Goal: Task Accomplishment & Management: Manage account settings

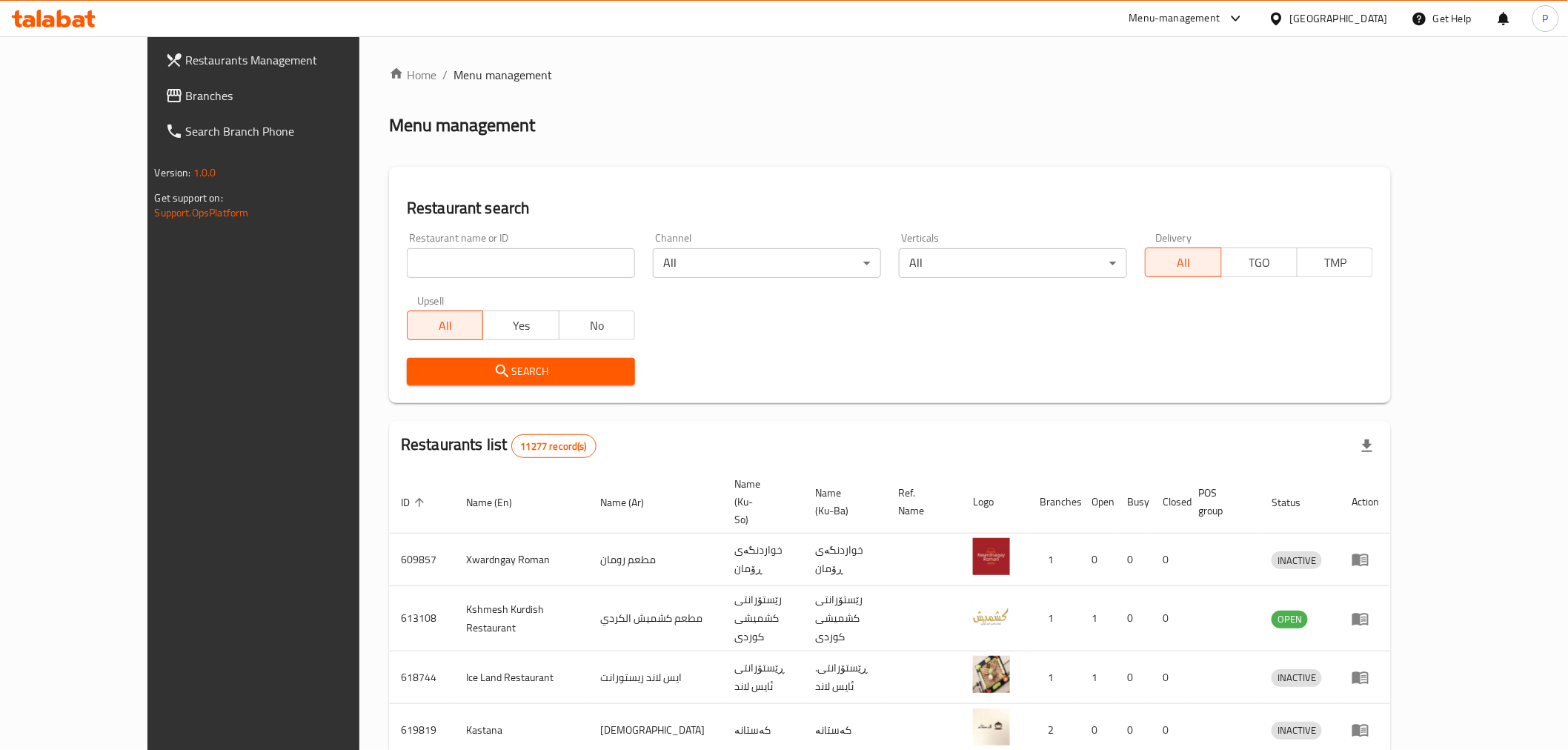
click at [432, 263] on input "search" at bounding box center [521, 263] width 228 height 30
type input "crepo"
click button "Search" at bounding box center [521, 371] width 228 height 27
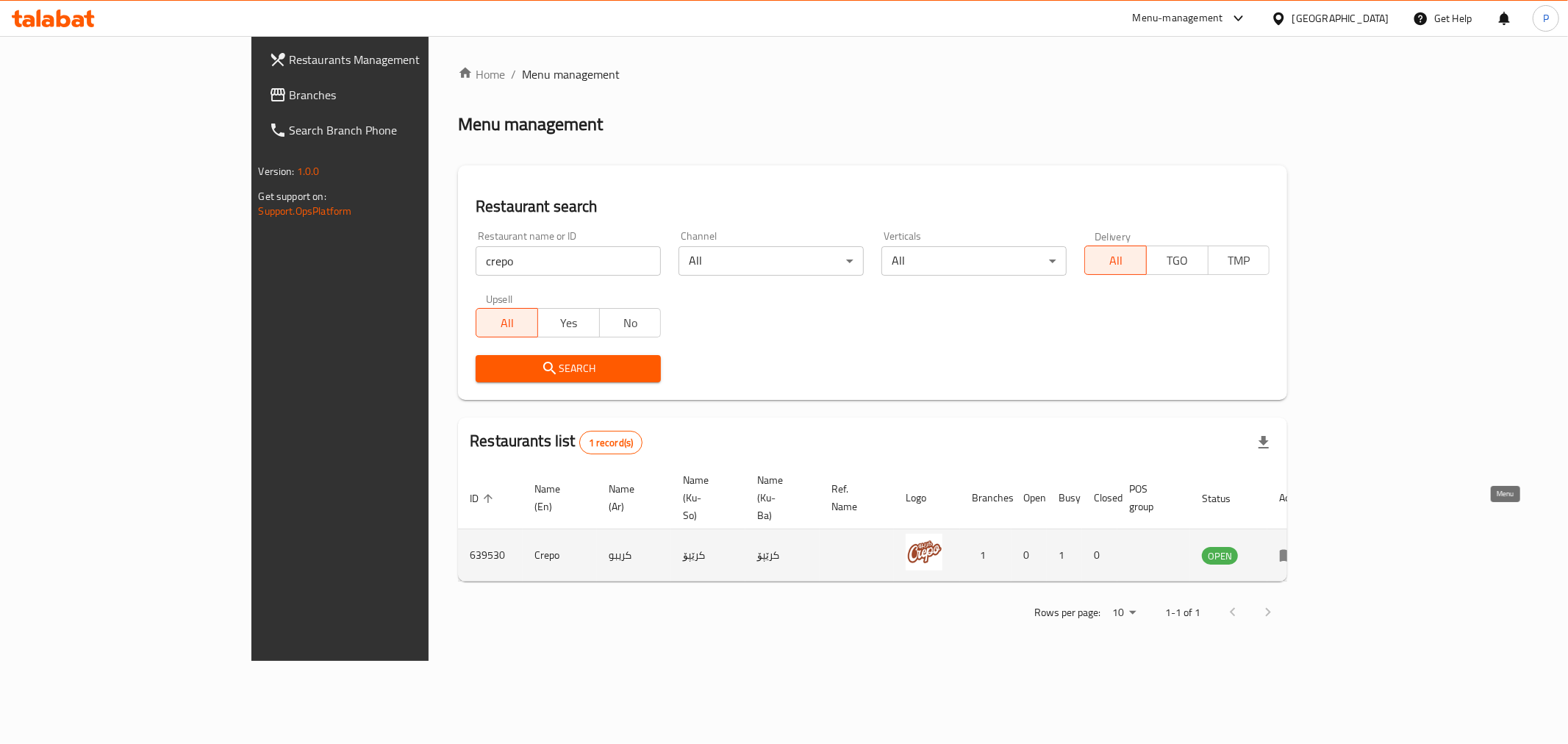
click at [1306, 546] on link "enhanced table" at bounding box center [1292, 555] width 27 height 17
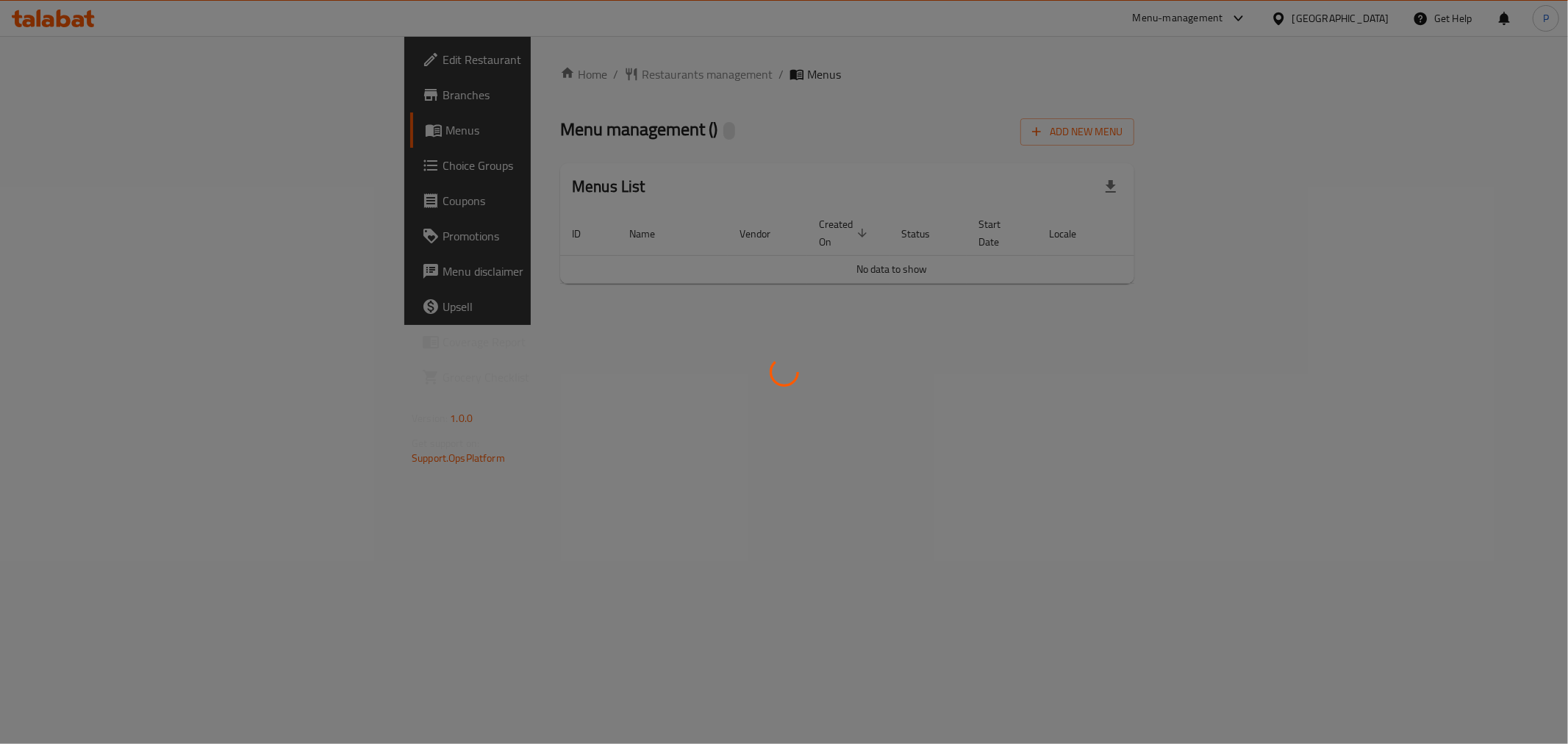
click at [1499, 519] on div at bounding box center [784, 372] width 1568 height 744
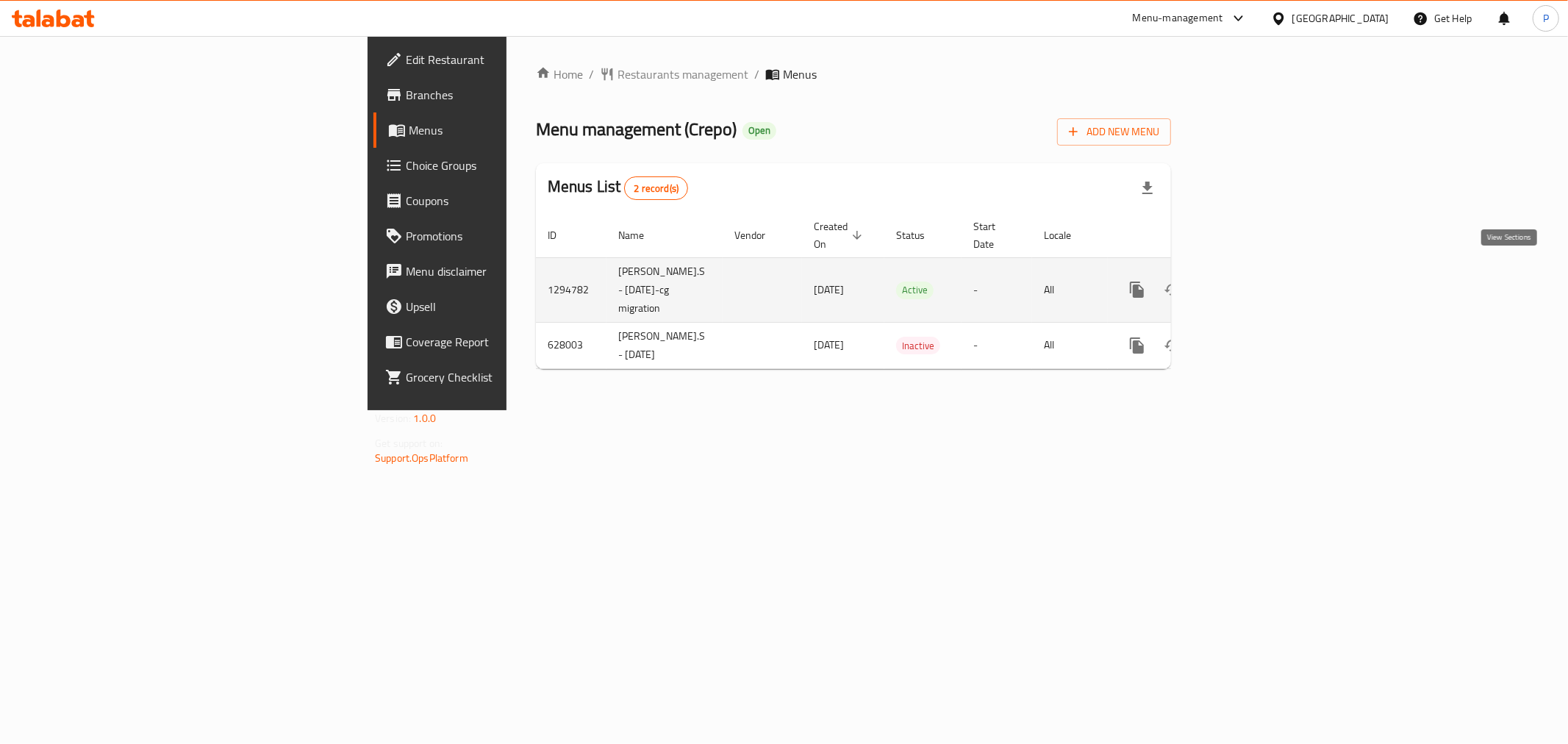
click at [1260, 272] on link "enhanced table" at bounding box center [1242, 289] width 35 height 35
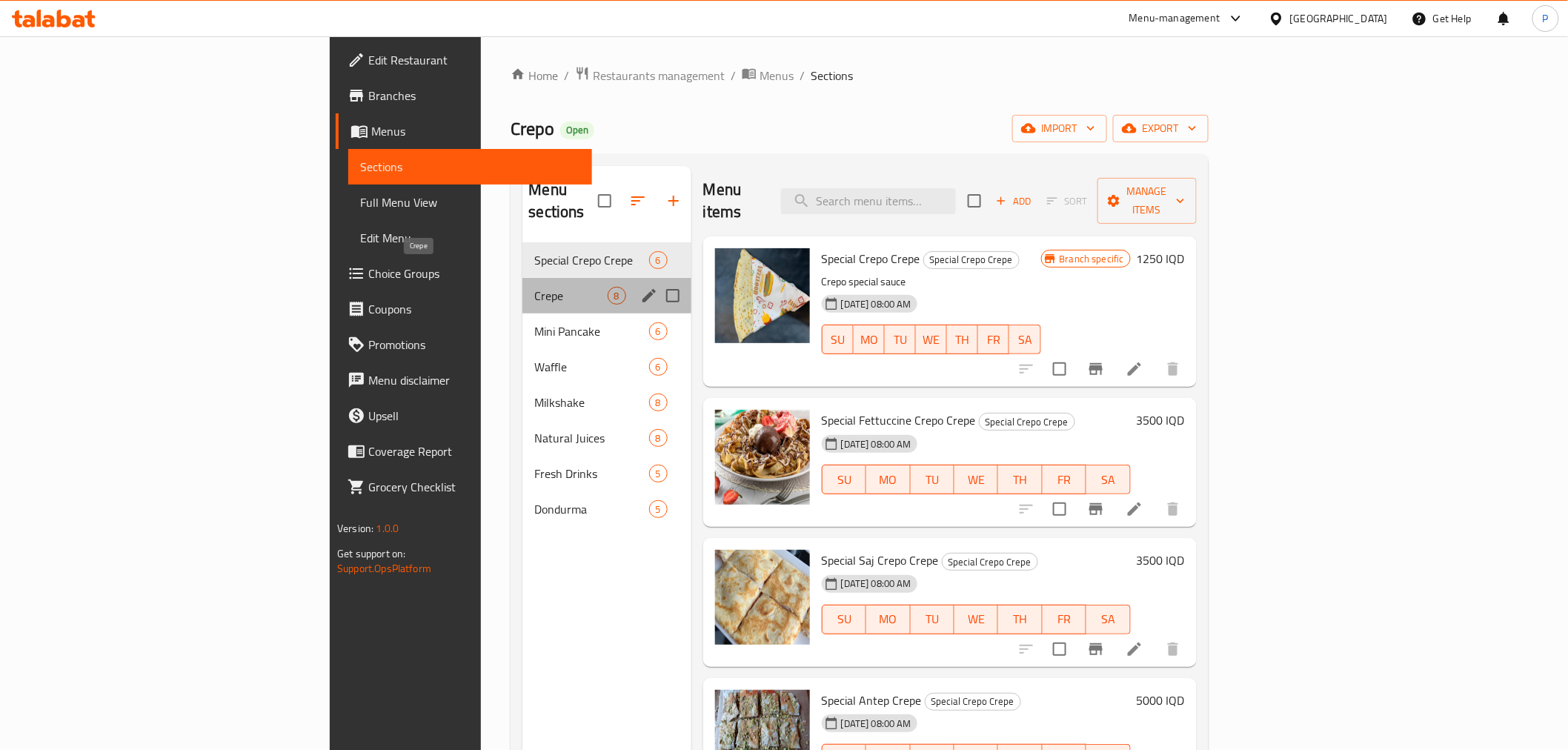
click at [534, 287] on span "Crepe" at bounding box center [570, 295] width 72 height 17
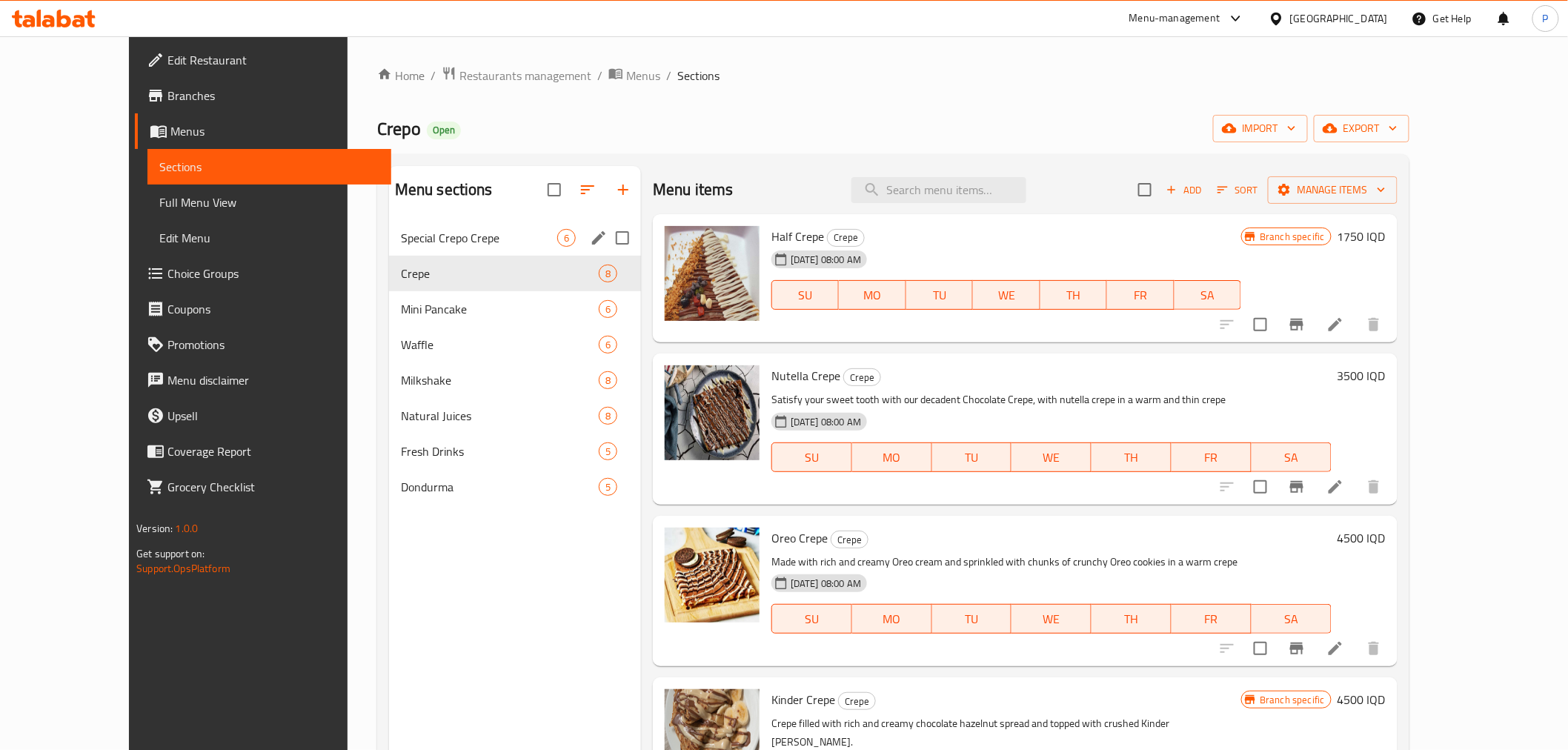
click at [420, 224] on div "Special Crepo Crepe 6" at bounding box center [515, 238] width 252 height 36
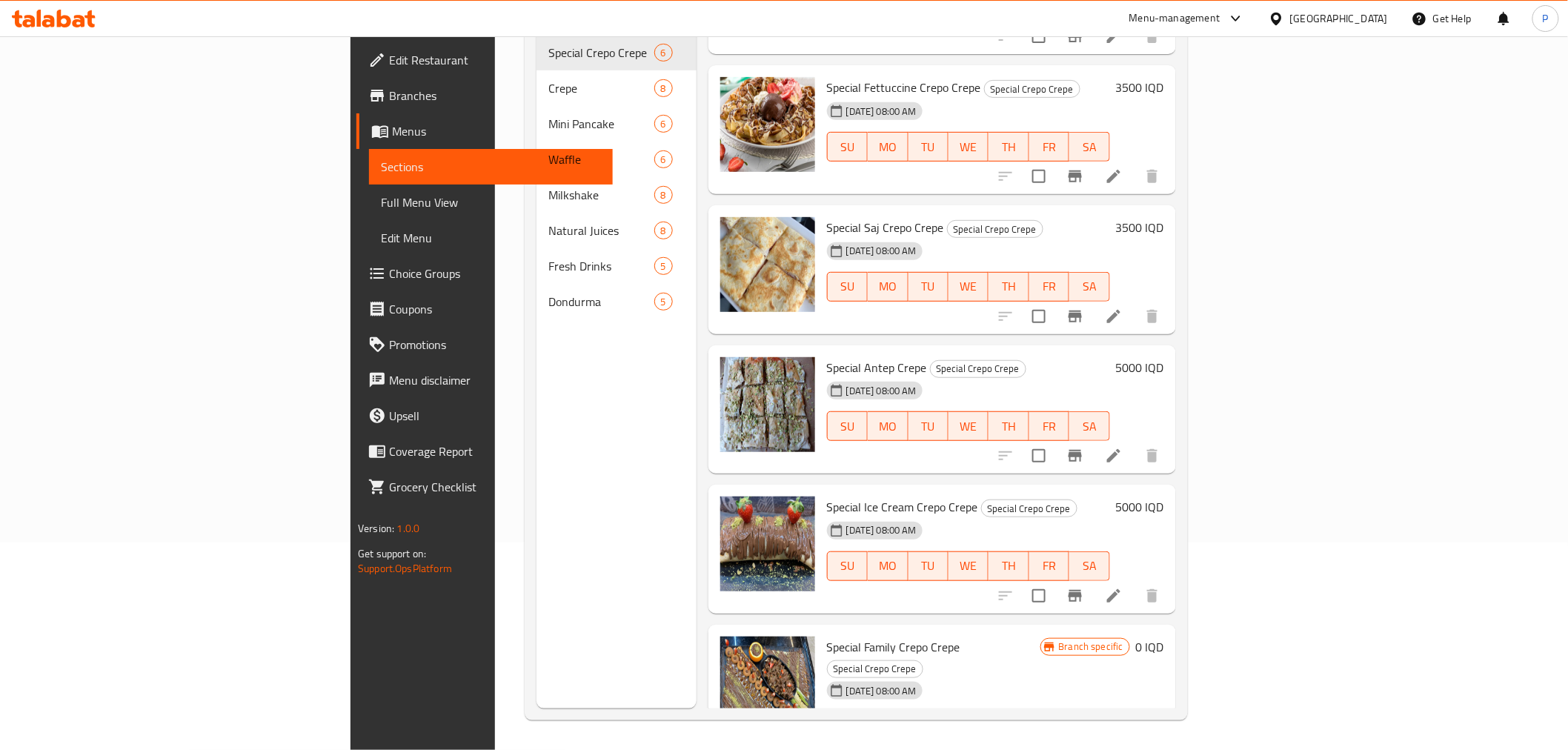
scroll to position [146, 0]
click at [1157, 749] on icon "show more" at bounding box center [1152, 755] width 9 height 5
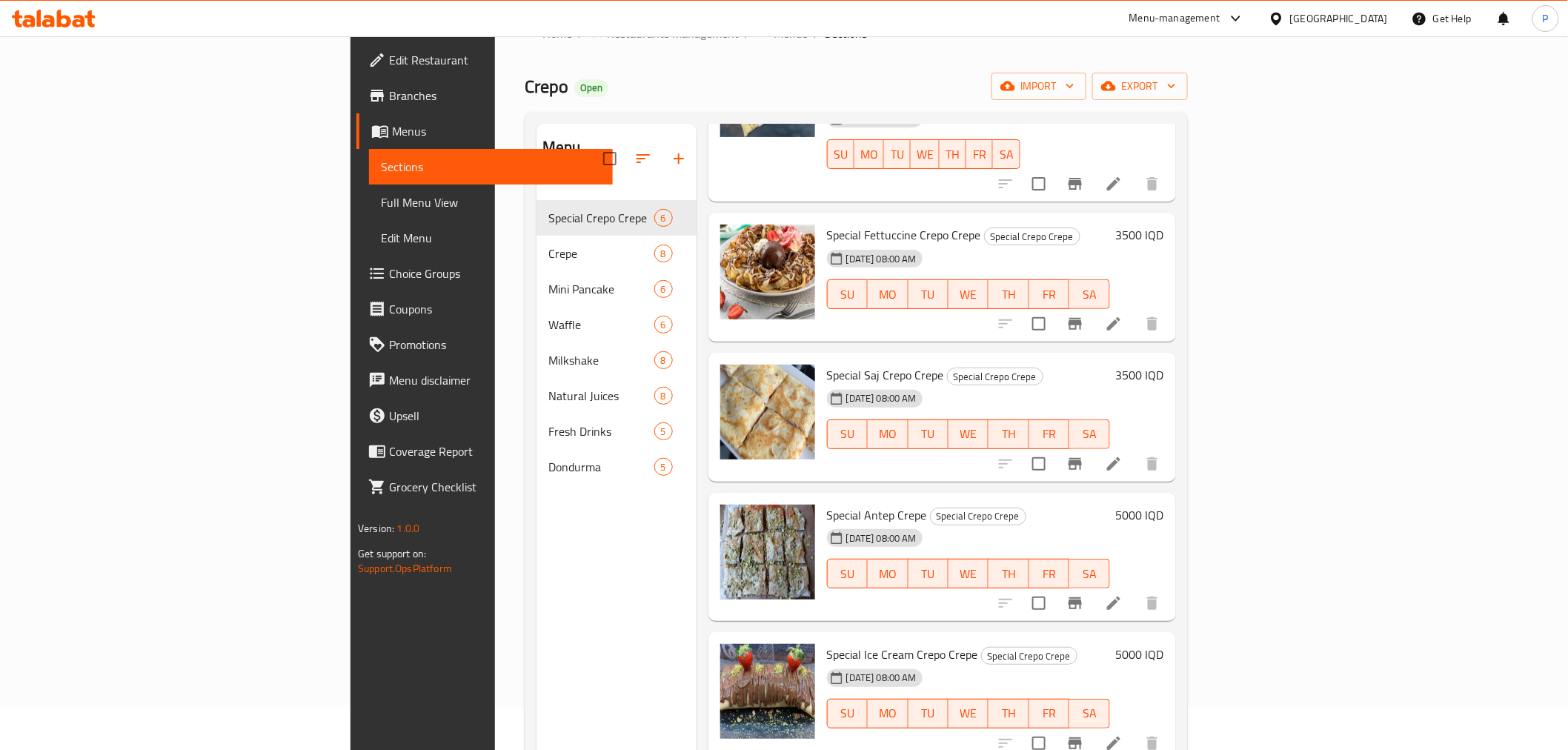
scroll to position [165, 0]
click at [697, 301] on div "Menu items Add Sort Manage items Special Crepo Crepe Special Crepo Crepe Crepo …" at bounding box center [936, 498] width 479 height 750
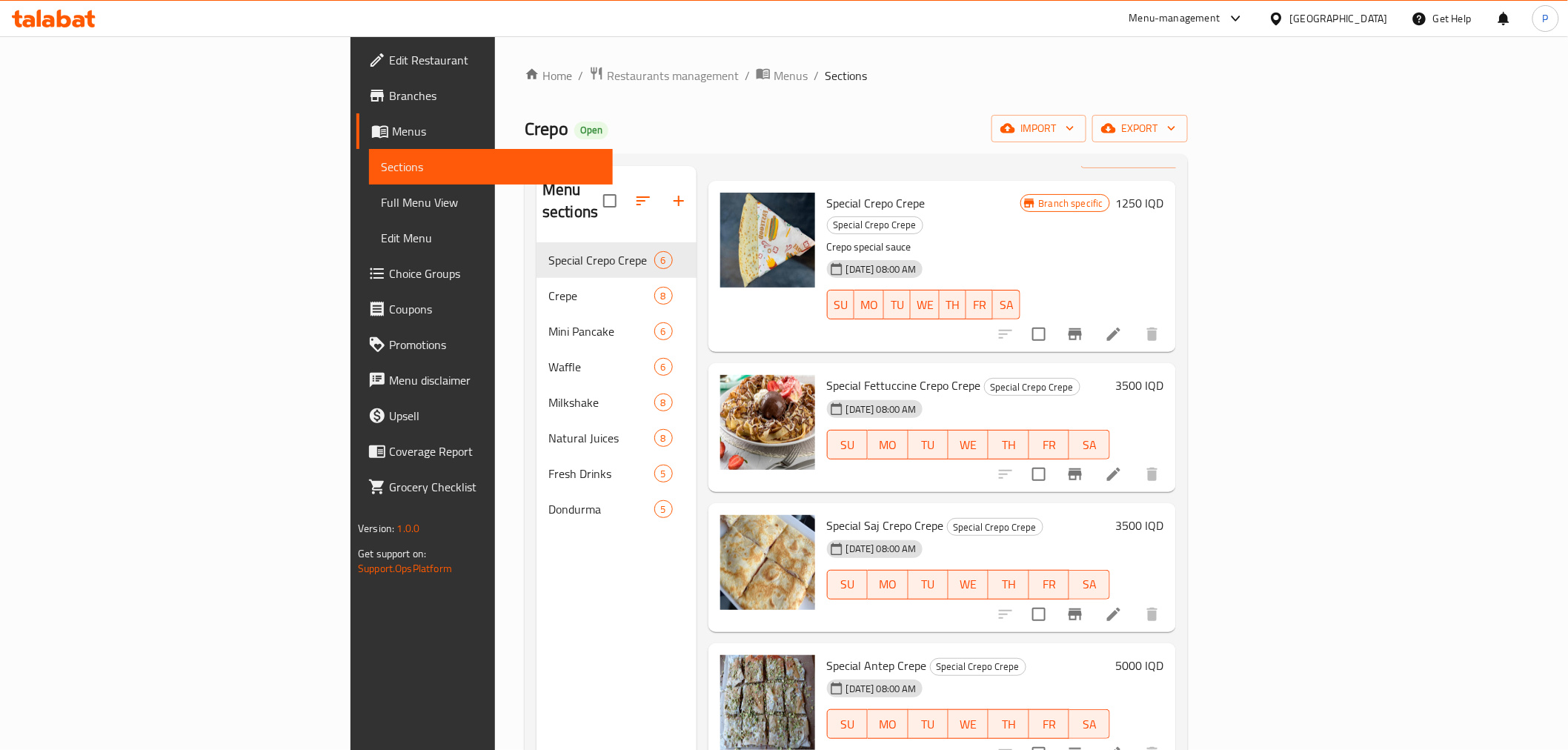
scroll to position [82, 0]
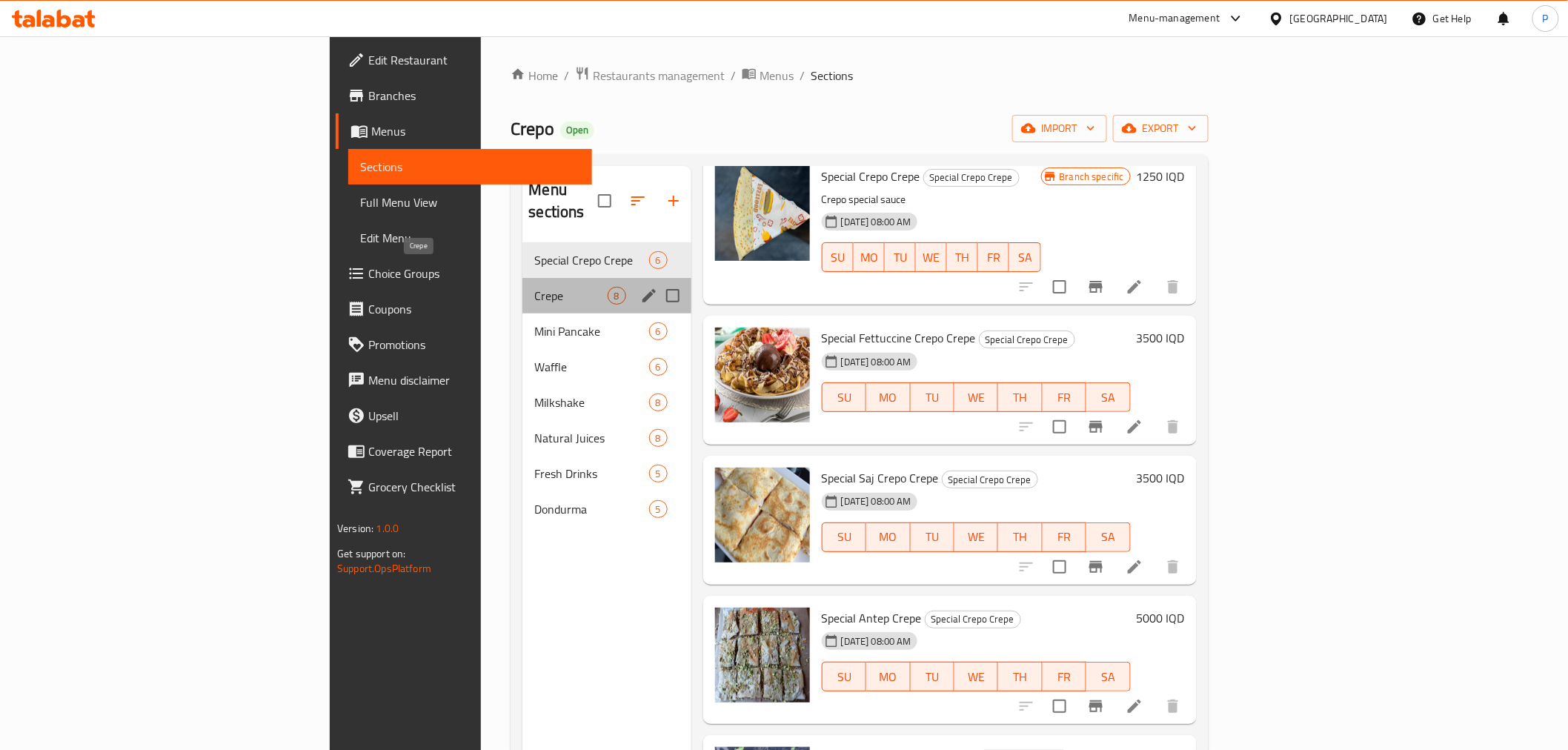
click at [534, 287] on span "Crepe" at bounding box center [570, 295] width 72 height 17
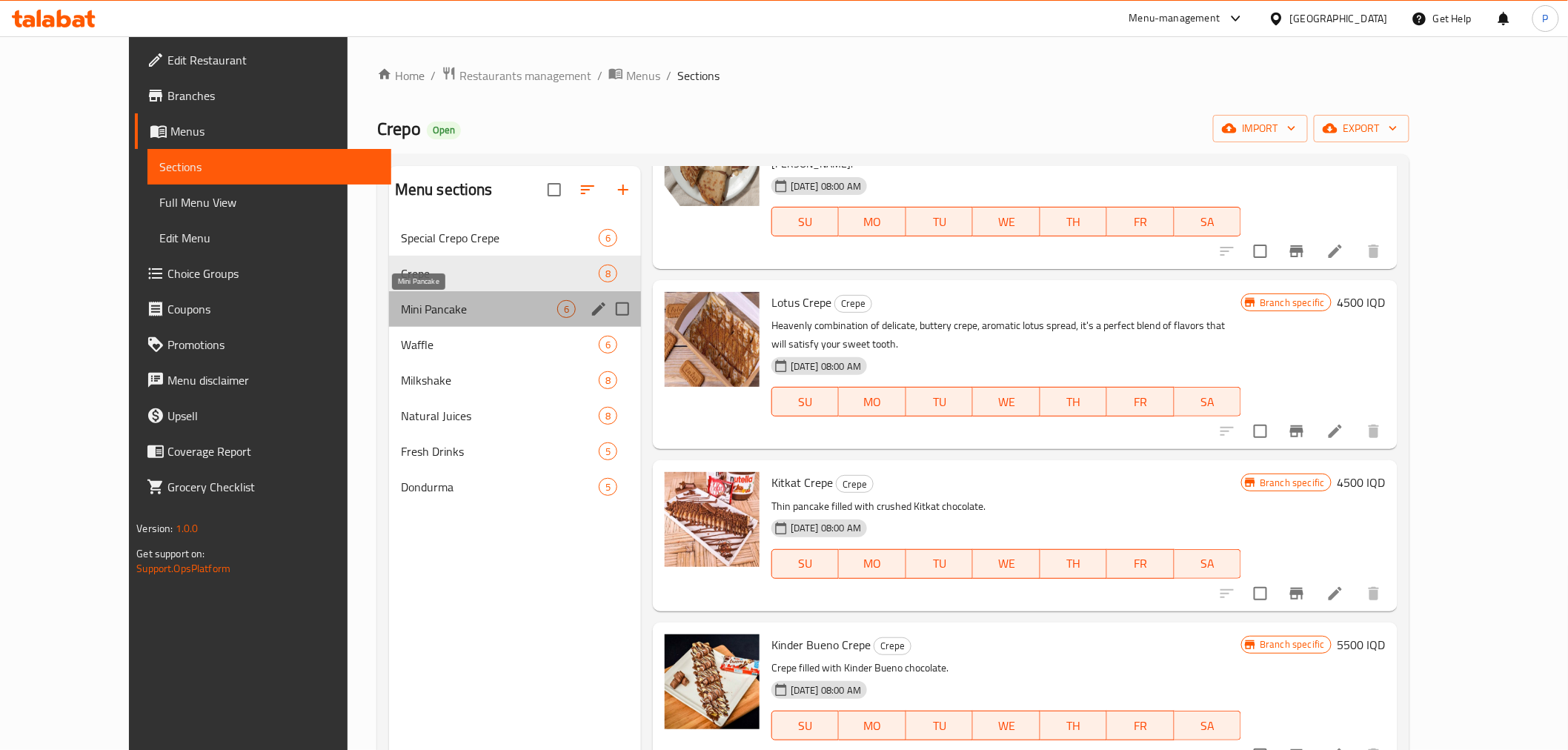
click at [401, 304] on span "Mini Pancake" at bounding box center [479, 309] width 157 height 17
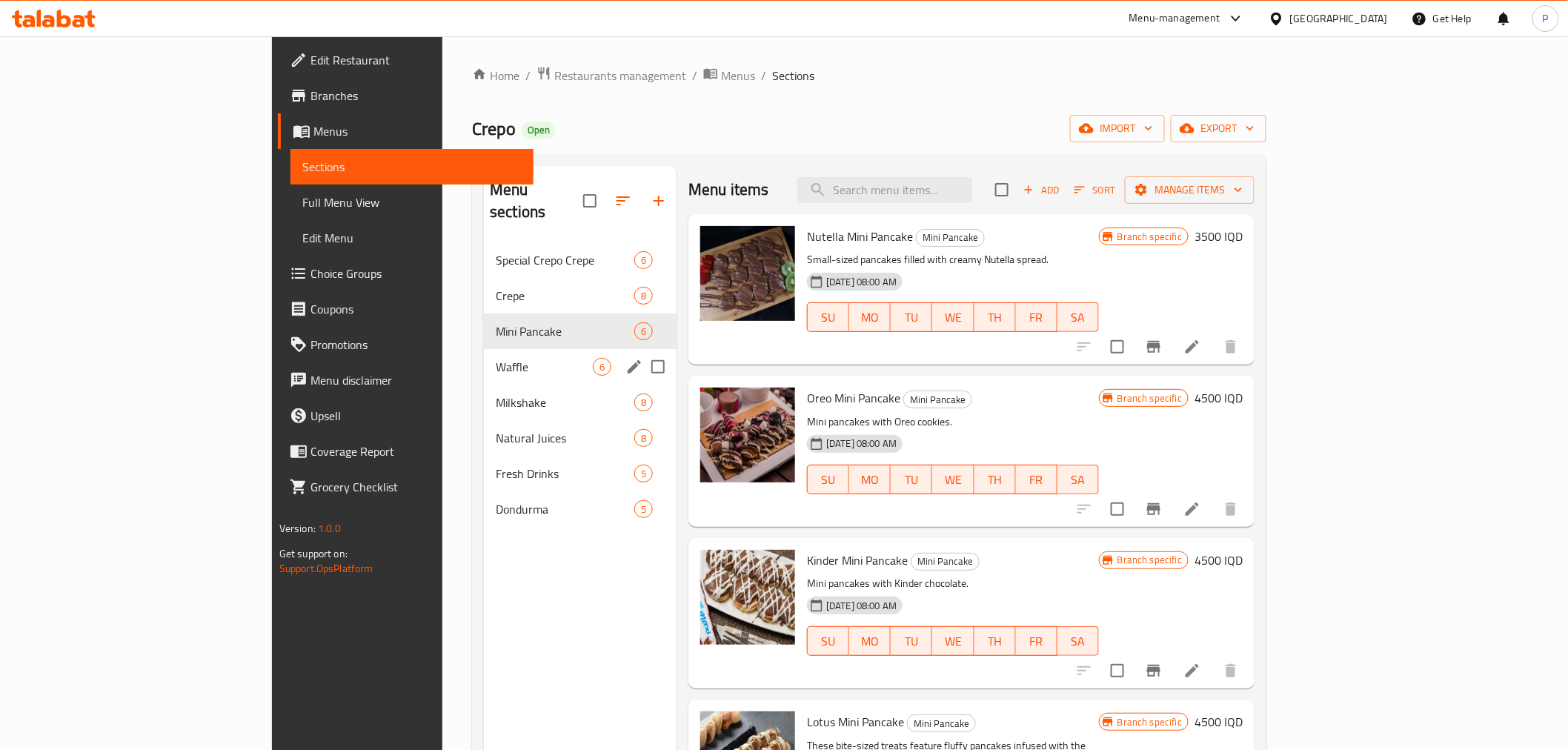
click at [484, 349] on div "Waffle 6" at bounding box center [580, 367] width 193 height 36
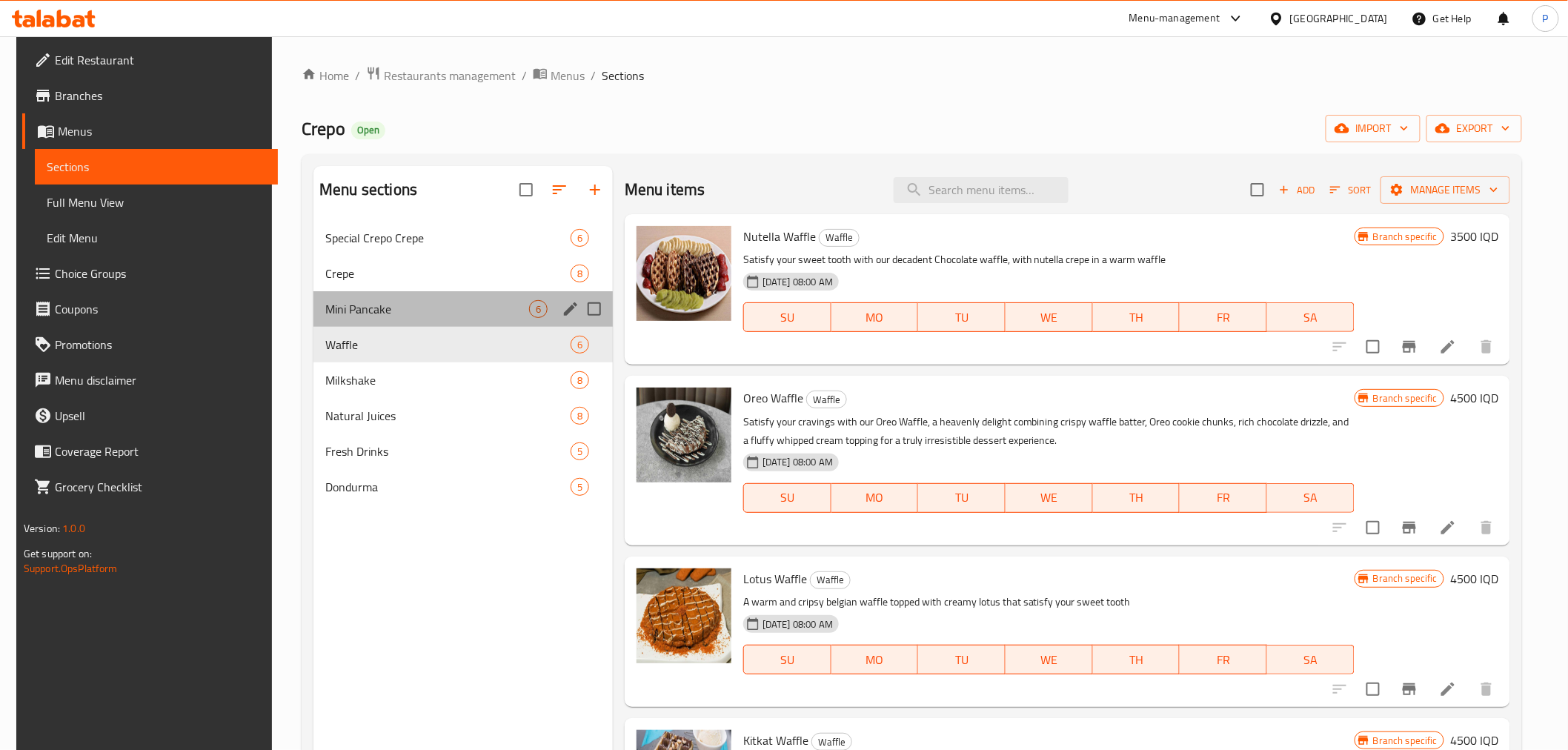
click at [468, 296] on div "Mini Pancake 6" at bounding box center [463, 308] width 300 height 36
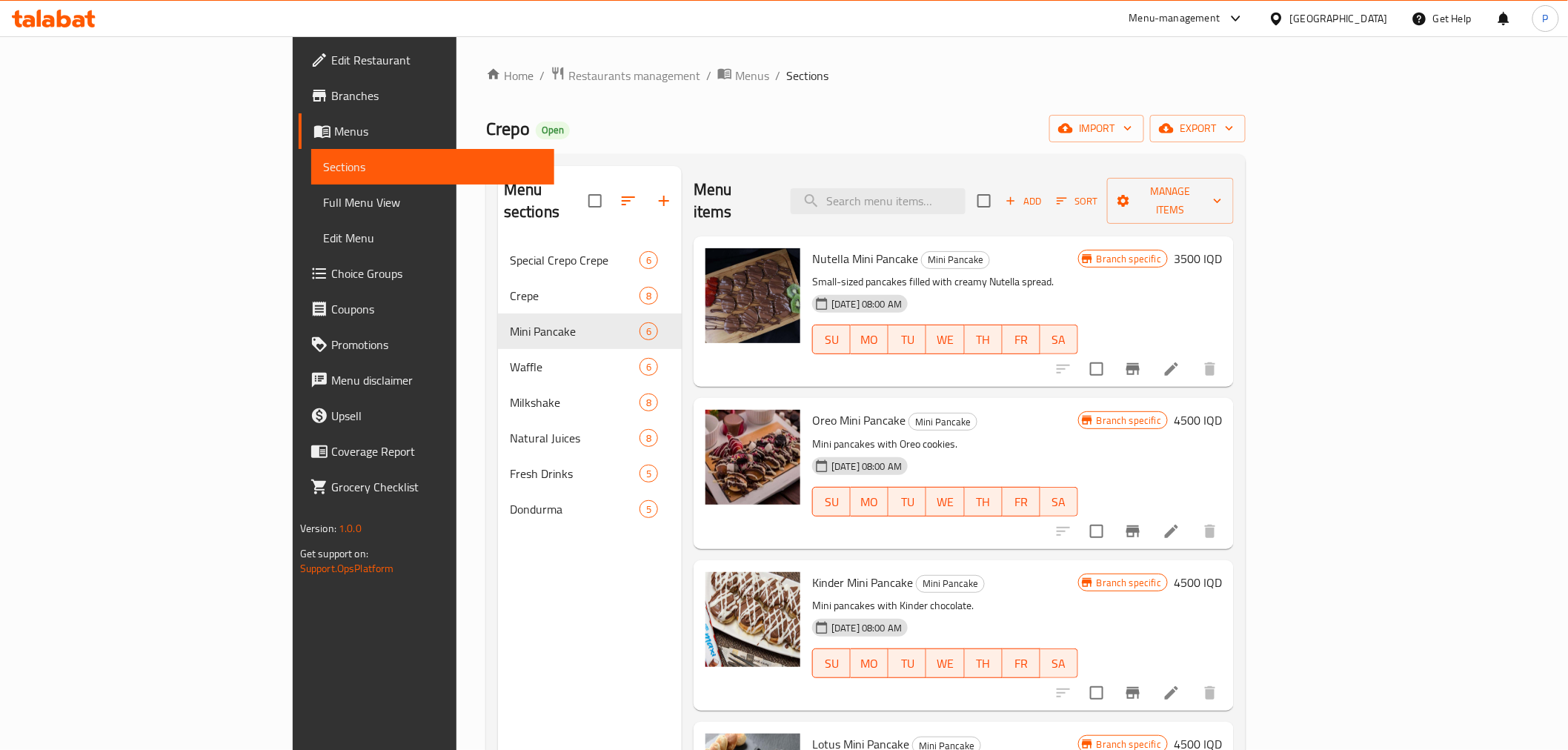
click at [682, 274] on div "Menu items Add Sort Manage items Nutella Mini Pancake Mini Pancake Small-sized …" at bounding box center [958, 541] width 552 height 750
click at [82, 17] on icon at bounding box center [78, 21] width 12 height 12
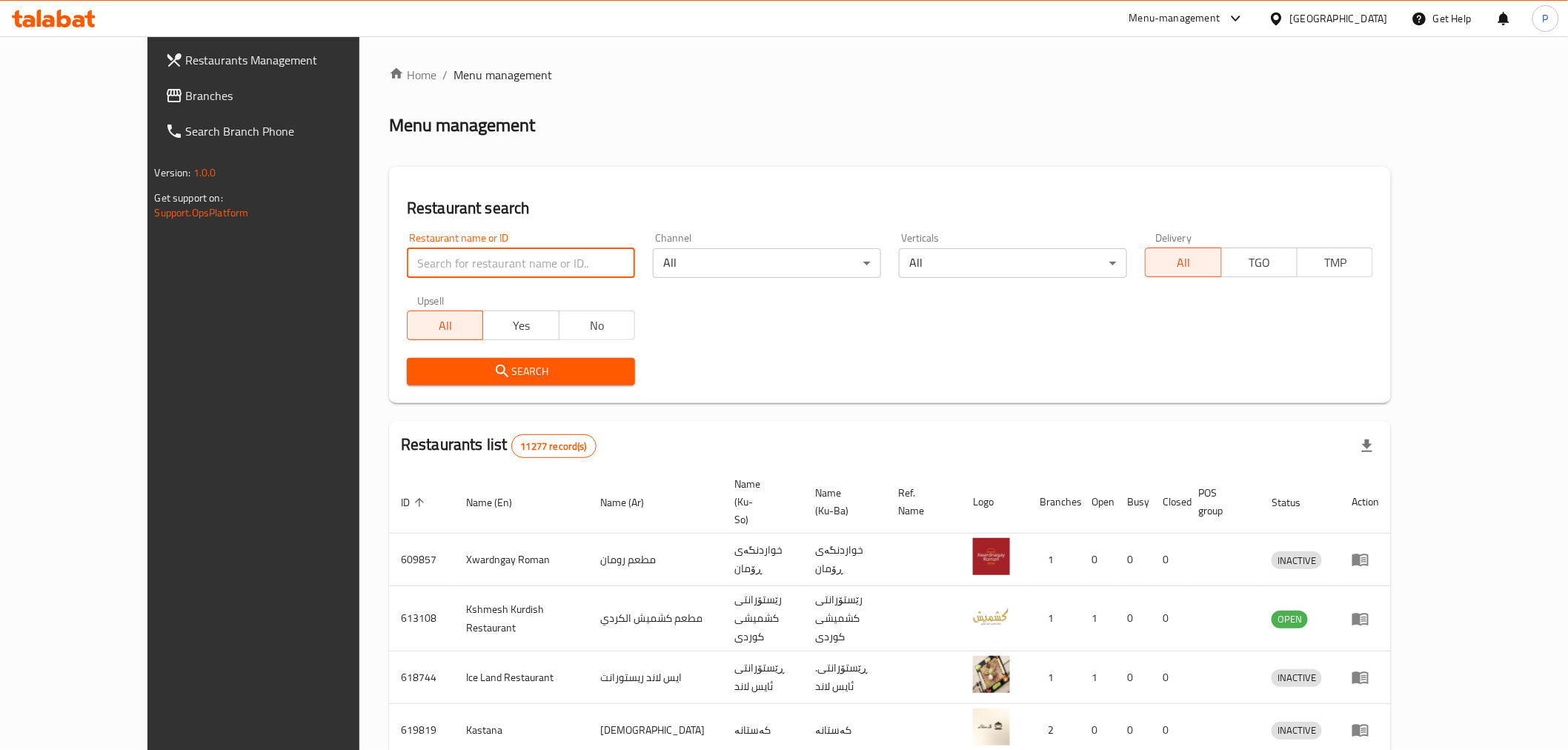
click at [490, 263] on input "search" at bounding box center [521, 263] width 228 height 30
type input "may"
click at [581, 260] on input "may" at bounding box center [521, 263] width 228 height 30
drag, startPoint x: 767, startPoint y: 341, endPoint x: 959, endPoint y: 212, distance: 231.3
click at [767, 340] on div "Restaurant name or ID Restaurant name or ID Channel All ​ Verticals All ​ Deliv…" at bounding box center [890, 309] width 984 height 171
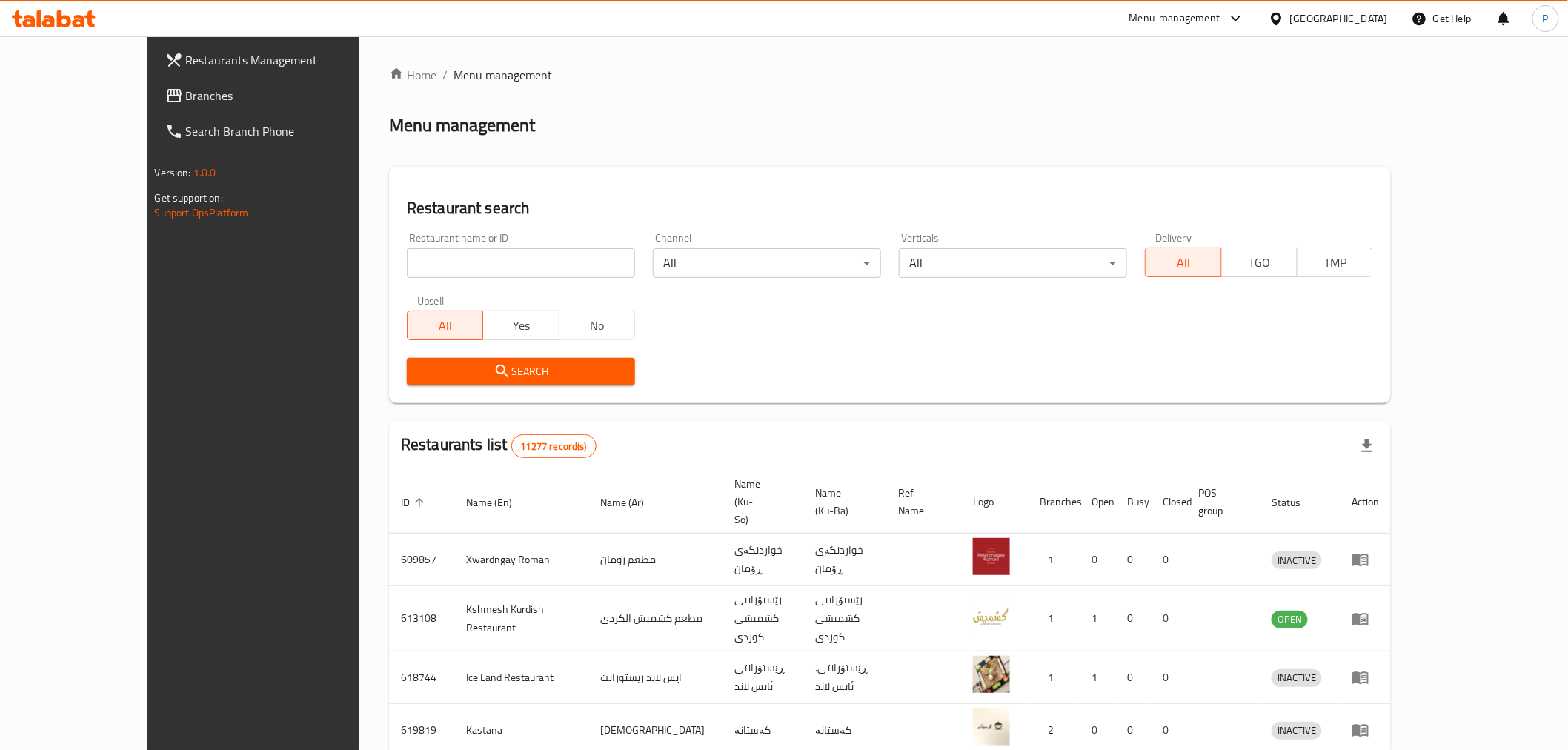
click at [509, 260] on input "search" at bounding box center [521, 263] width 228 height 30
type input "mayonnaise"
click button "Search" at bounding box center [521, 371] width 228 height 27
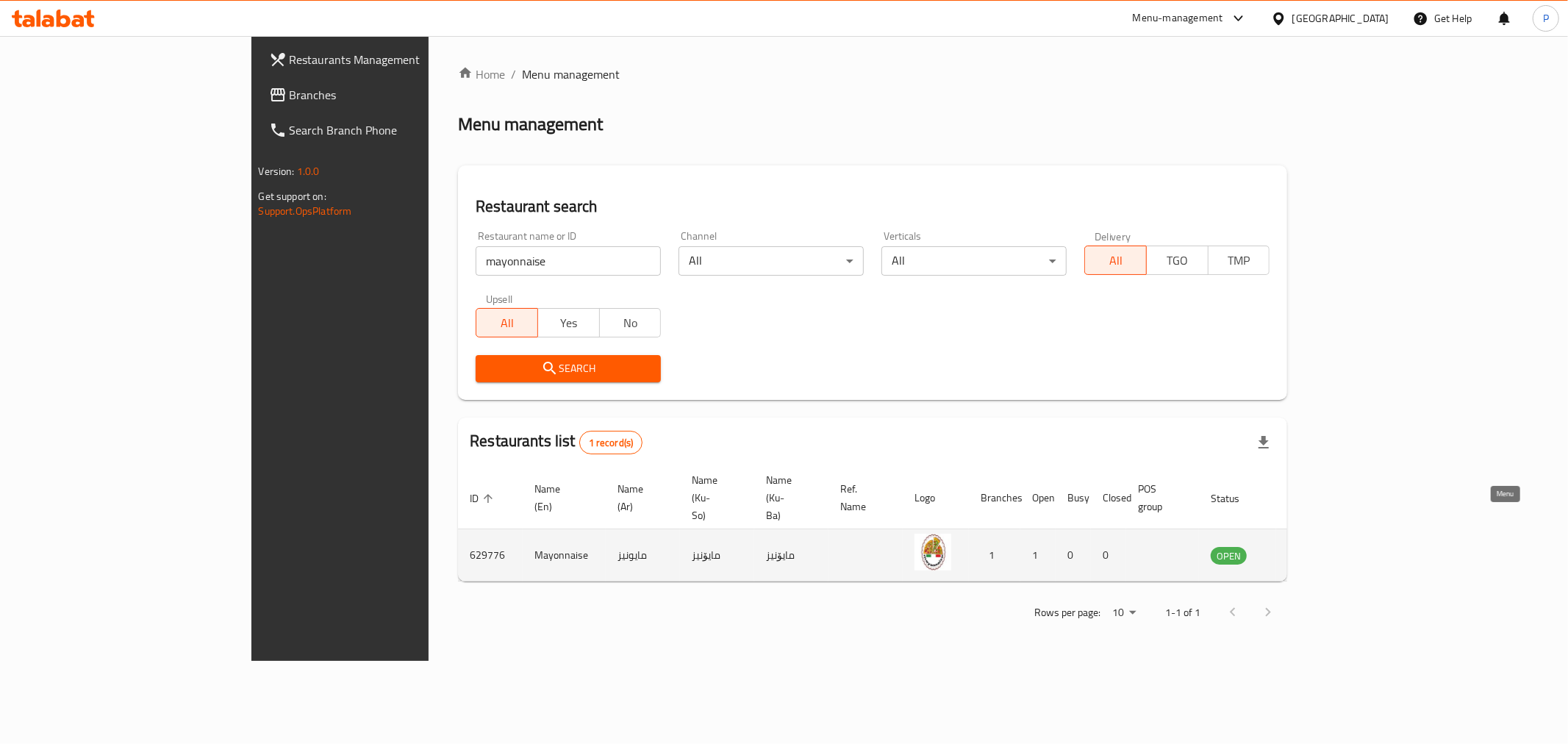
click at [1305, 546] on icon "enhanced table" at bounding box center [1296, 555] width 17 height 17
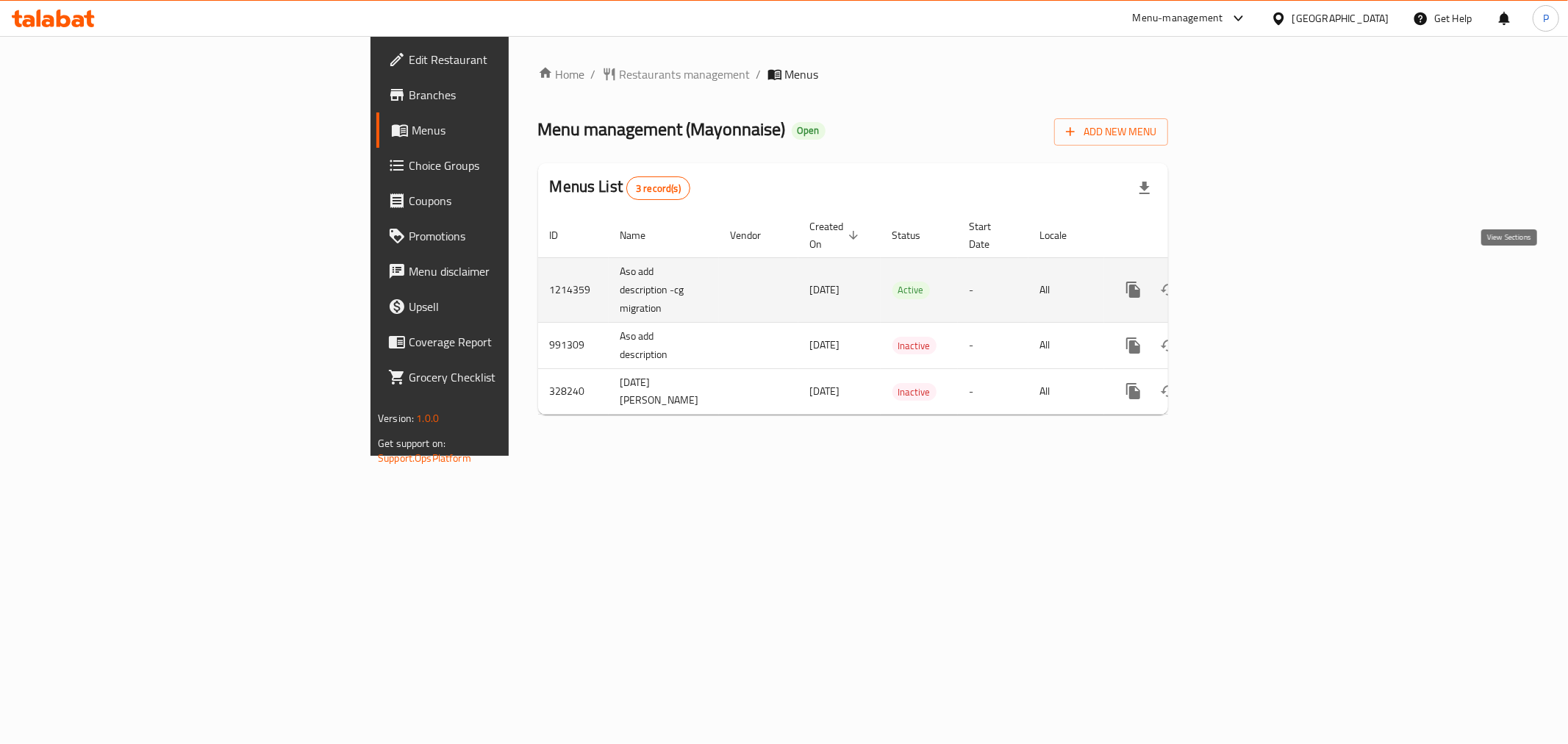
click at [1248, 281] on icon "enhanced table" at bounding box center [1239, 289] width 17 height 17
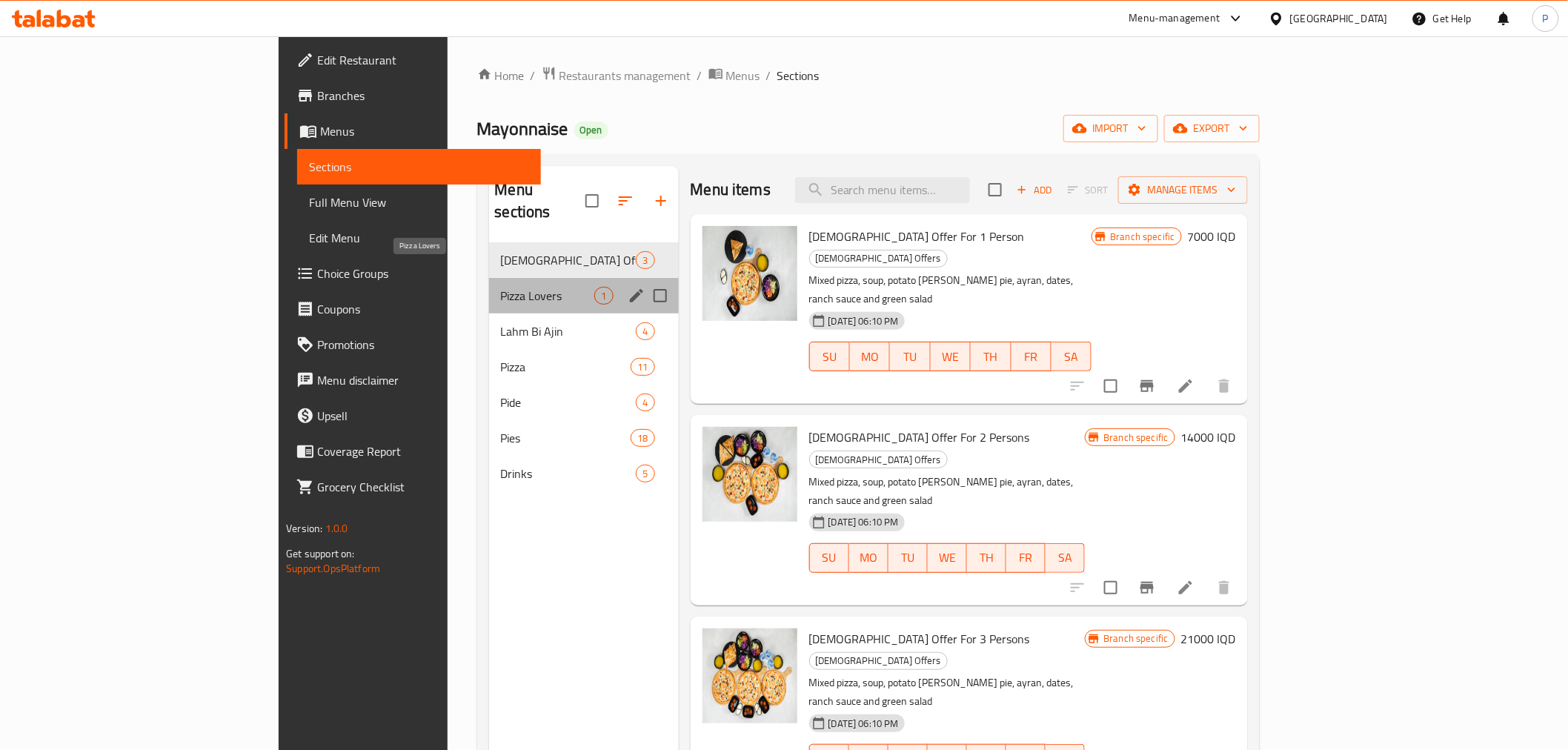
click at [501, 287] on span "Pizza Lovers" at bounding box center [548, 295] width 94 height 17
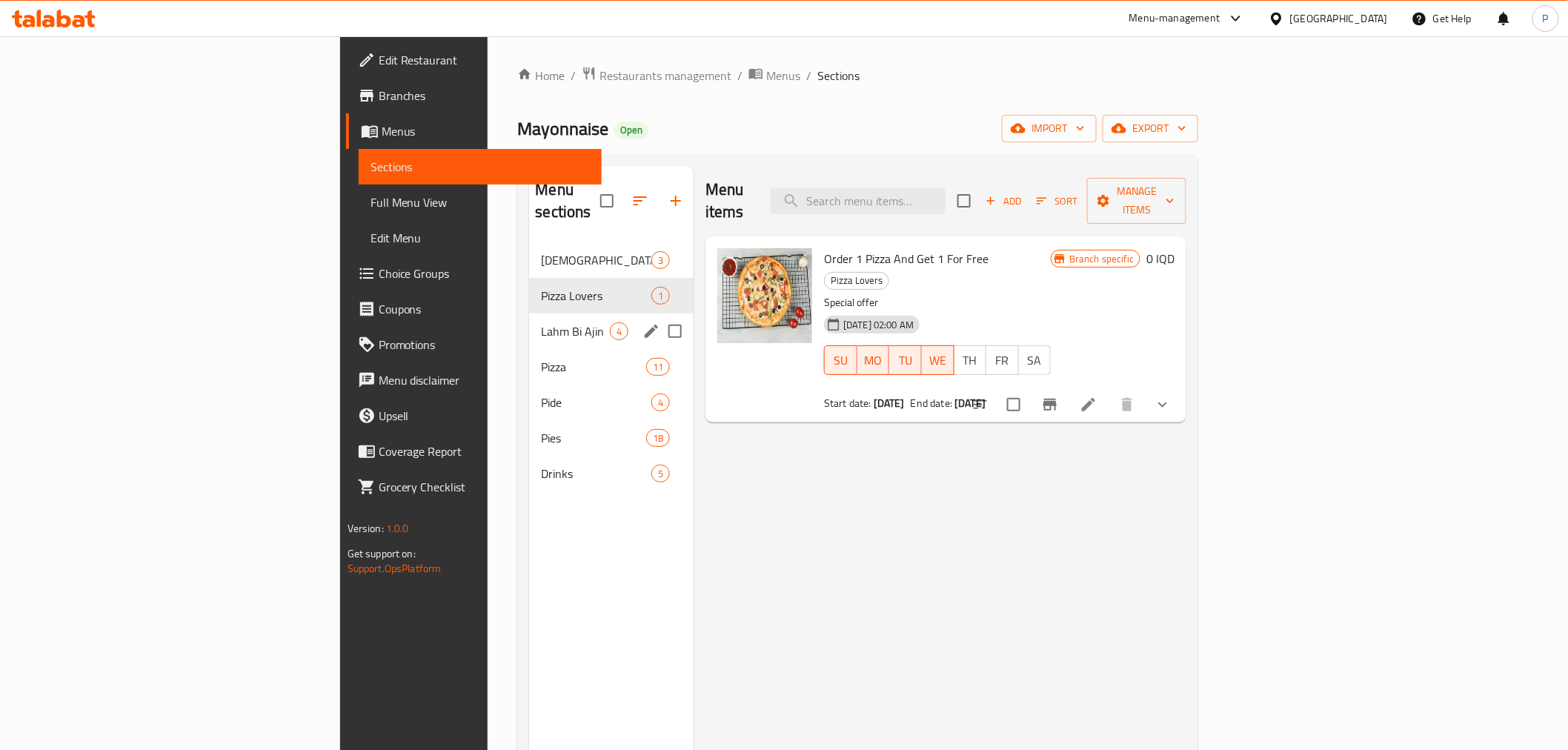
click at [529, 321] on div "Lahm Bi Ajin 4" at bounding box center [611, 331] width 165 height 36
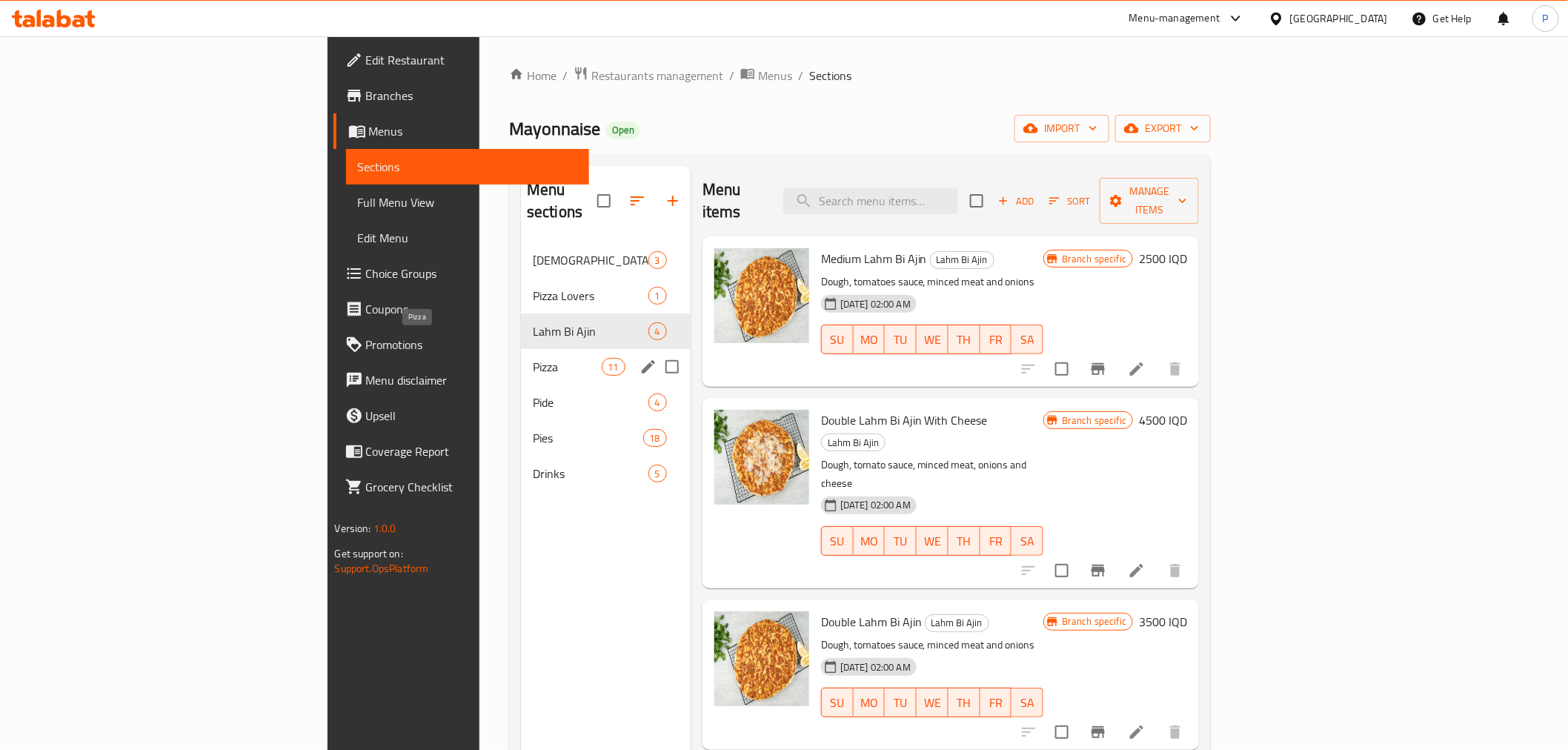
click at [533, 358] on span "Pizza" at bounding box center [567, 367] width 69 height 17
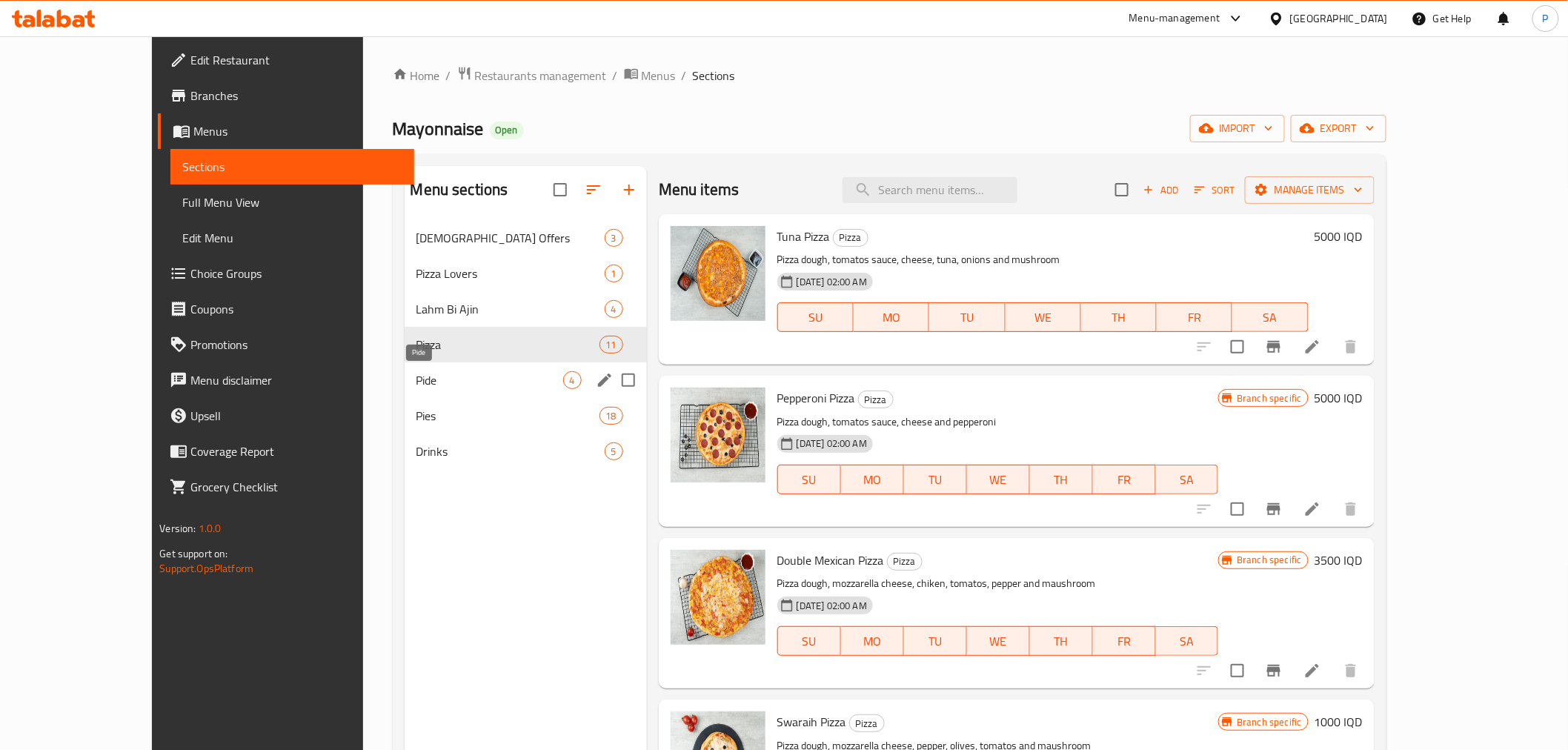
click at [442, 376] on span "Pide" at bounding box center [490, 380] width 146 height 17
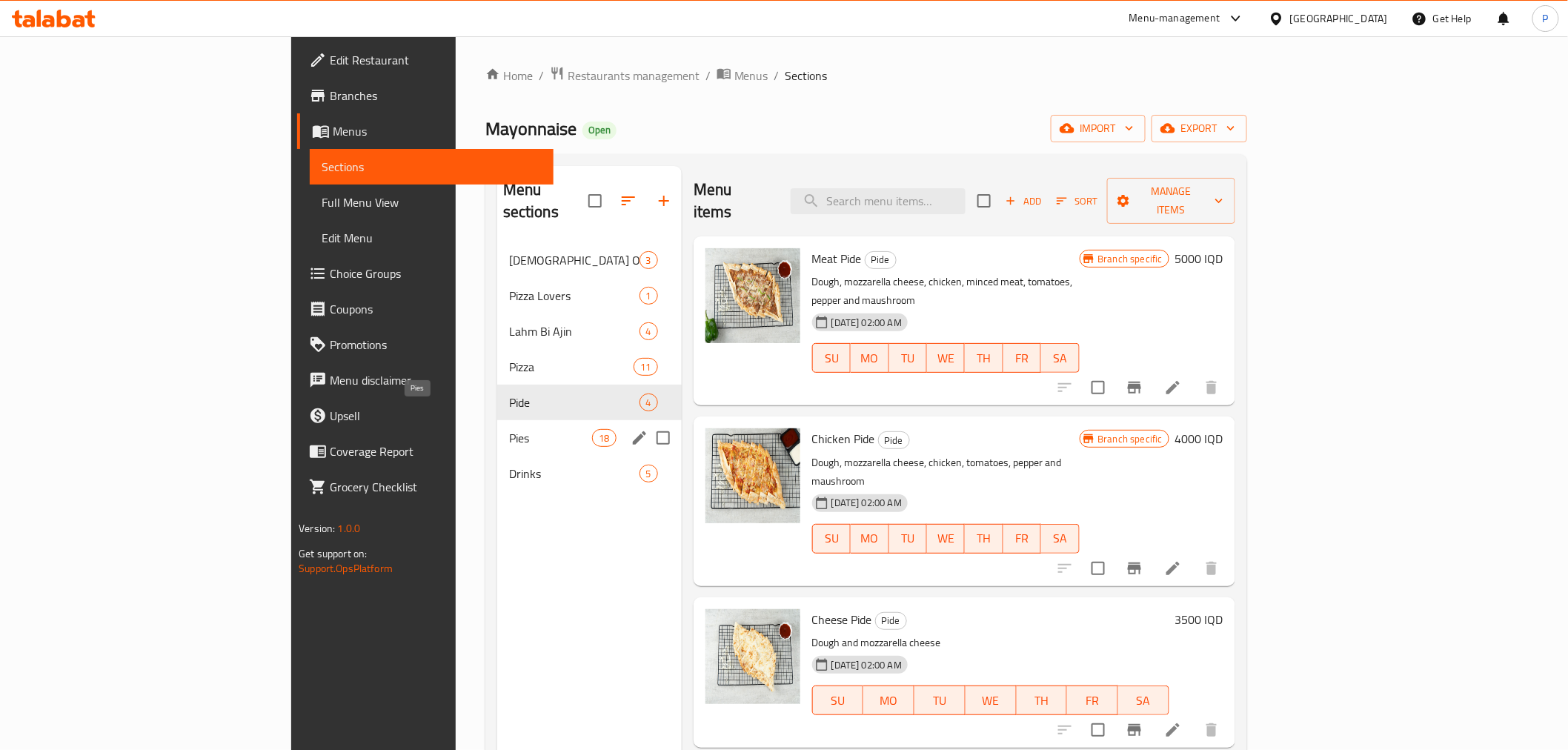
click at [509, 429] on span "Pies" at bounding box center [551, 438] width 84 height 17
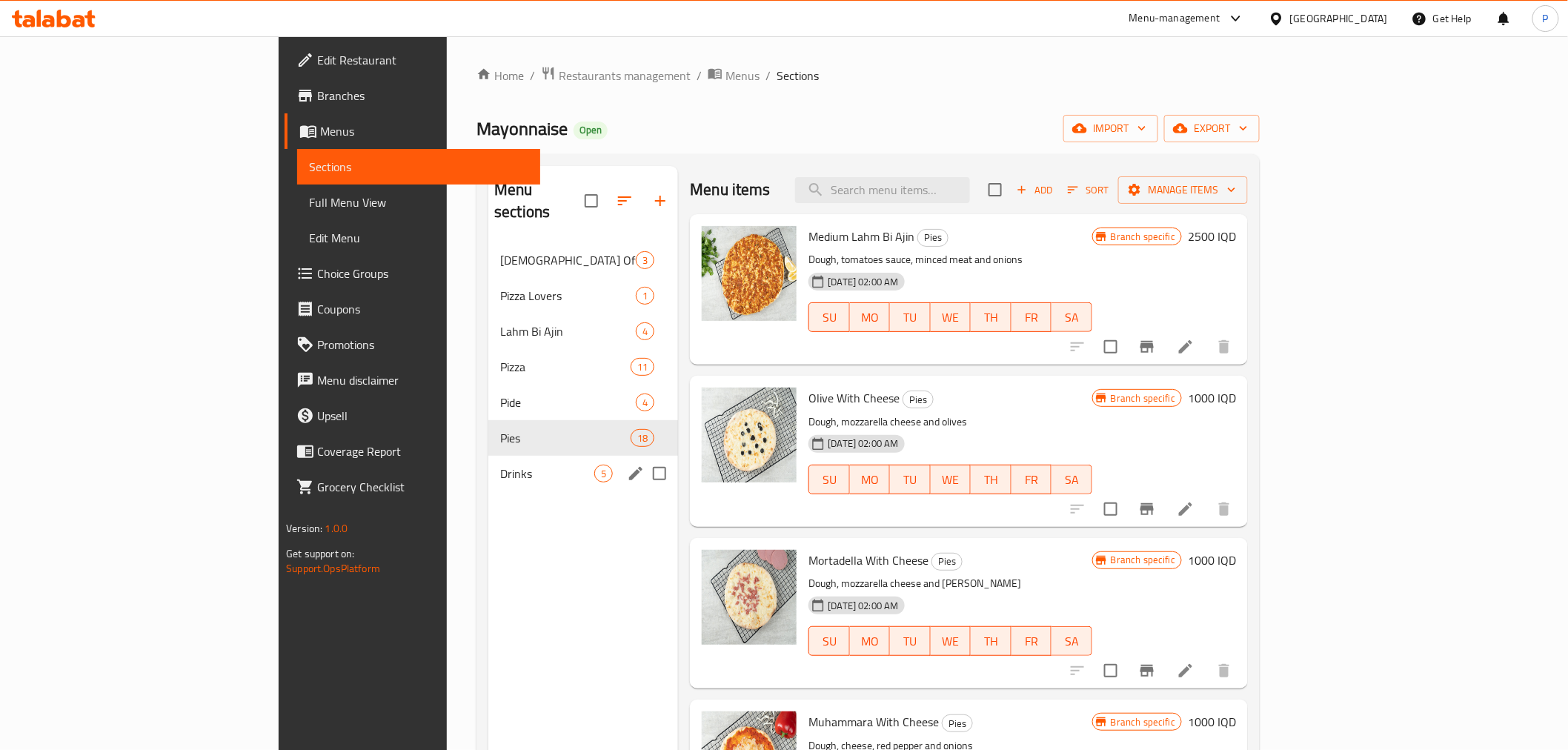
click at [489, 460] on div "Drinks 5" at bounding box center [584, 473] width 190 height 36
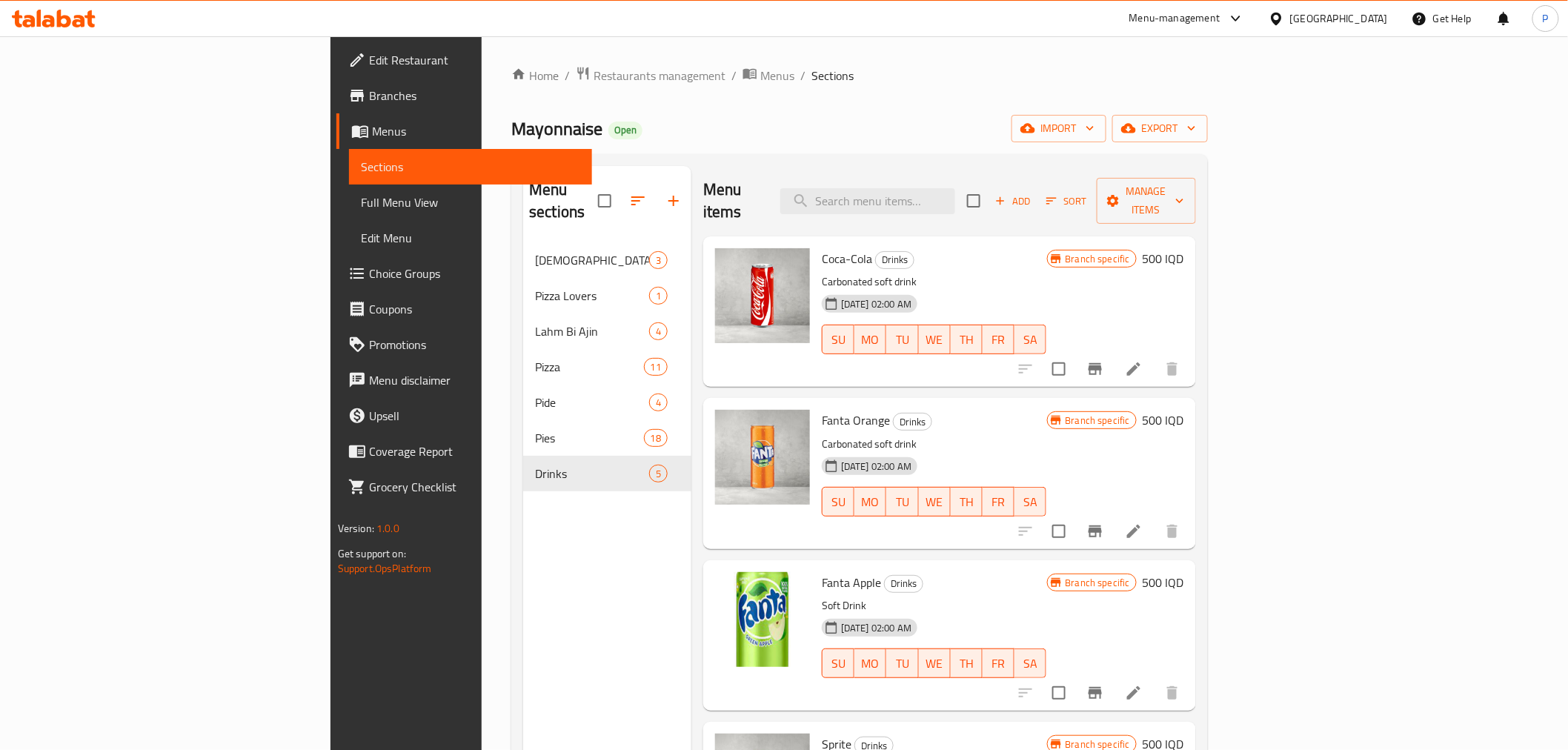
click at [369, 91] on span "Branches" at bounding box center [475, 96] width 211 height 17
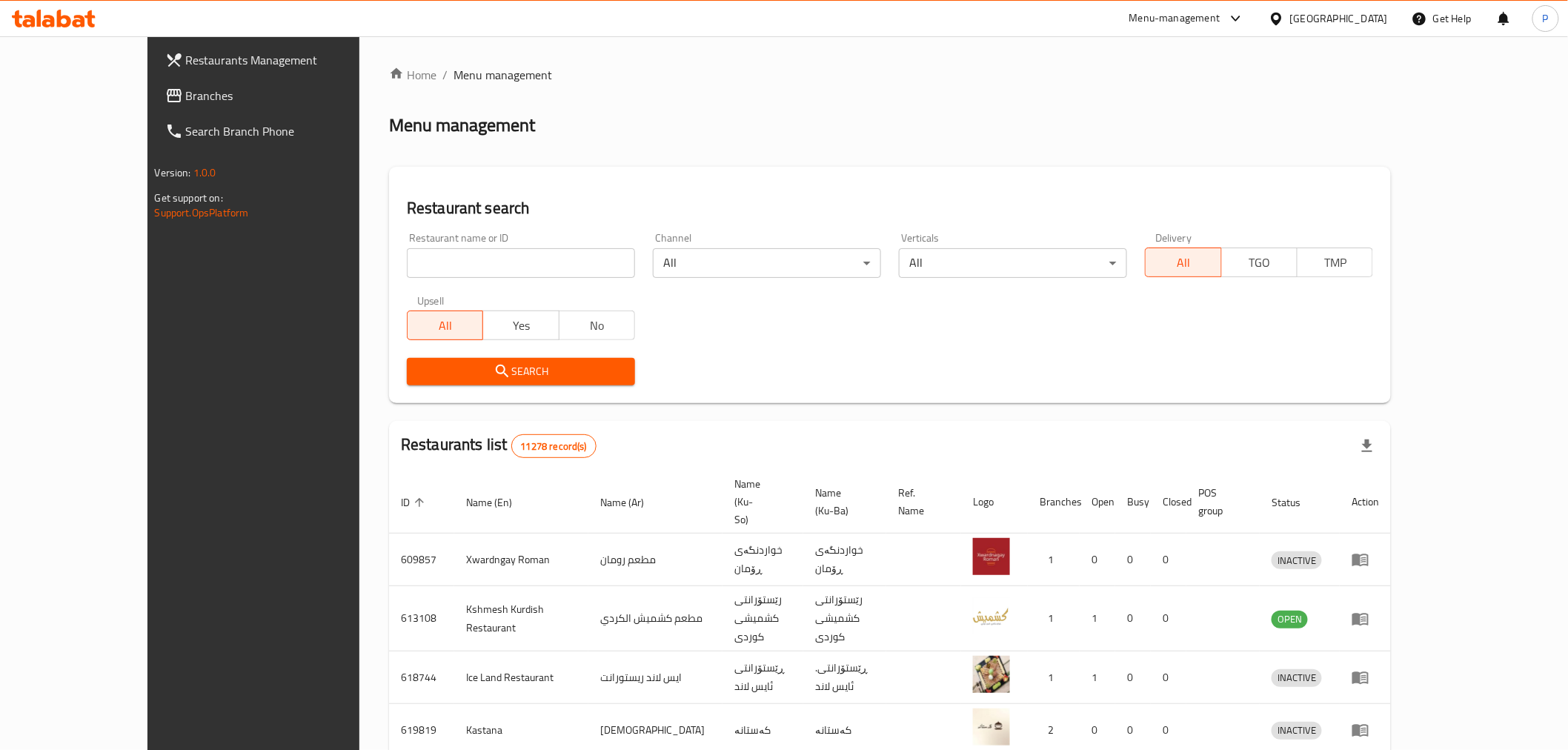
click at [453, 253] on input "search" at bounding box center [521, 263] width 228 height 30
type input "h"
type input "jaoidjfoiwedfopiewdjfipoerrqrif"
type input "crepo"
click button "Search" at bounding box center [521, 371] width 228 height 27
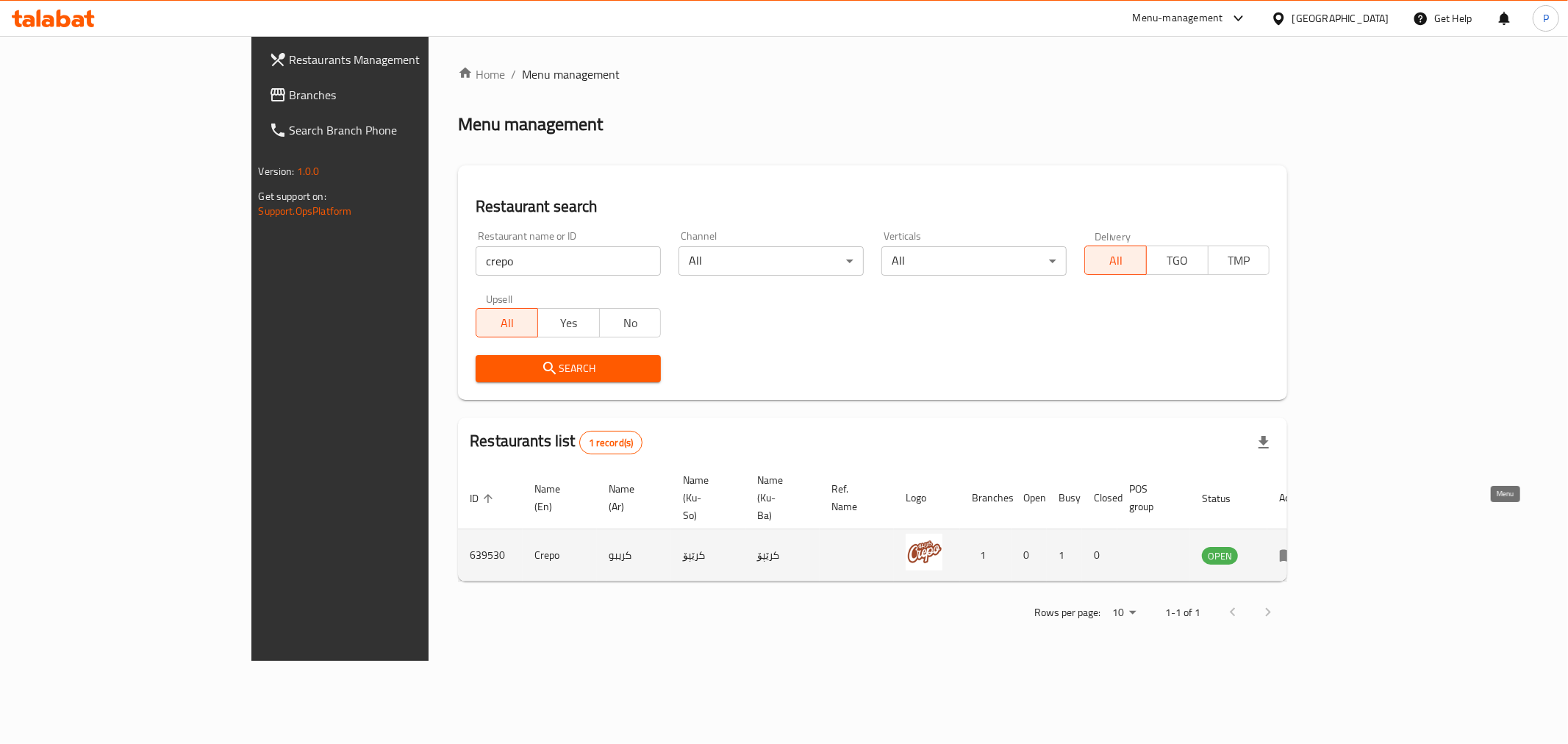
click at [1296, 550] on icon "enhanced table" at bounding box center [1287, 556] width 16 height 12
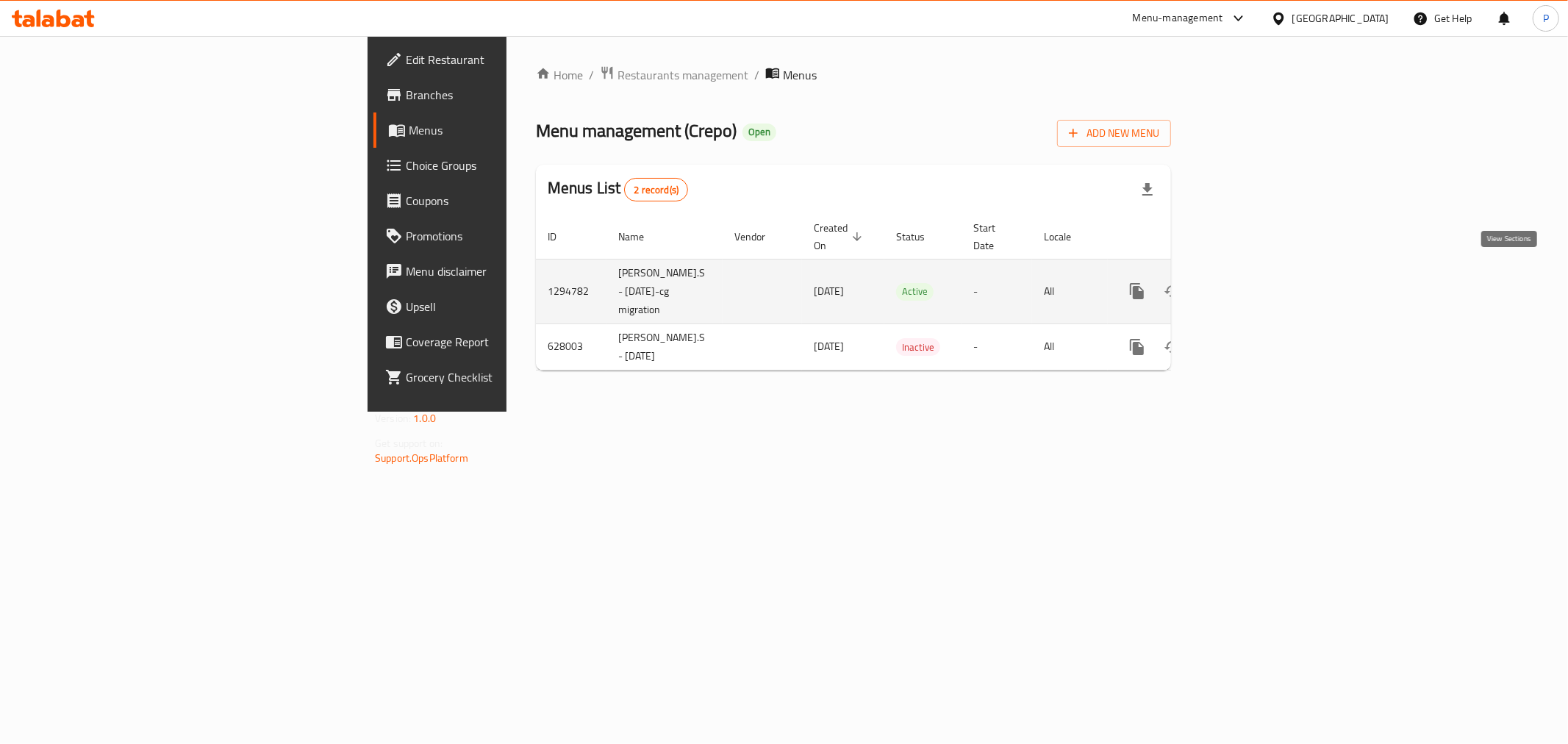
click at [1252, 283] on icon "enhanced table" at bounding box center [1242, 291] width 17 height 17
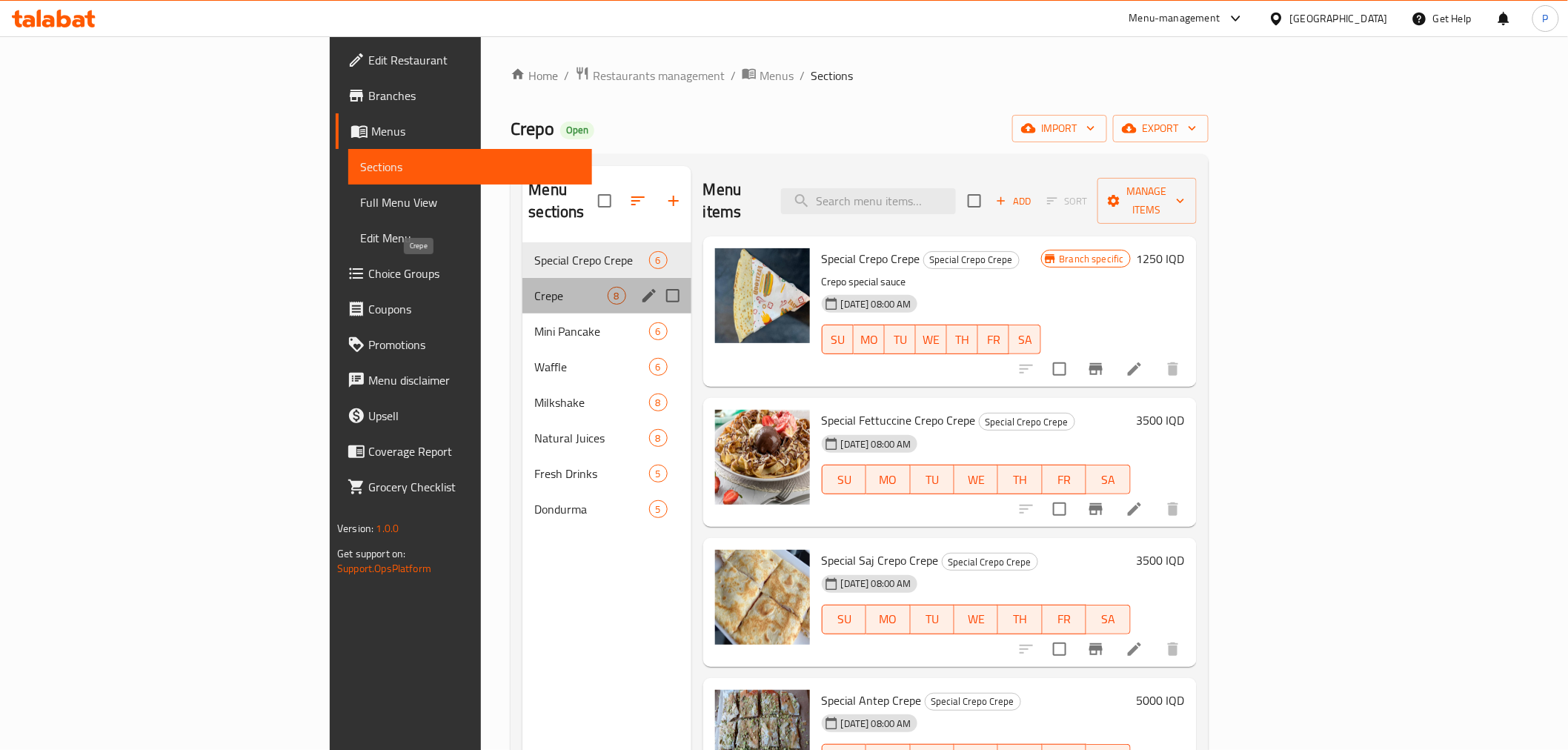
click at [534, 287] on span "Crepe" at bounding box center [570, 295] width 72 height 17
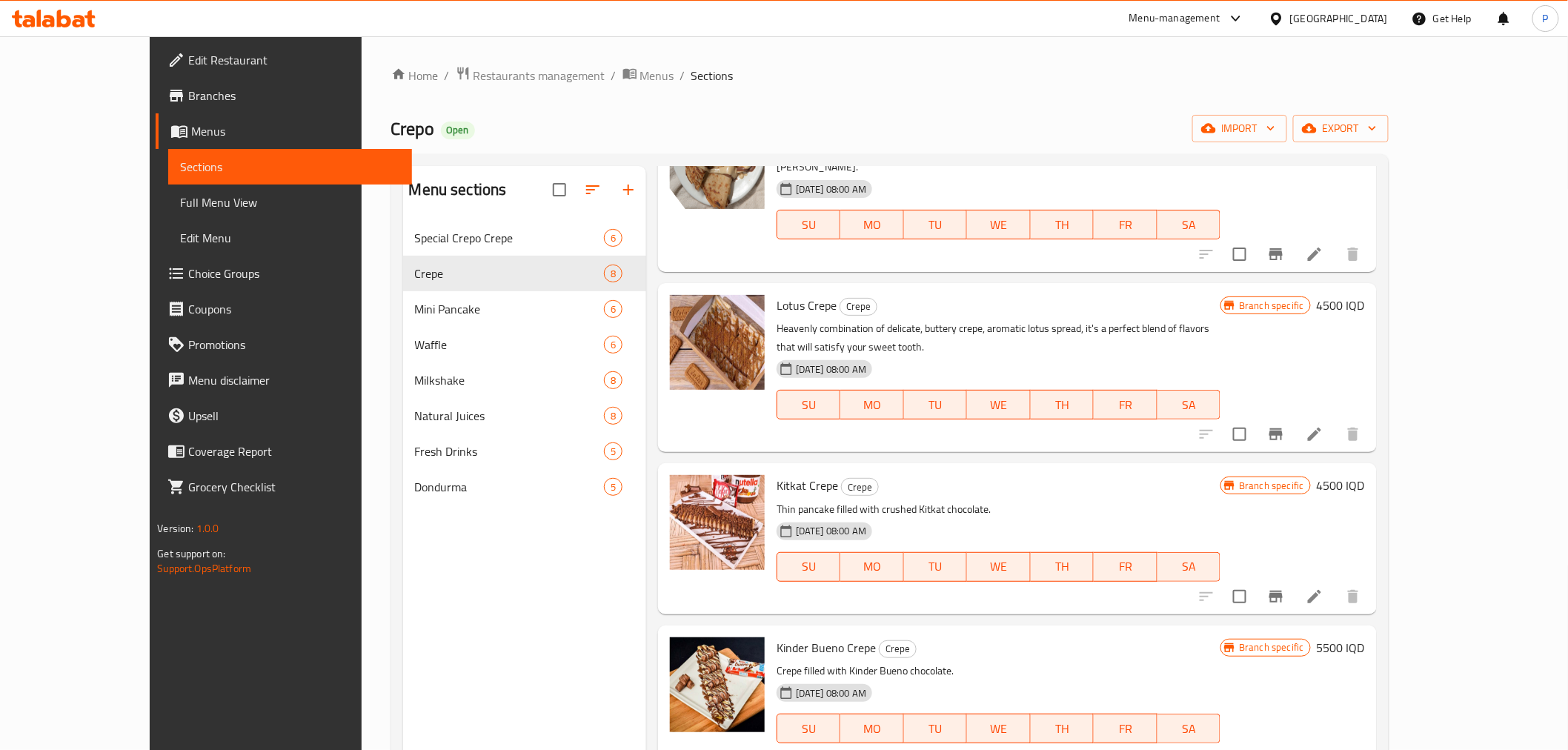
scroll to position [578, 0]
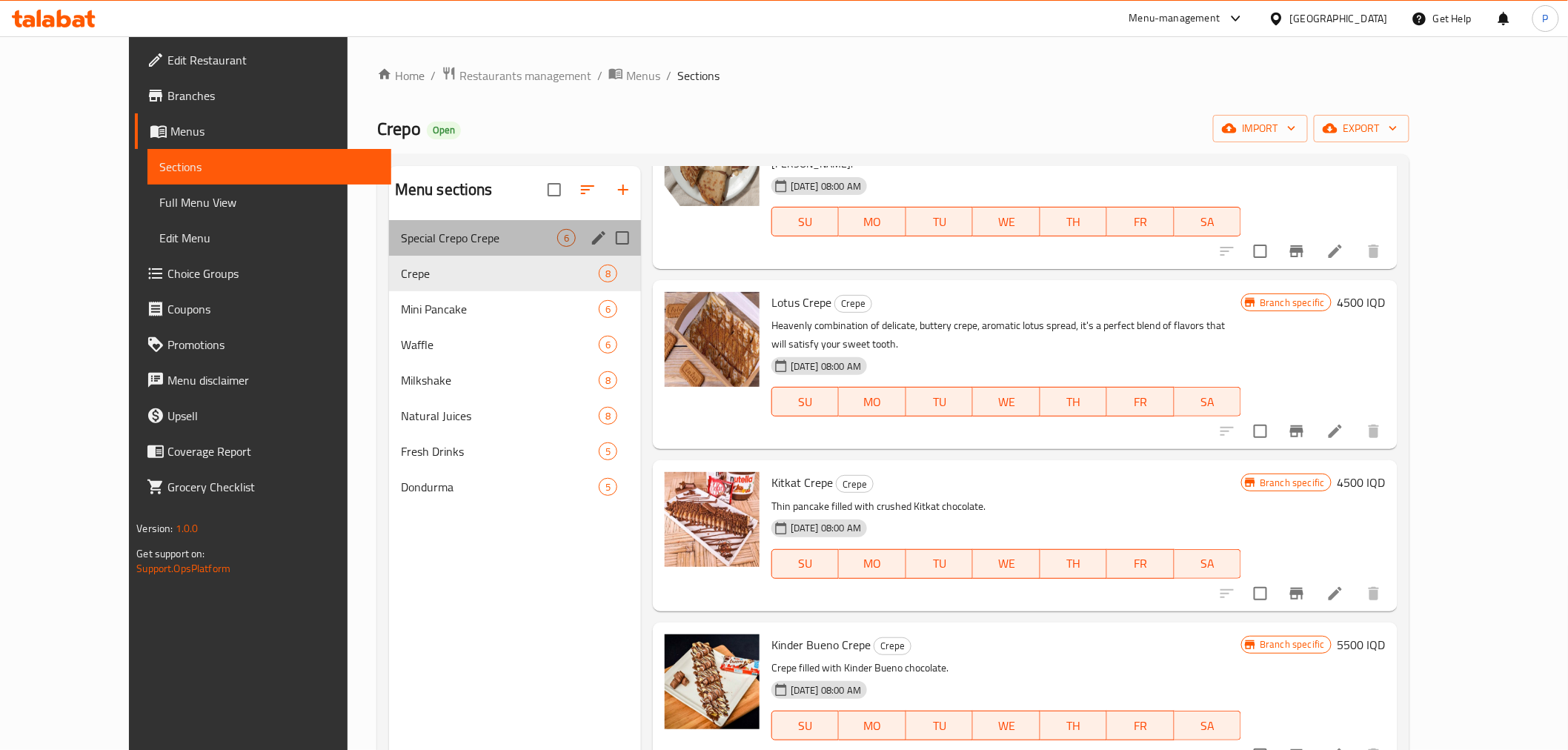
click at [393, 247] on div "Special Crepo Crepe 6" at bounding box center [515, 238] width 252 height 36
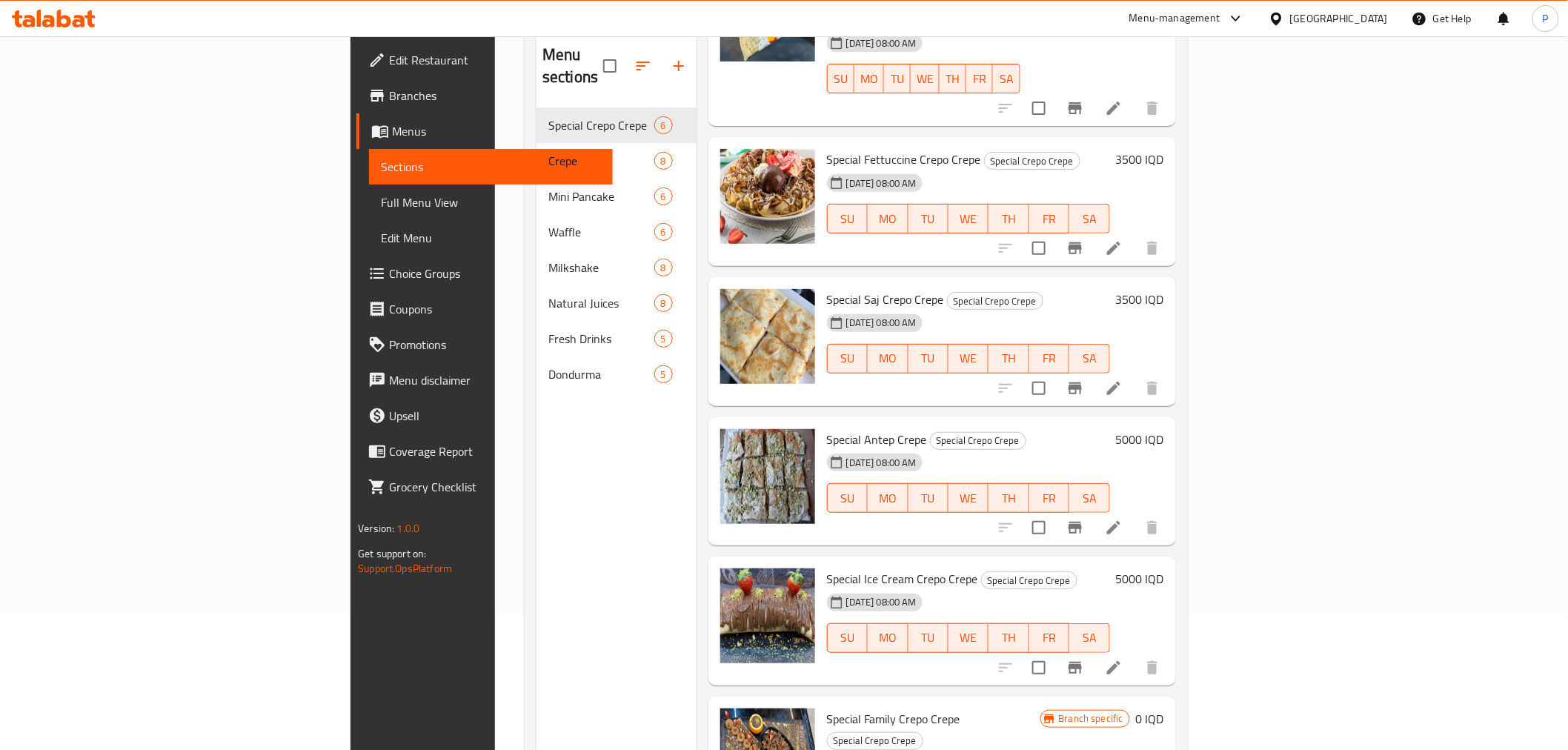
scroll to position [207, 0]
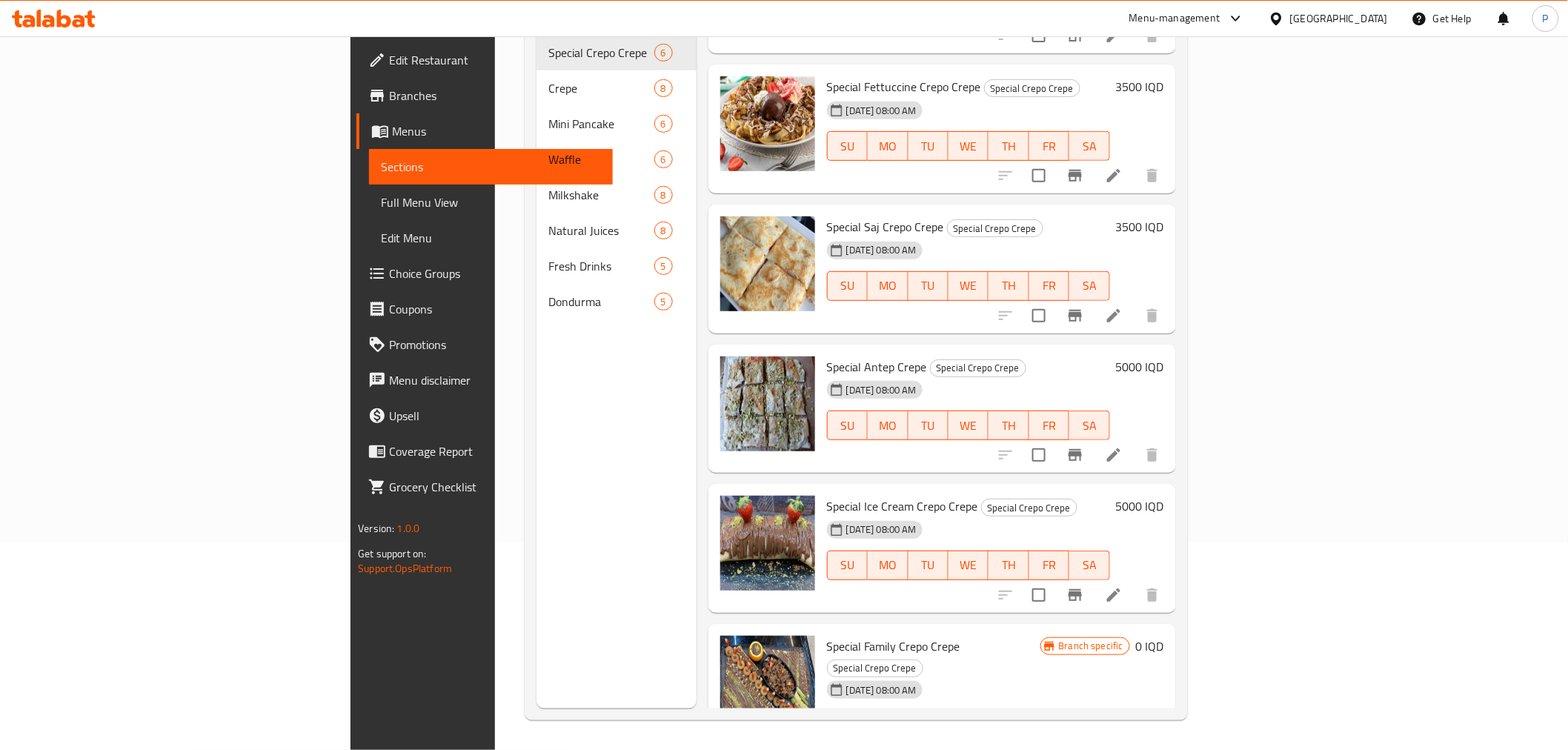
click at [1161, 747] on icon "show more" at bounding box center [1152, 755] width 17 height 17
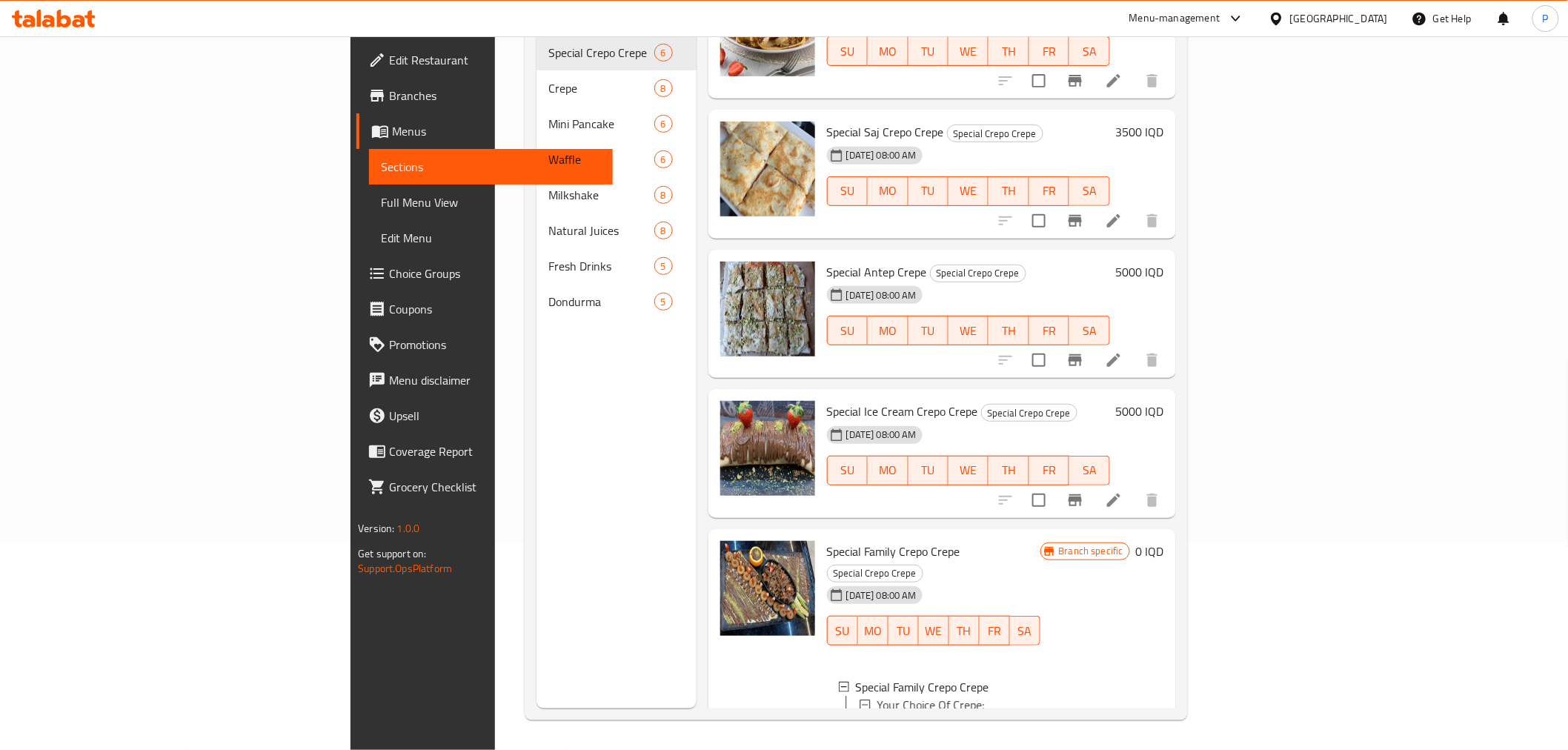
scroll to position [325, 0]
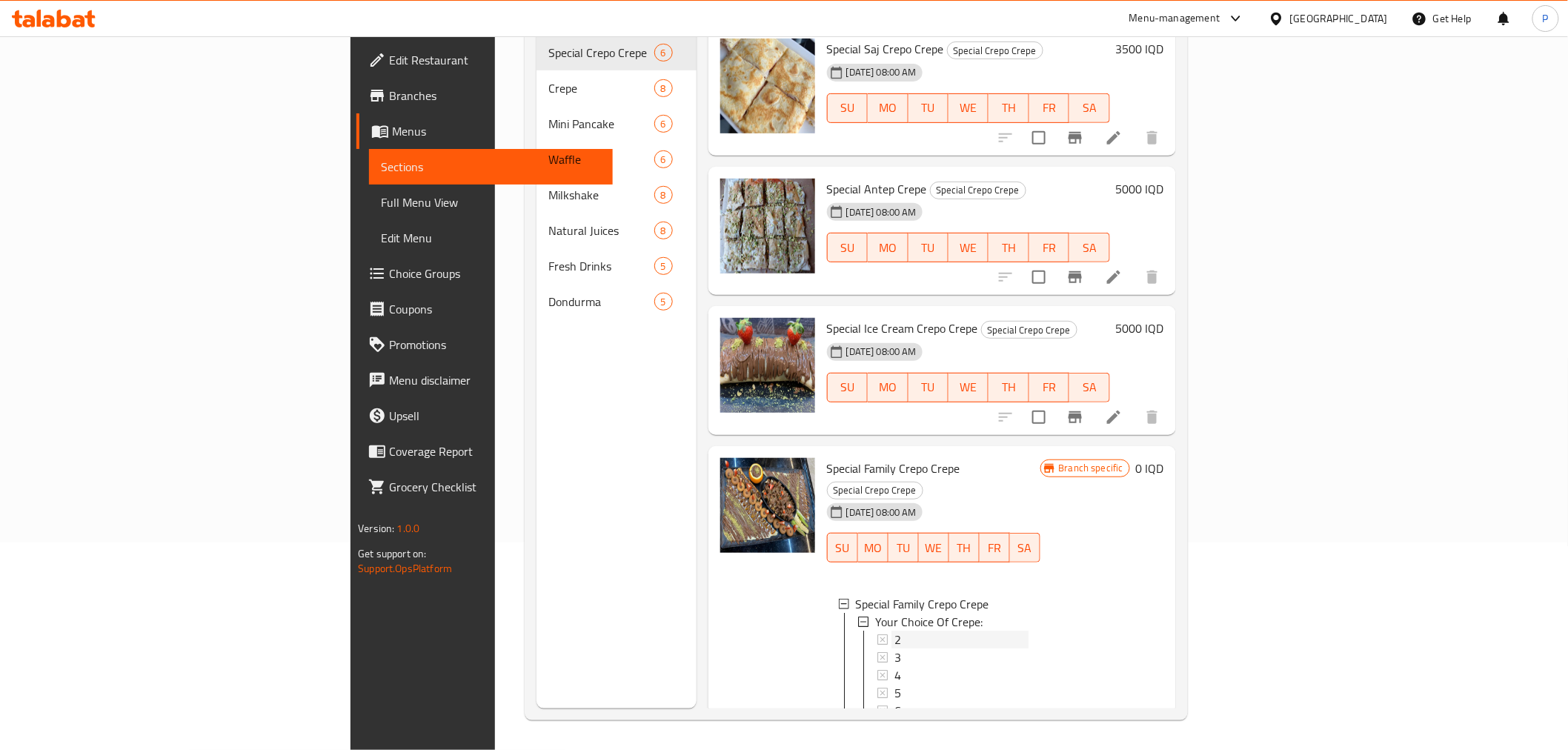
click at [895, 631] on div "2" at bounding box center [962, 639] width 134 height 17
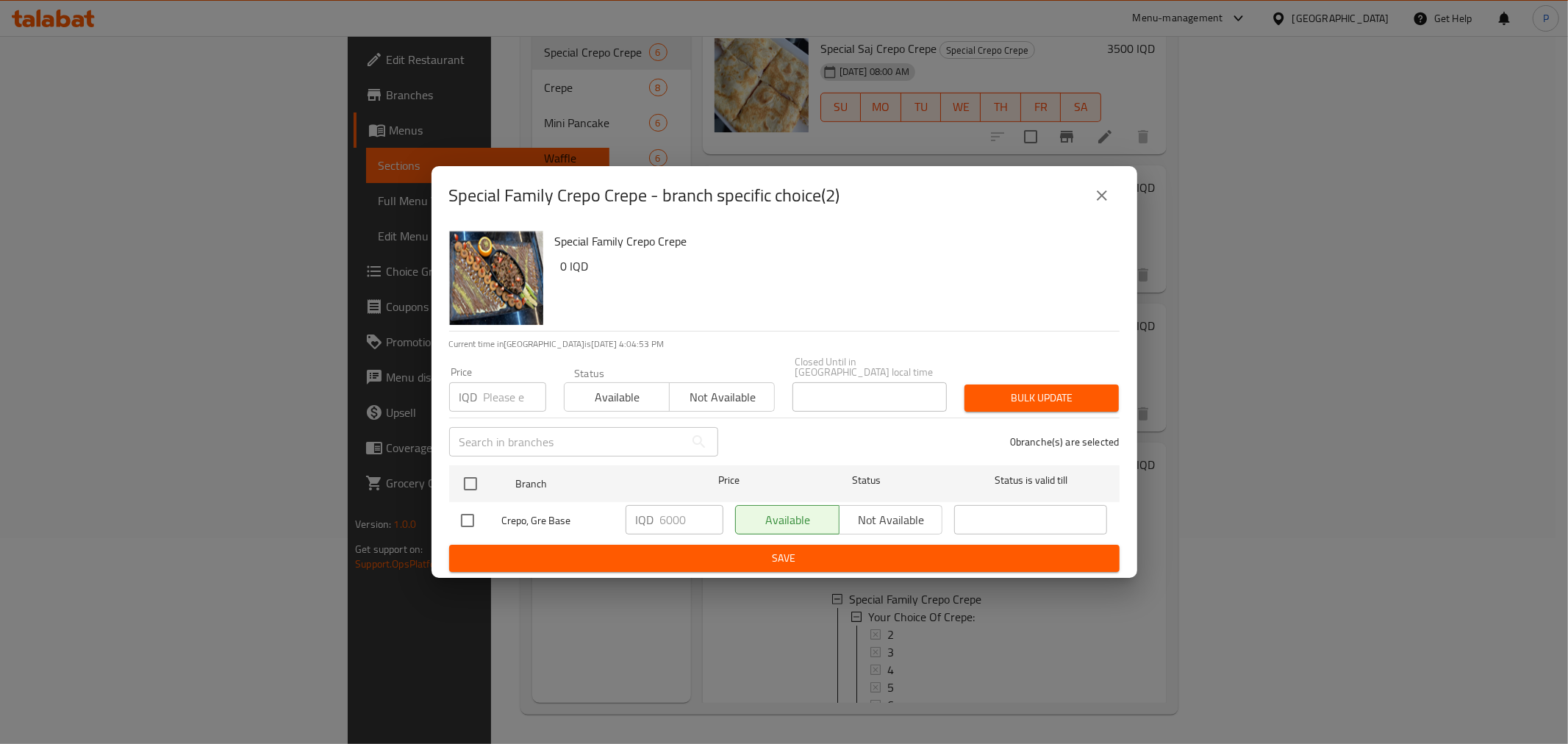
click at [460, 522] on input "checkbox" at bounding box center [467, 520] width 31 height 31
checkbox input "true"
click at [663, 523] on input "6000" at bounding box center [691, 519] width 63 height 29
type input "7000"
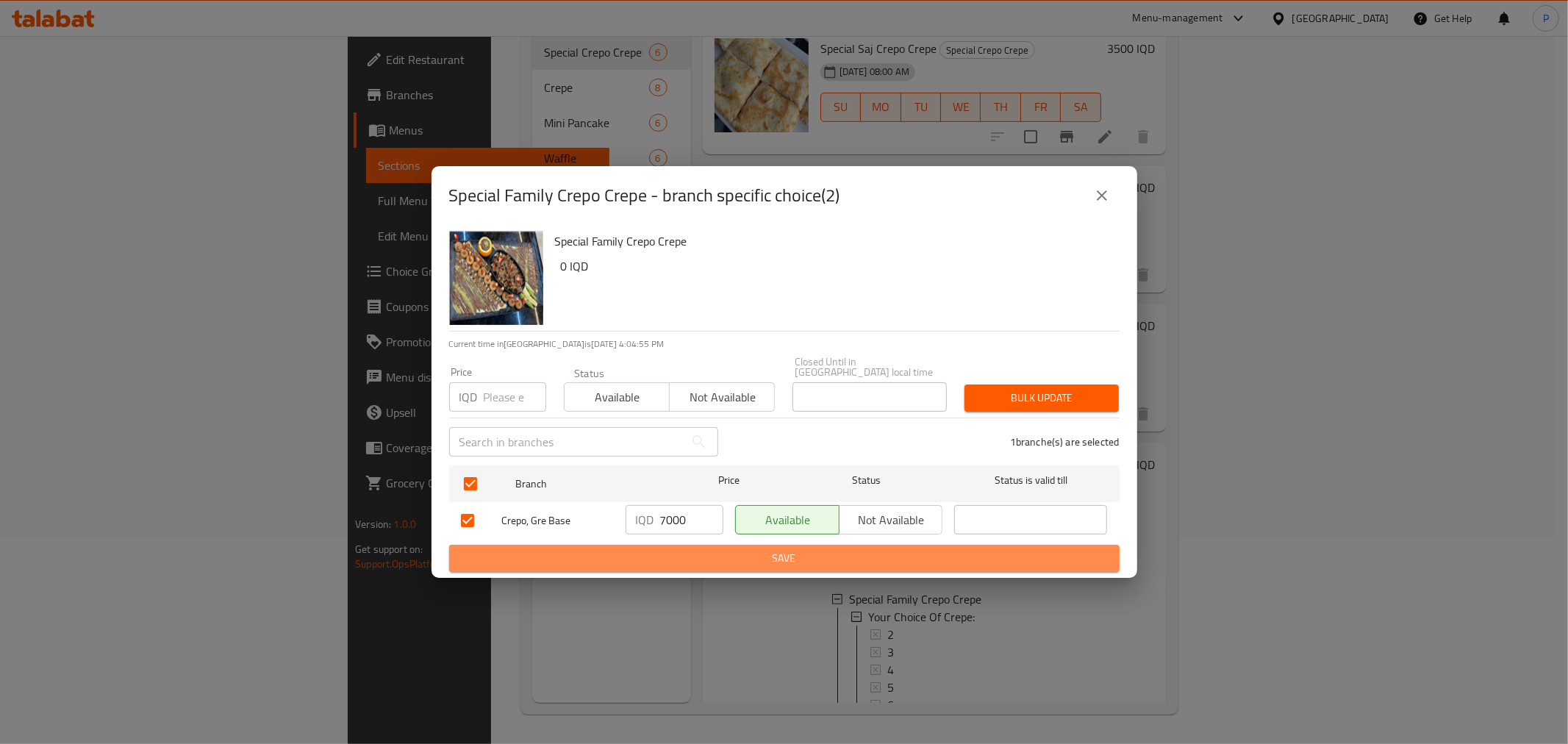
click at [707, 554] on span "Save" at bounding box center [784, 557] width 647 height 18
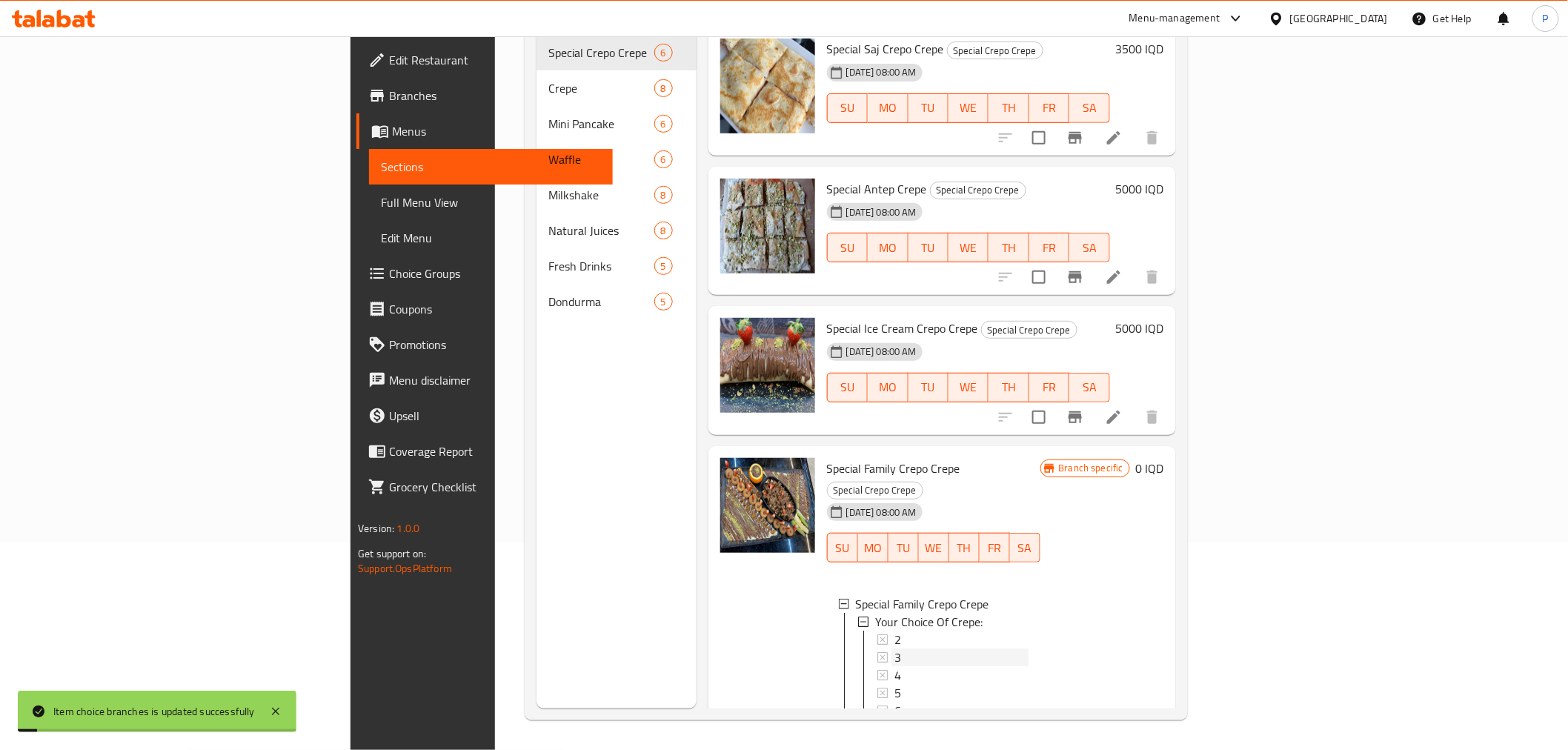
click at [895, 648] on div "3" at bounding box center [962, 657] width 134 height 17
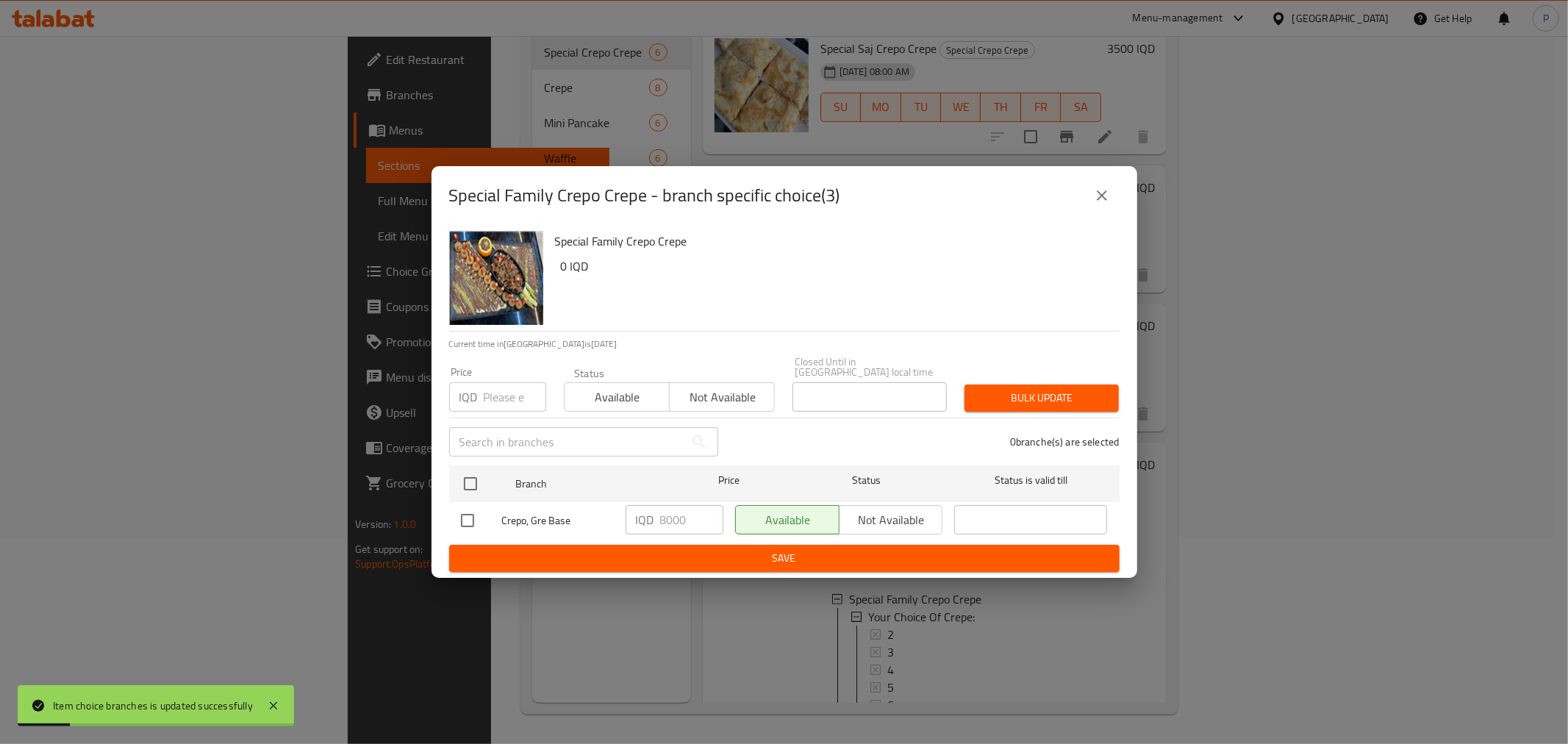
click at [474, 518] on input "checkbox" at bounding box center [467, 520] width 31 height 31
checkbox input "true"
click at [664, 519] on input "8000" at bounding box center [691, 519] width 63 height 29
type input "9000"
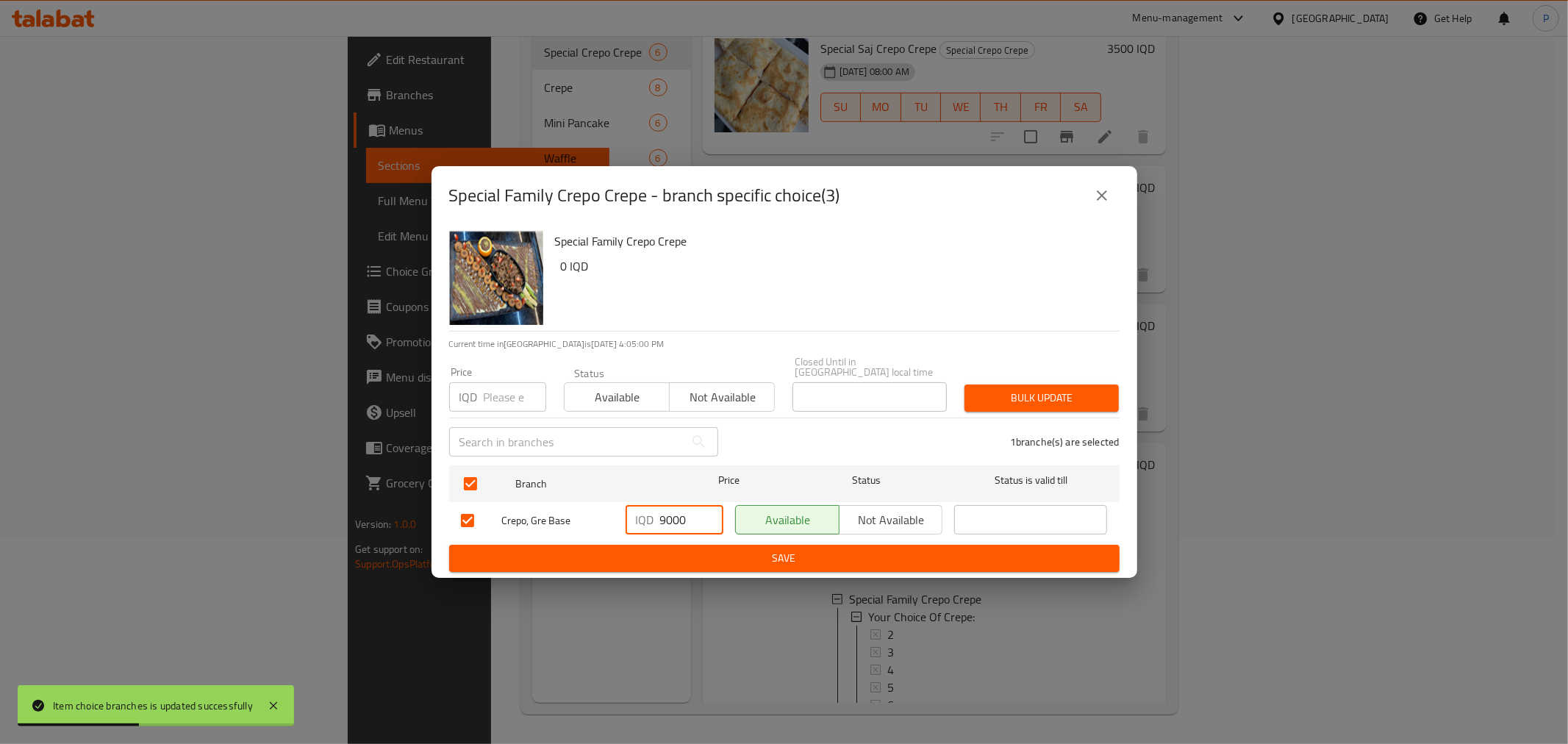
click at [687, 549] on span "Save" at bounding box center [784, 557] width 647 height 18
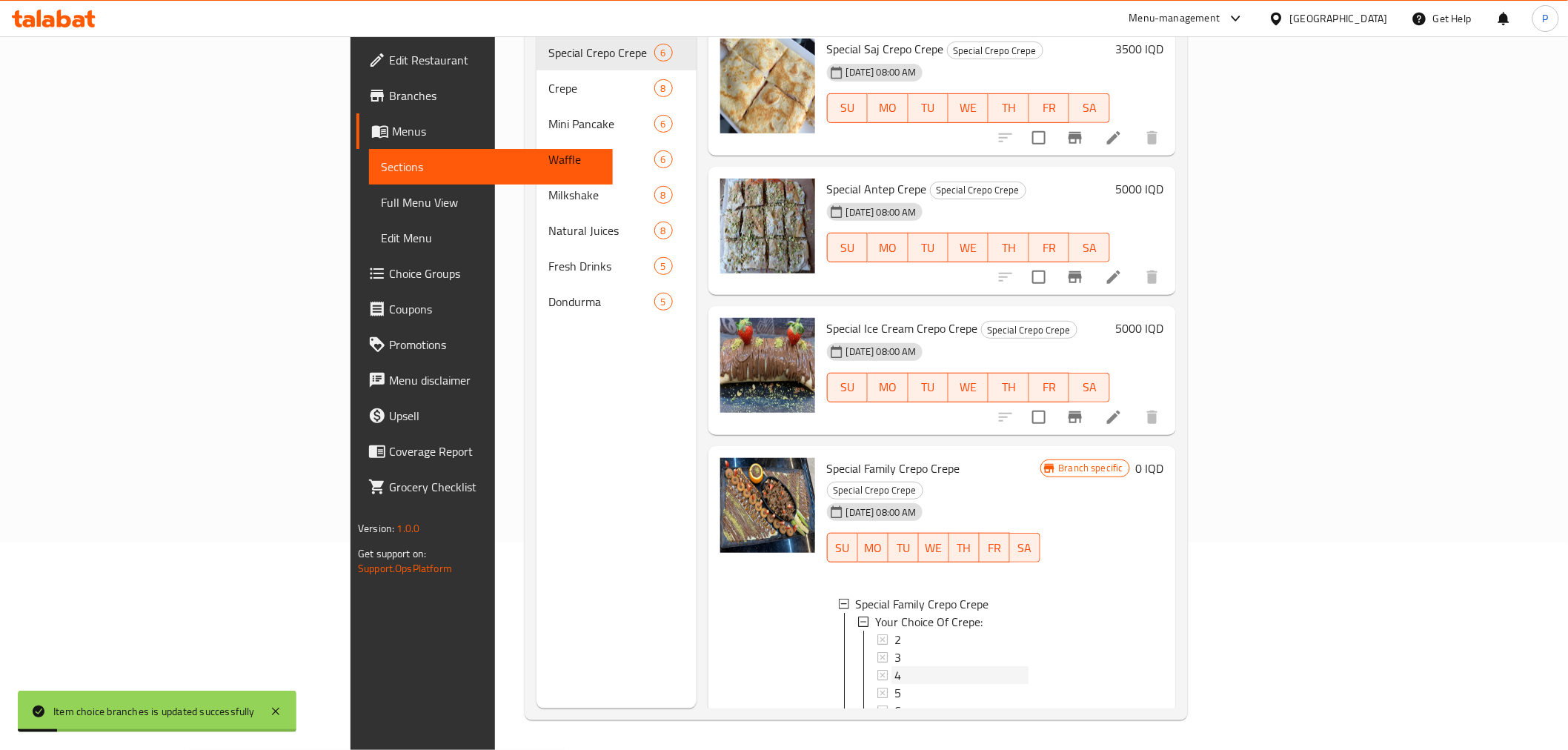
click at [895, 666] on div "4" at bounding box center [962, 675] width 134 height 17
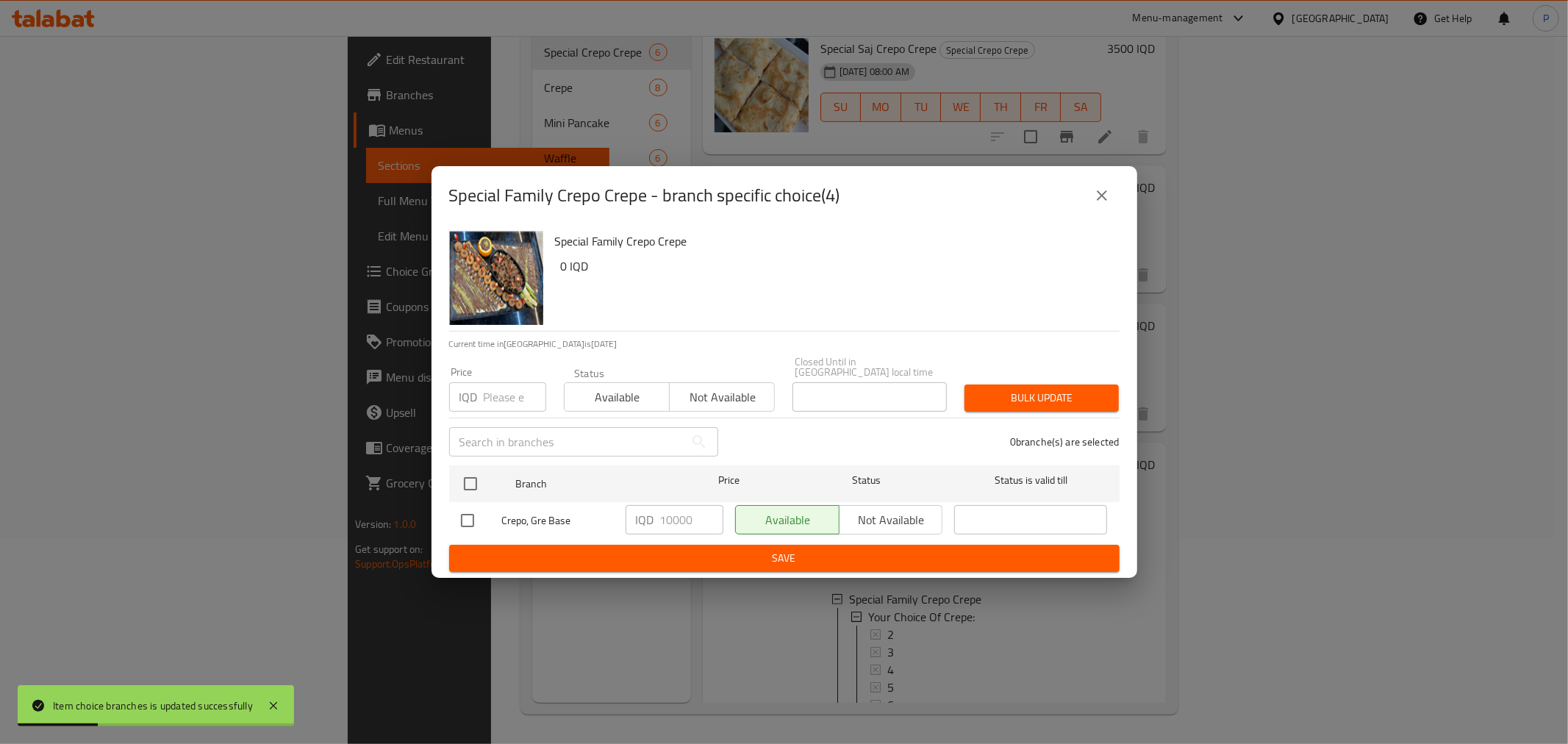
click at [471, 512] on input "checkbox" at bounding box center [467, 520] width 31 height 31
checkbox input "true"
click at [670, 524] on input "10000" at bounding box center [691, 519] width 63 height 29
type input "11000"
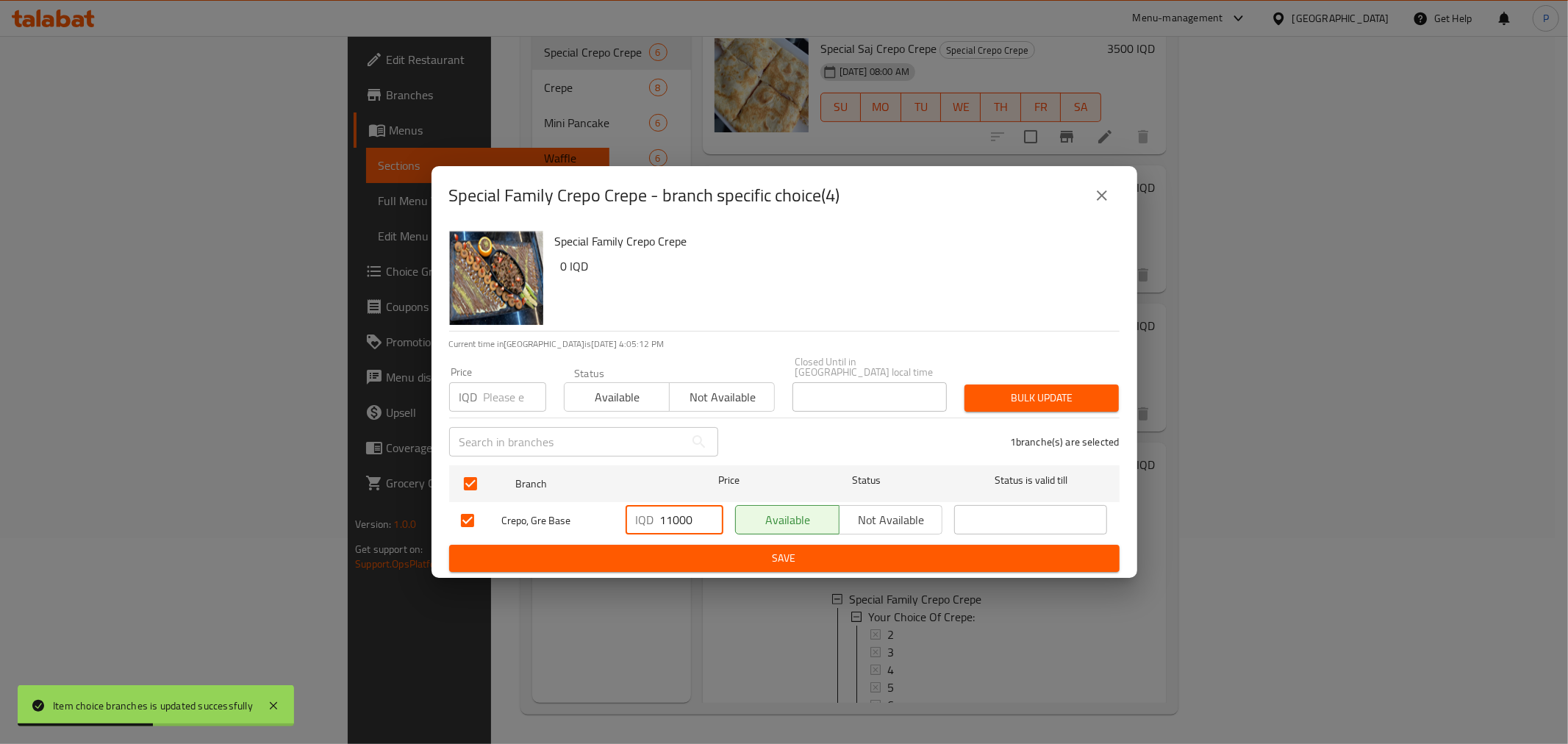
click at [703, 549] on span "Save" at bounding box center [784, 557] width 647 height 18
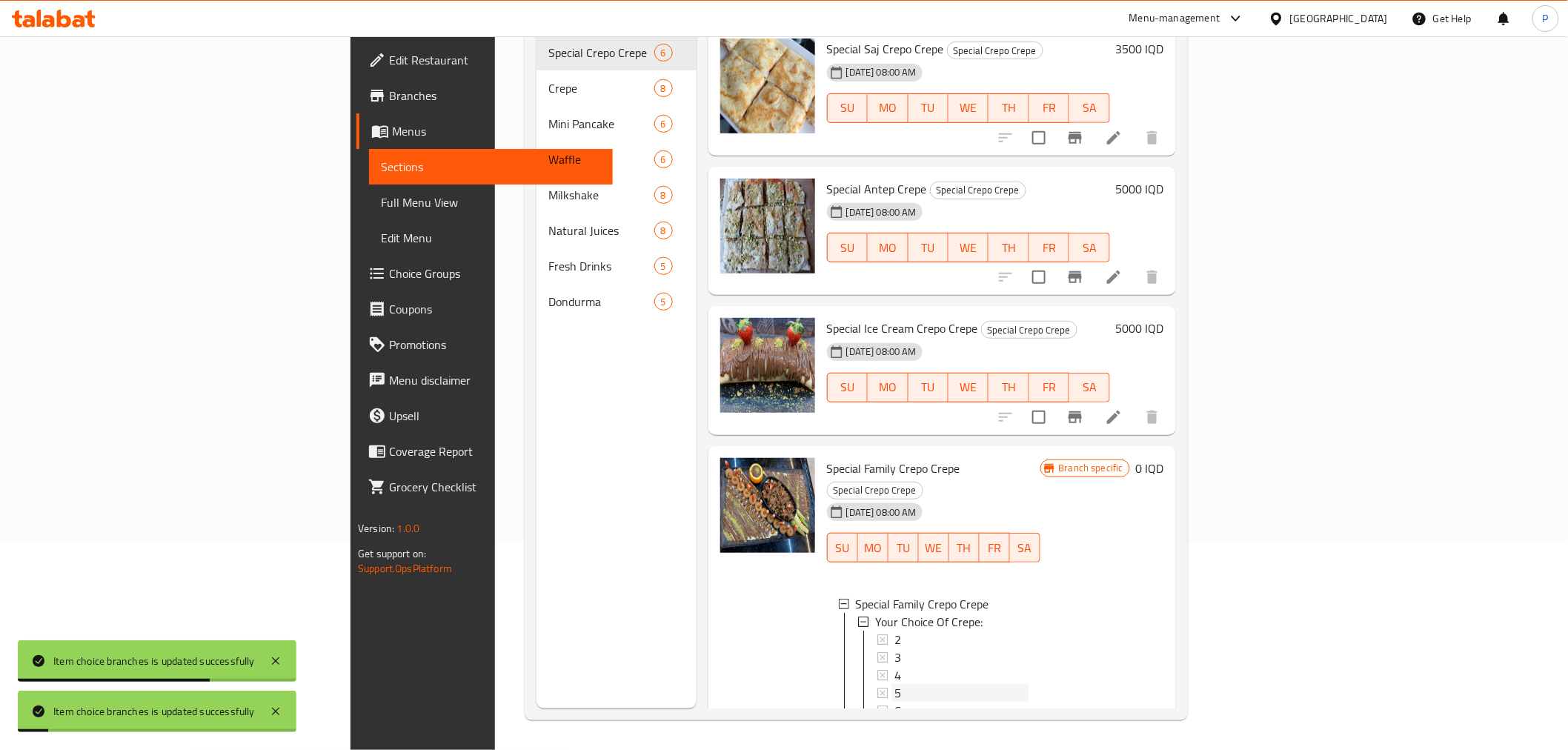
click at [895, 684] on div "5" at bounding box center [962, 693] width 134 height 17
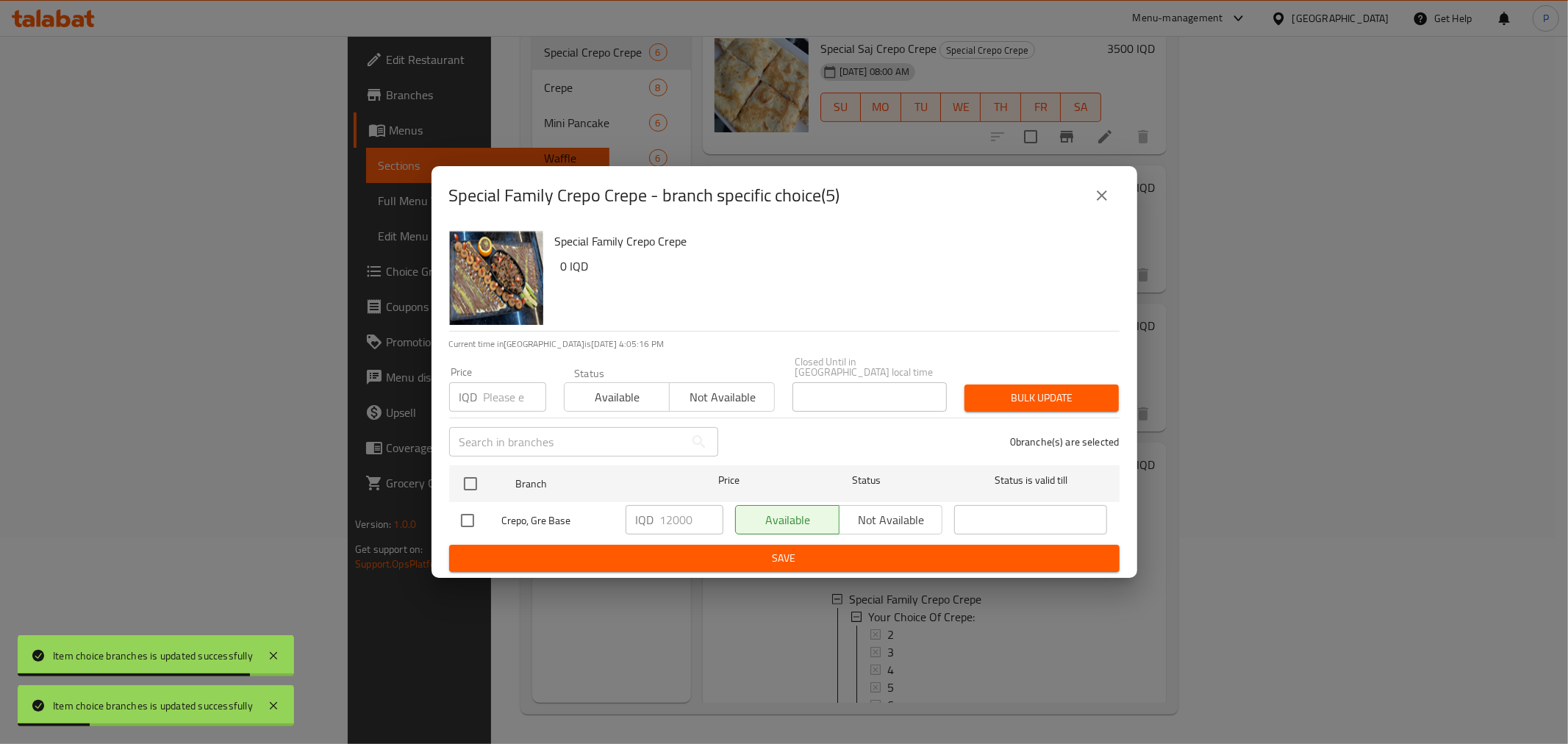
click at [471, 515] on input "checkbox" at bounding box center [467, 520] width 31 height 31
checkbox input "true"
click at [670, 519] on input "12000" at bounding box center [691, 519] width 63 height 29
type input "13000"
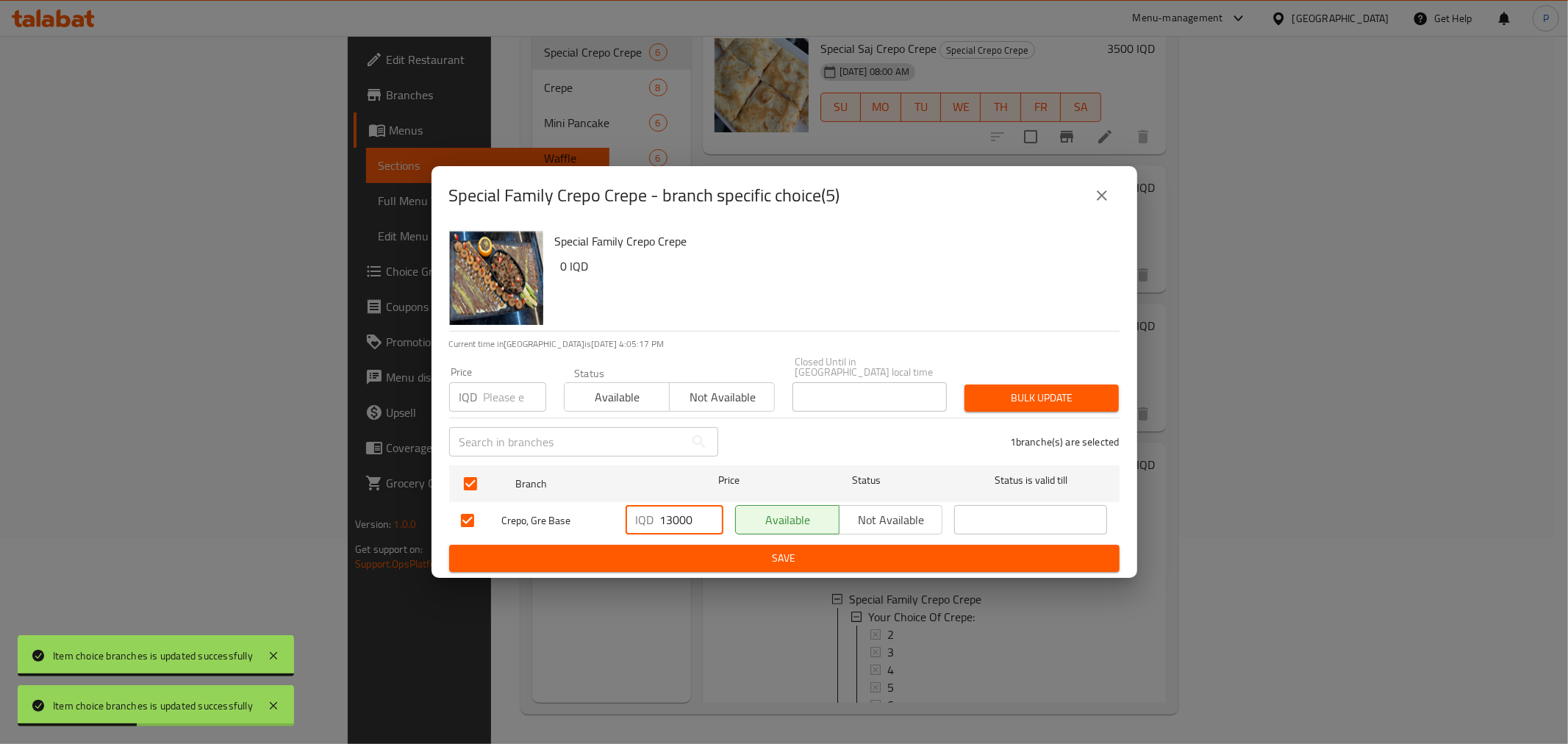
click at [698, 554] on span "Save" at bounding box center [784, 557] width 647 height 18
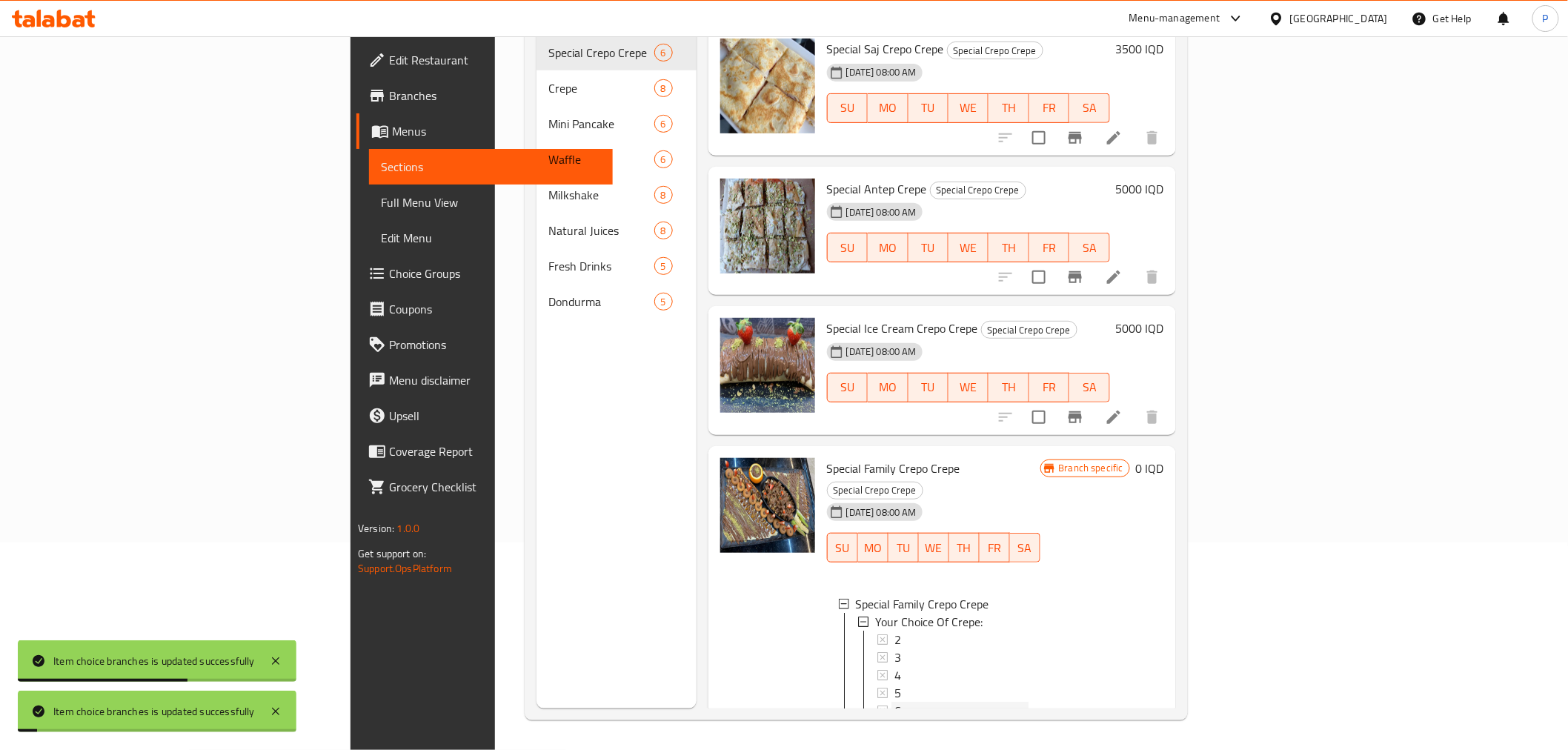
click at [895, 702] on div "6" at bounding box center [962, 711] width 134 height 17
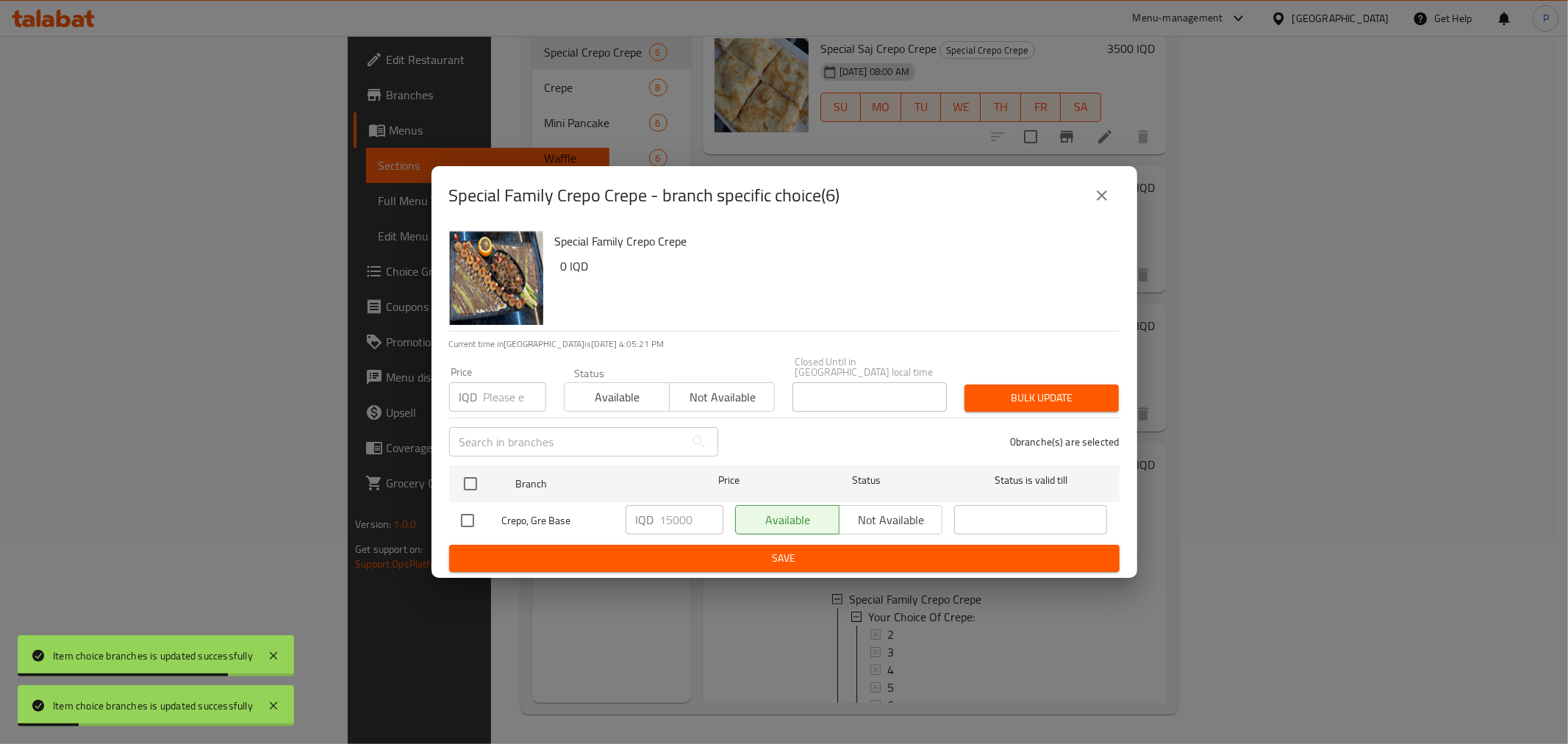
click at [480, 518] on input "checkbox" at bounding box center [467, 520] width 31 height 31
checkbox input "true"
click at [671, 519] on input "15000" at bounding box center [691, 519] width 63 height 29
type input "16000"
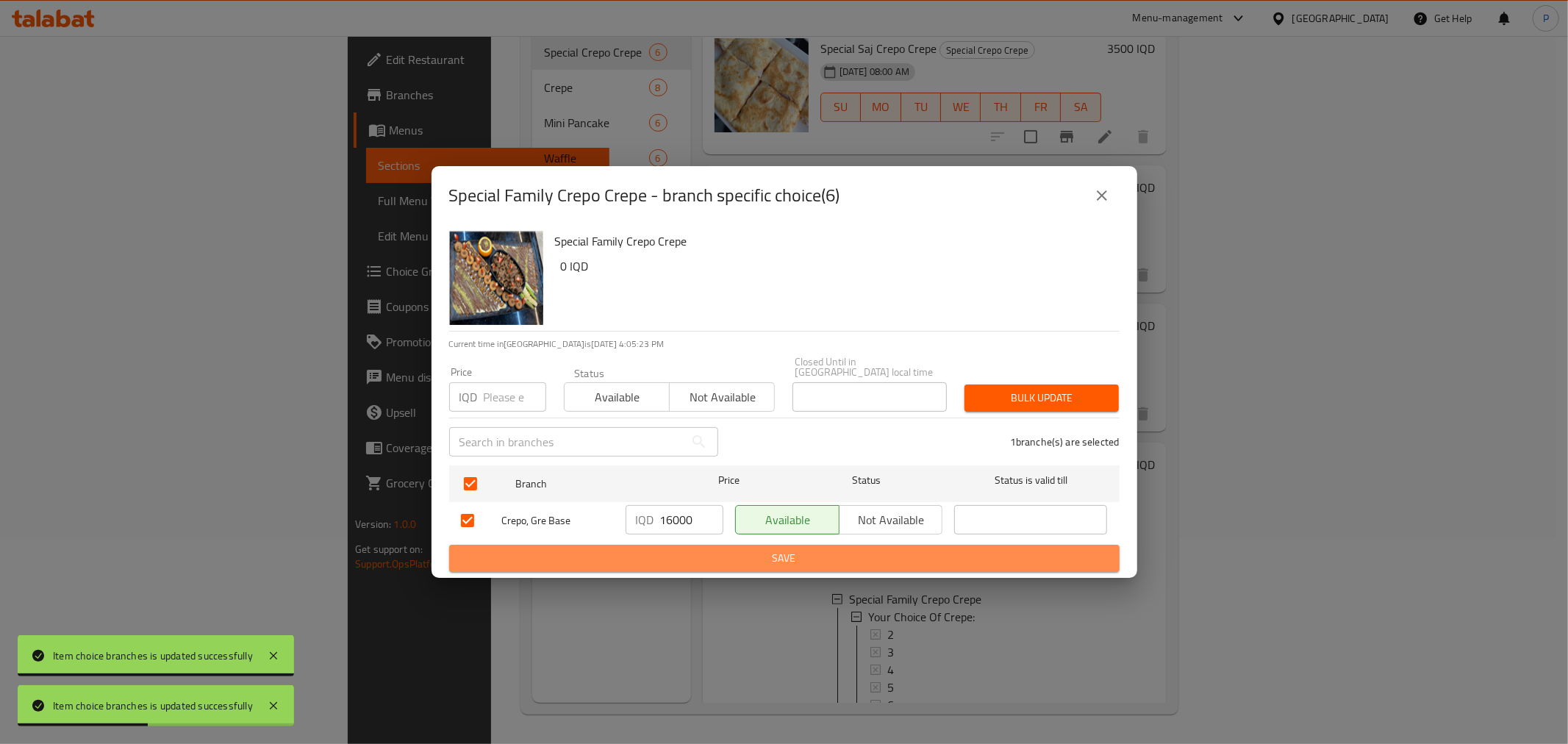
click at [698, 549] on span "Save" at bounding box center [784, 557] width 647 height 18
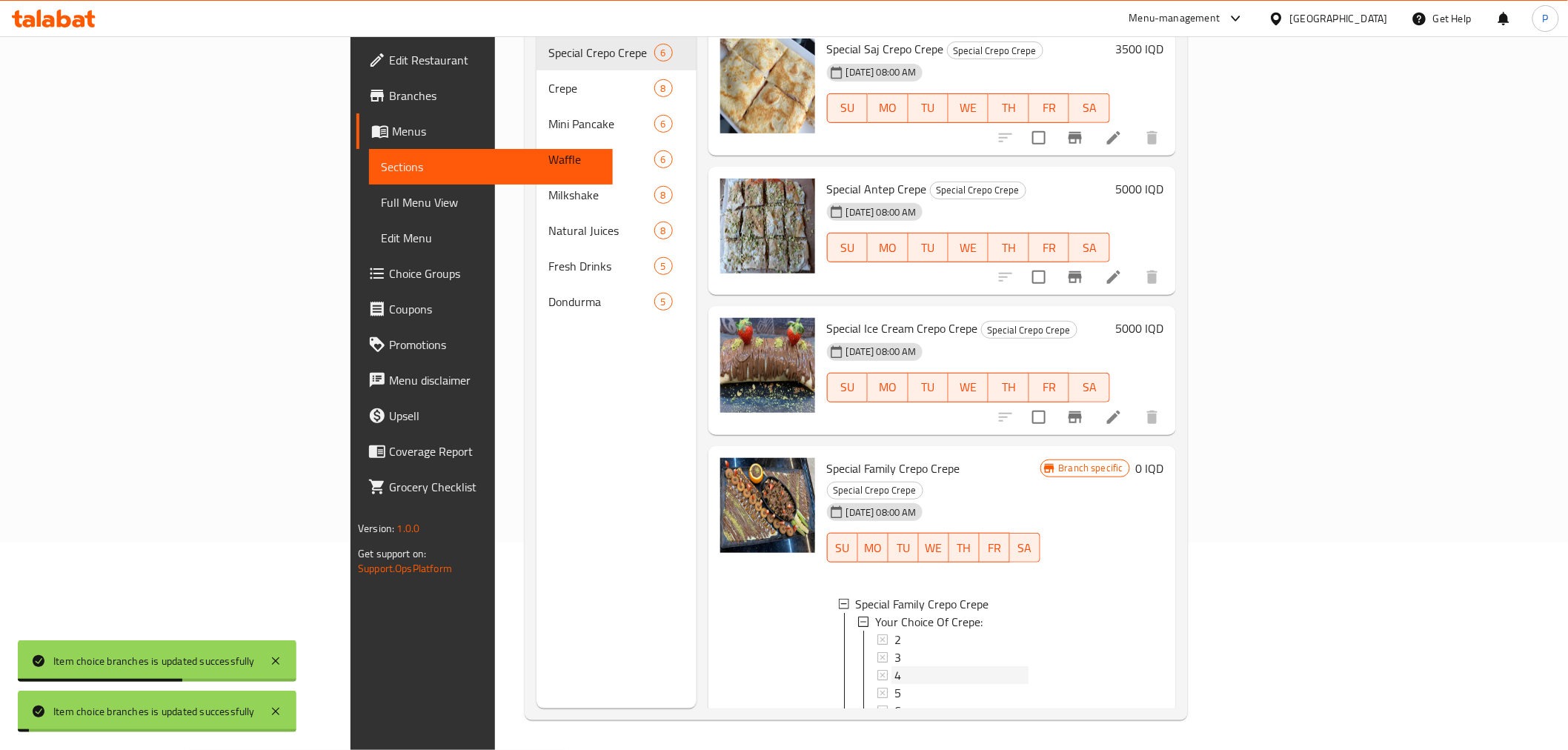
click at [895, 666] on div "4" at bounding box center [962, 675] width 134 height 17
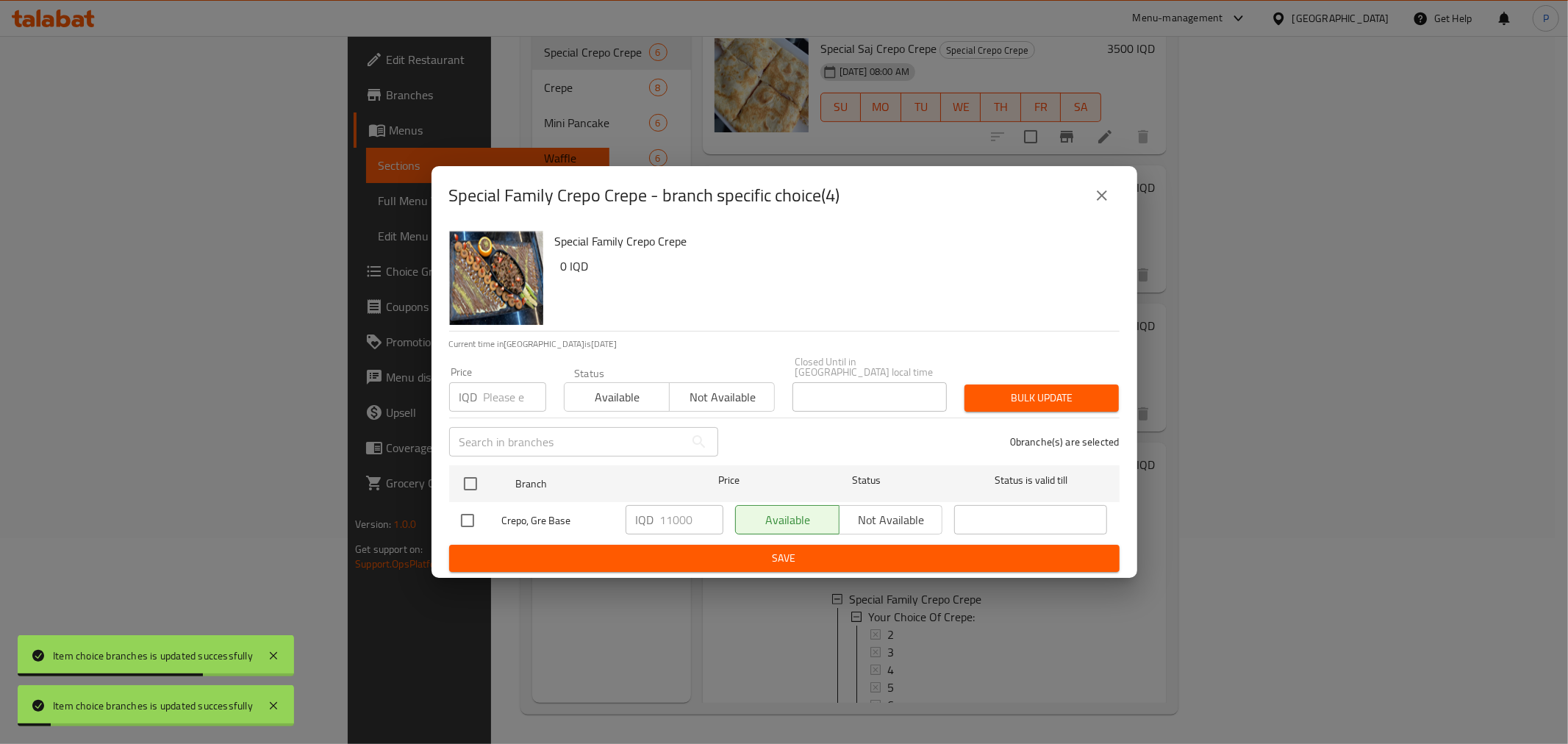
click at [847, 622] on div "Special Family Crepo Crepe - branch specific choice(4) Special Family Crepo Cre…" at bounding box center [784, 372] width 1568 height 744
click at [841, 622] on div "Special Family Crepo Crepe - branch specific choice(4) Special Family Crepo Cre…" at bounding box center [784, 372] width 1568 height 744
drag, startPoint x: 809, startPoint y: 628, endPoint x: 811, endPoint y: 621, distance: 7.3
click at [809, 626] on div "Special Family Crepo Crepe - branch specific choice(4) Special Family Crepo Cre…" at bounding box center [784, 372] width 1568 height 744
click at [1095, 204] on icon "close" at bounding box center [1101, 195] width 17 height 17
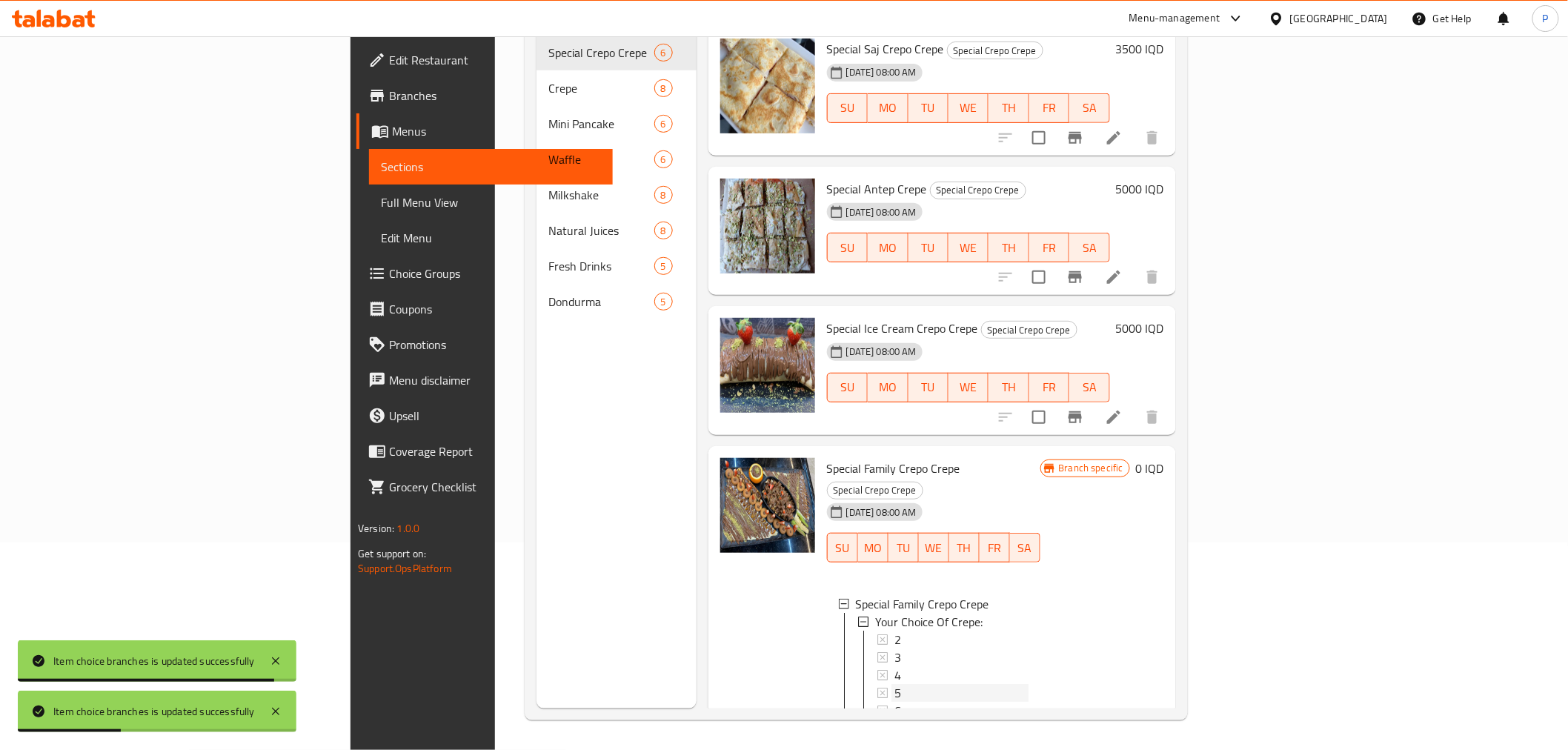
click at [895, 684] on div "5" at bounding box center [962, 693] width 134 height 17
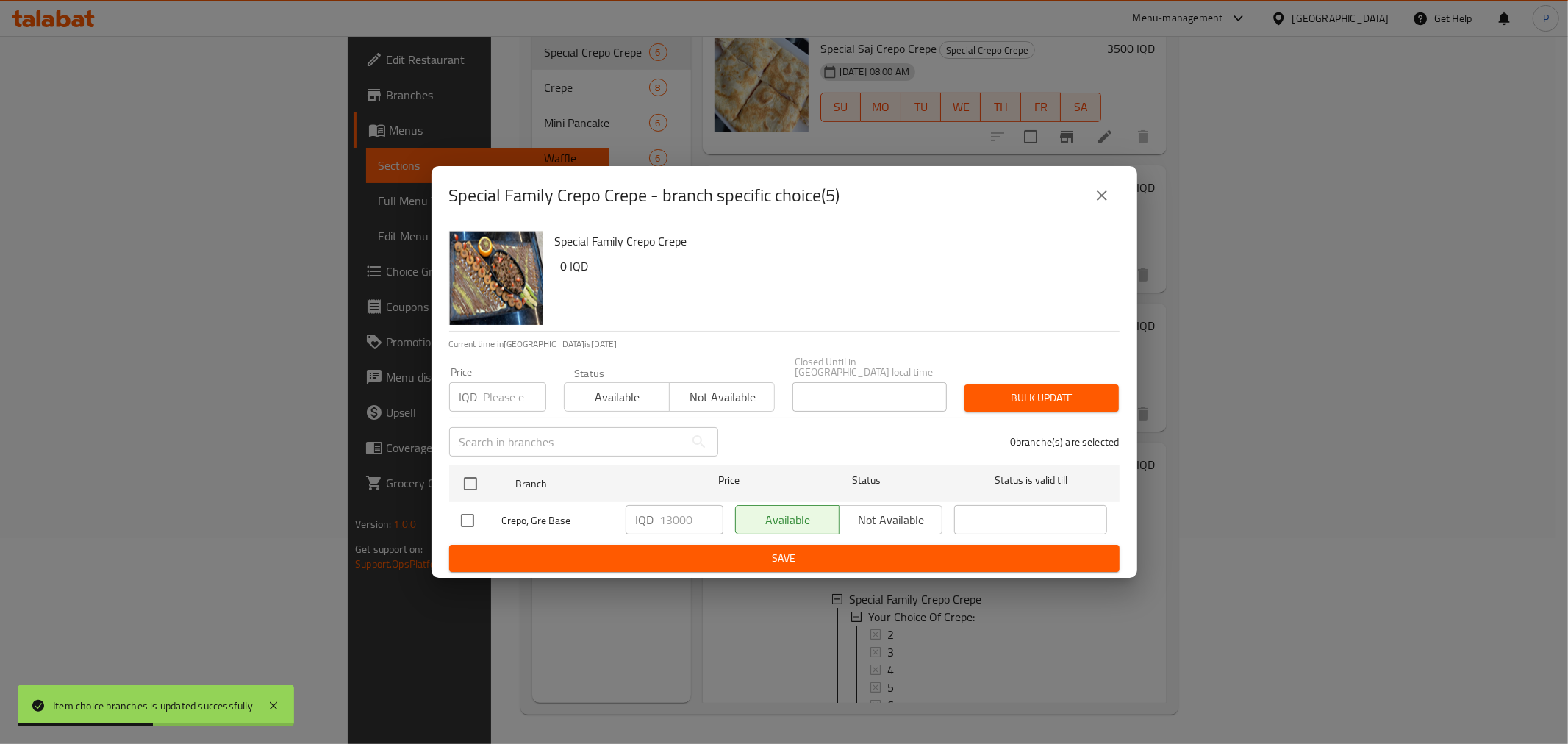
click at [1086, 201] on button "close" at bounding box center [1101, 195] width 35 height 35
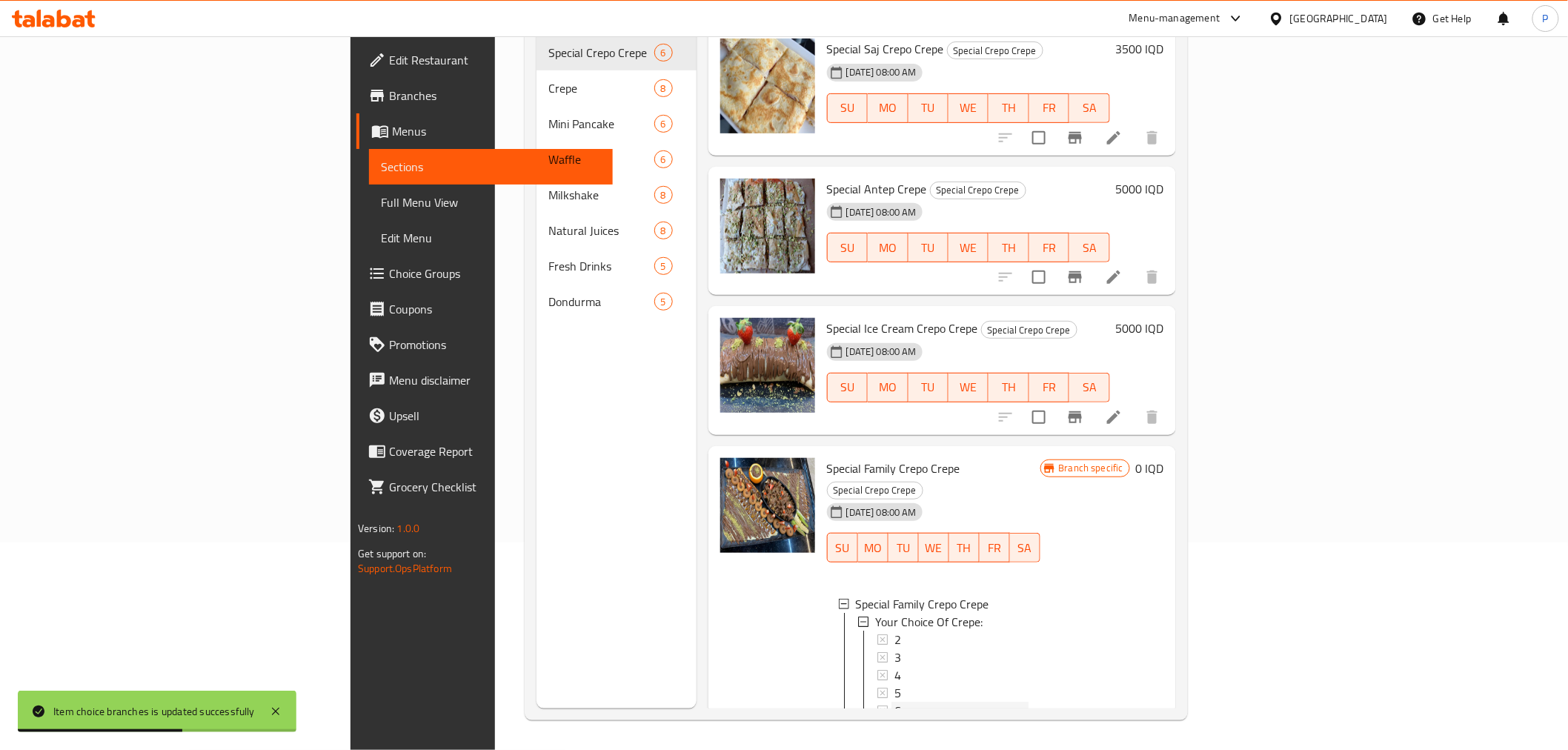
click at [895, 702] on div "6" at bounding box center [962, 711] width 134 height 17
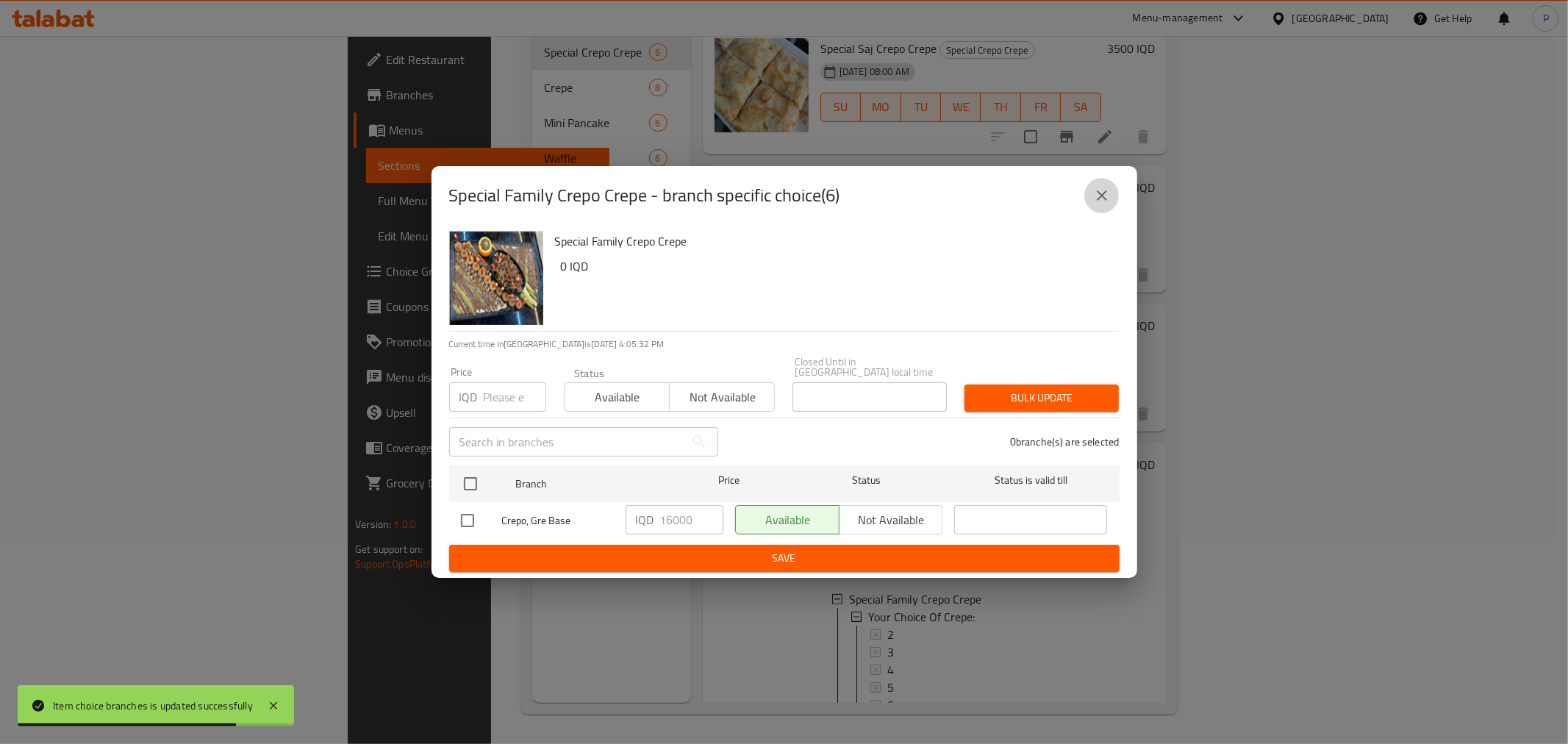
click at [1105, 200] on icon "close" at bounding box center [1101, 195] width 17 height 17
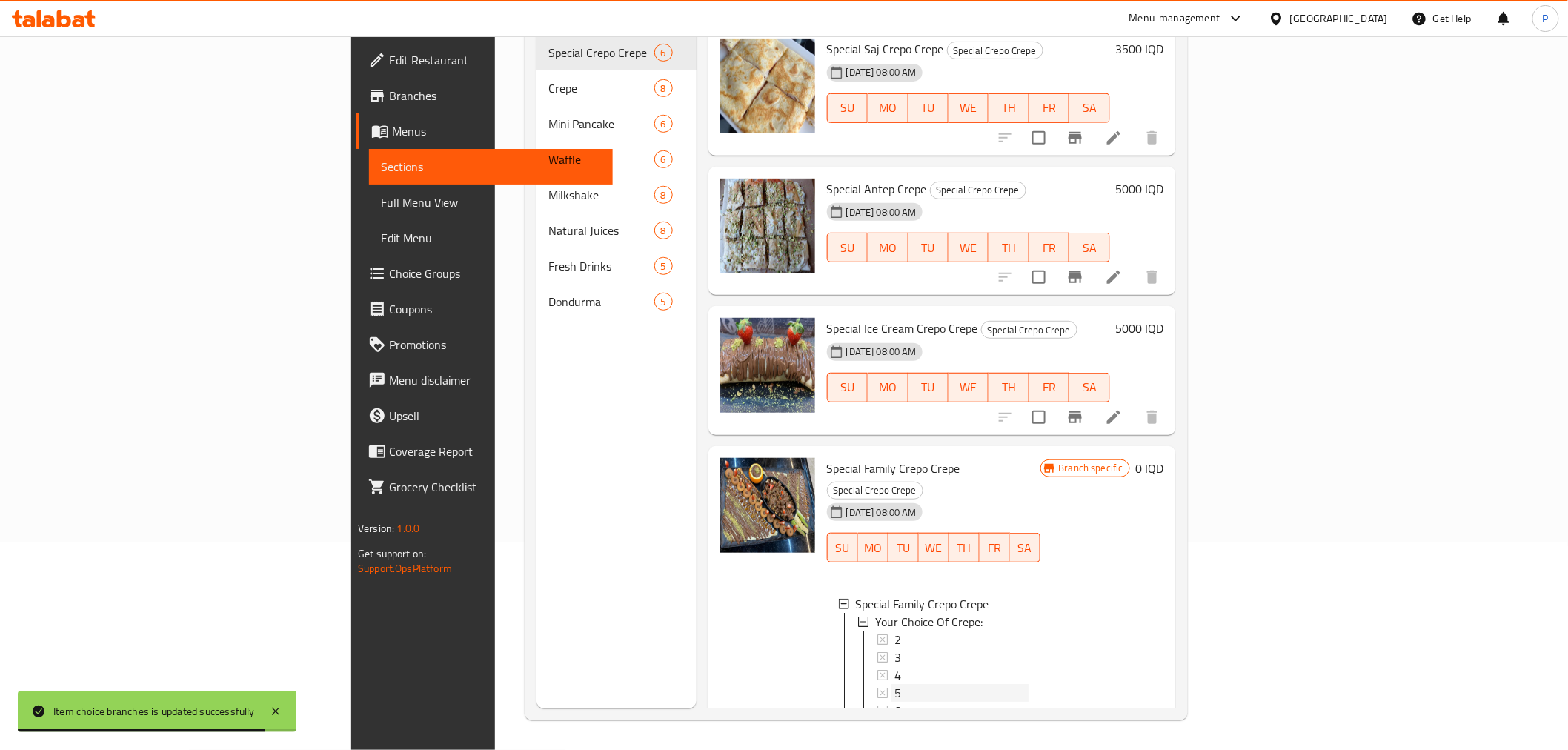
click at [895, 684] on div "5" at bounding box center [962, 693] width 134 height 17
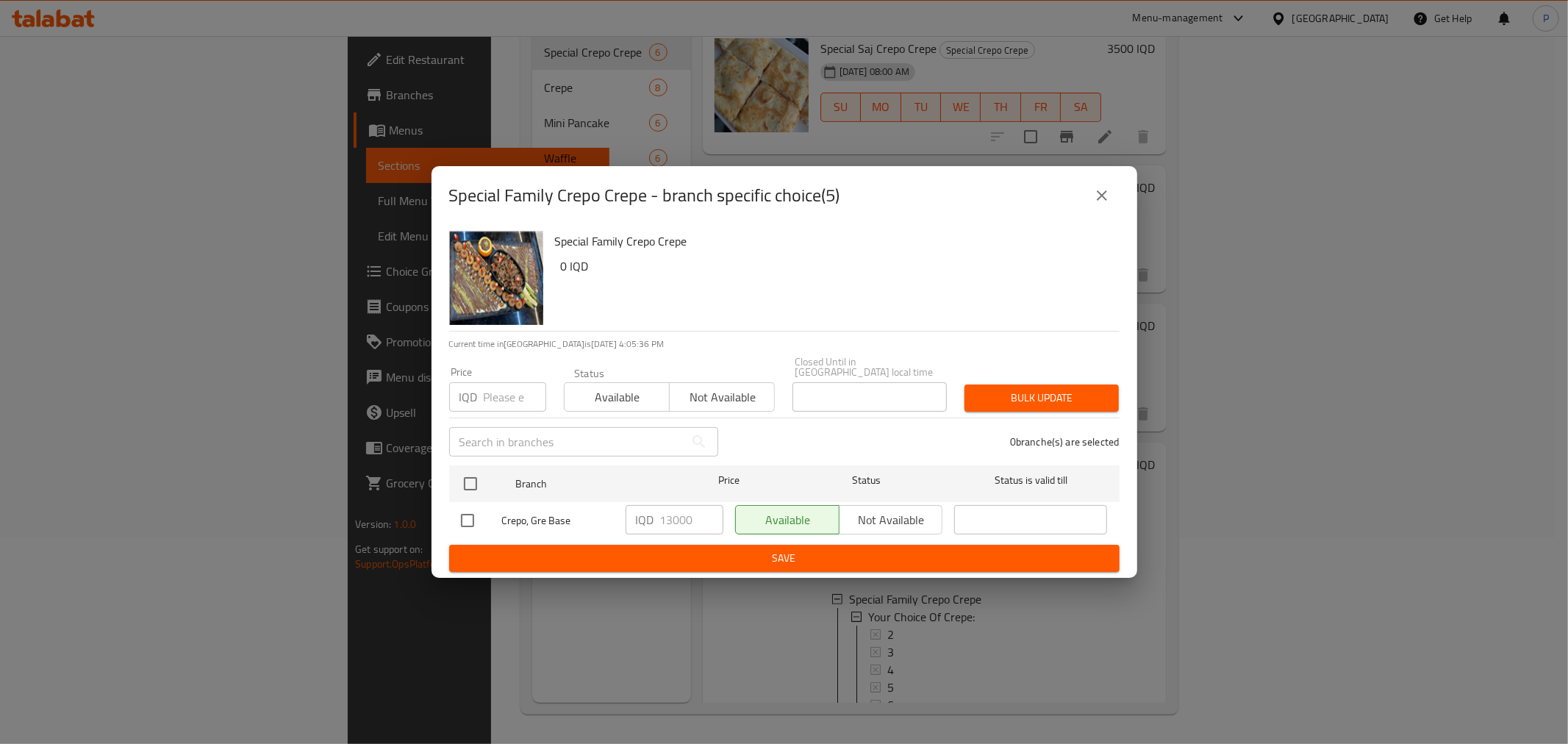
click at [1105, 205] on icon "close" at bounding box center [1101, 195] width 17 height 17
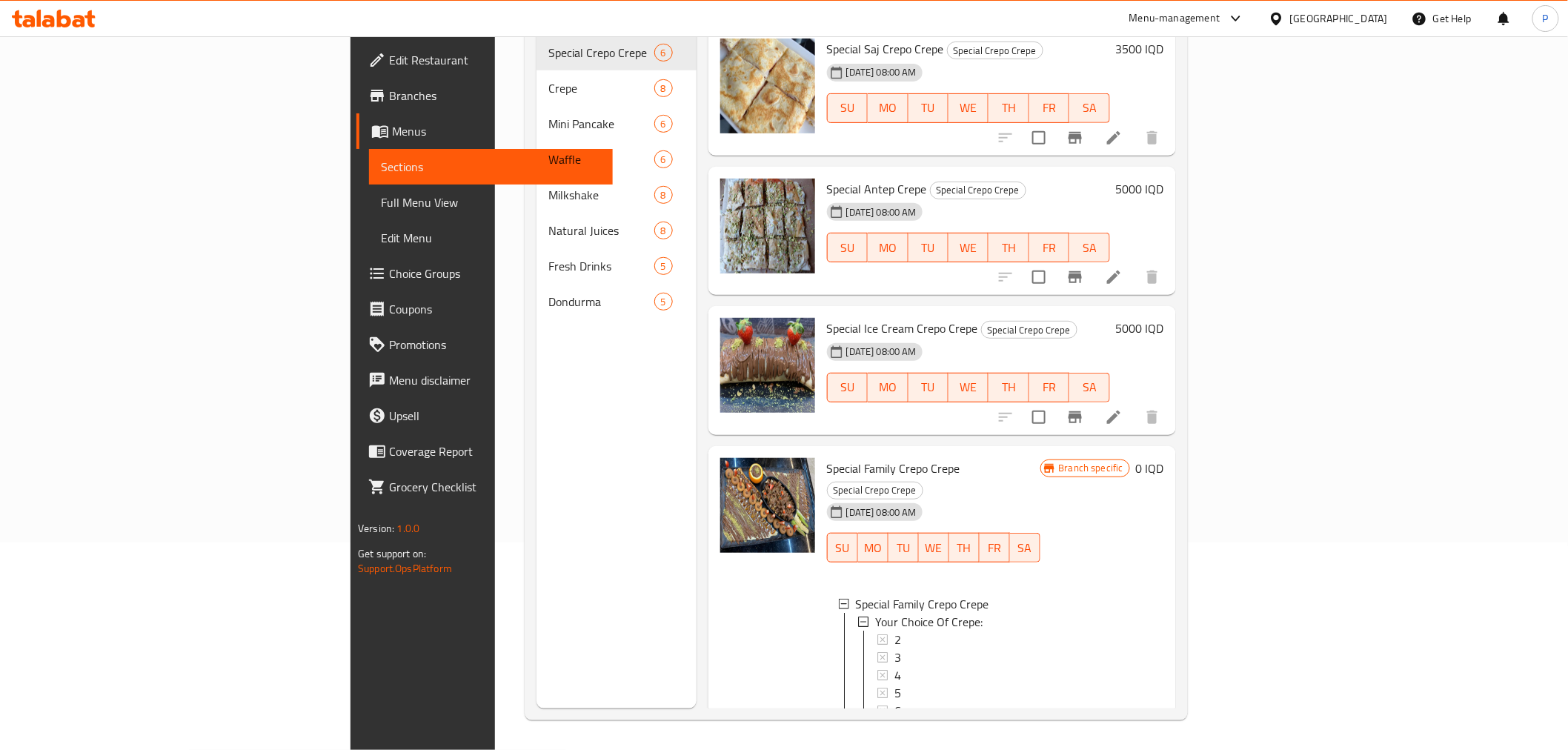
click at [714, 591] on div at bounding box center [767, 604] width 107 height 304
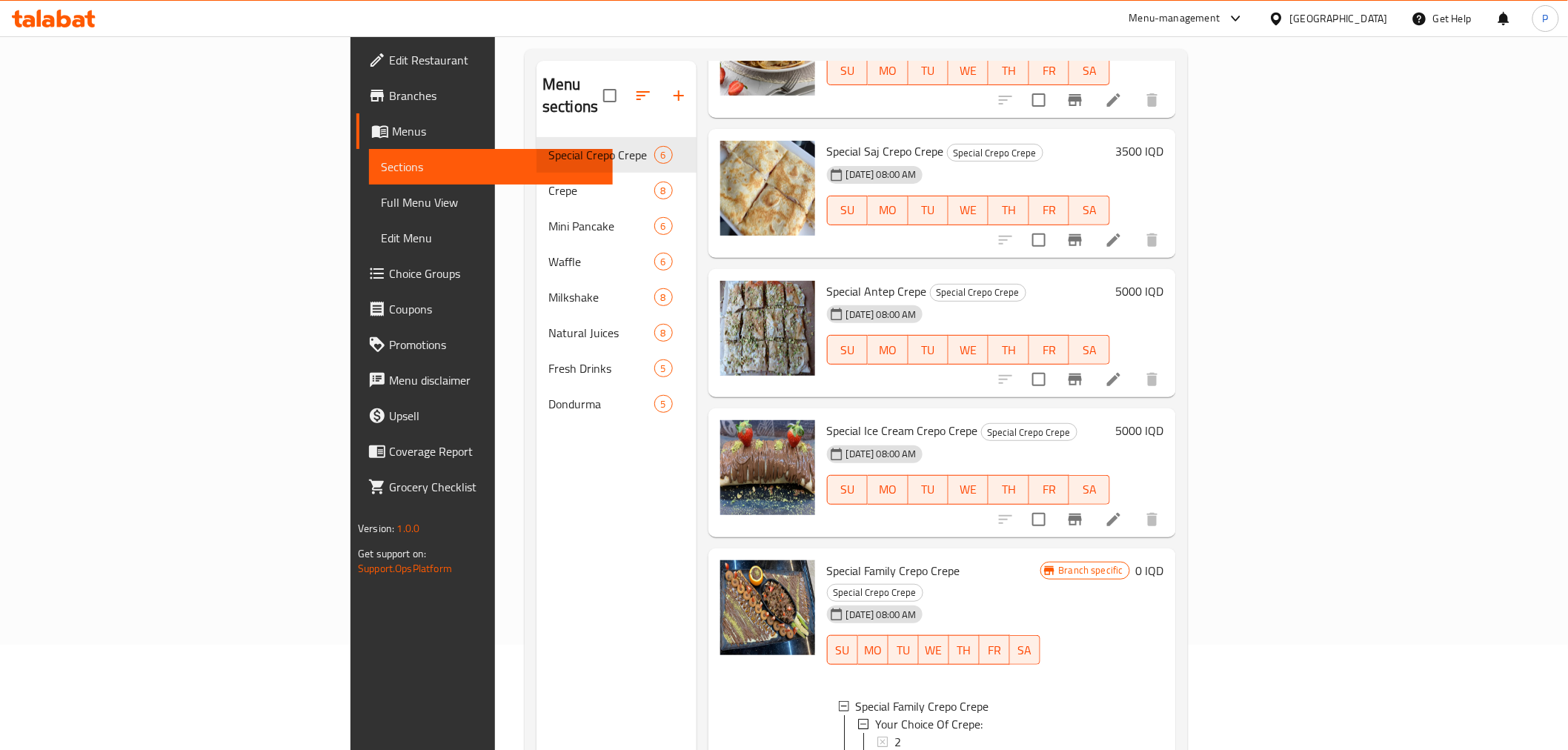
scroll to position [207, 0]
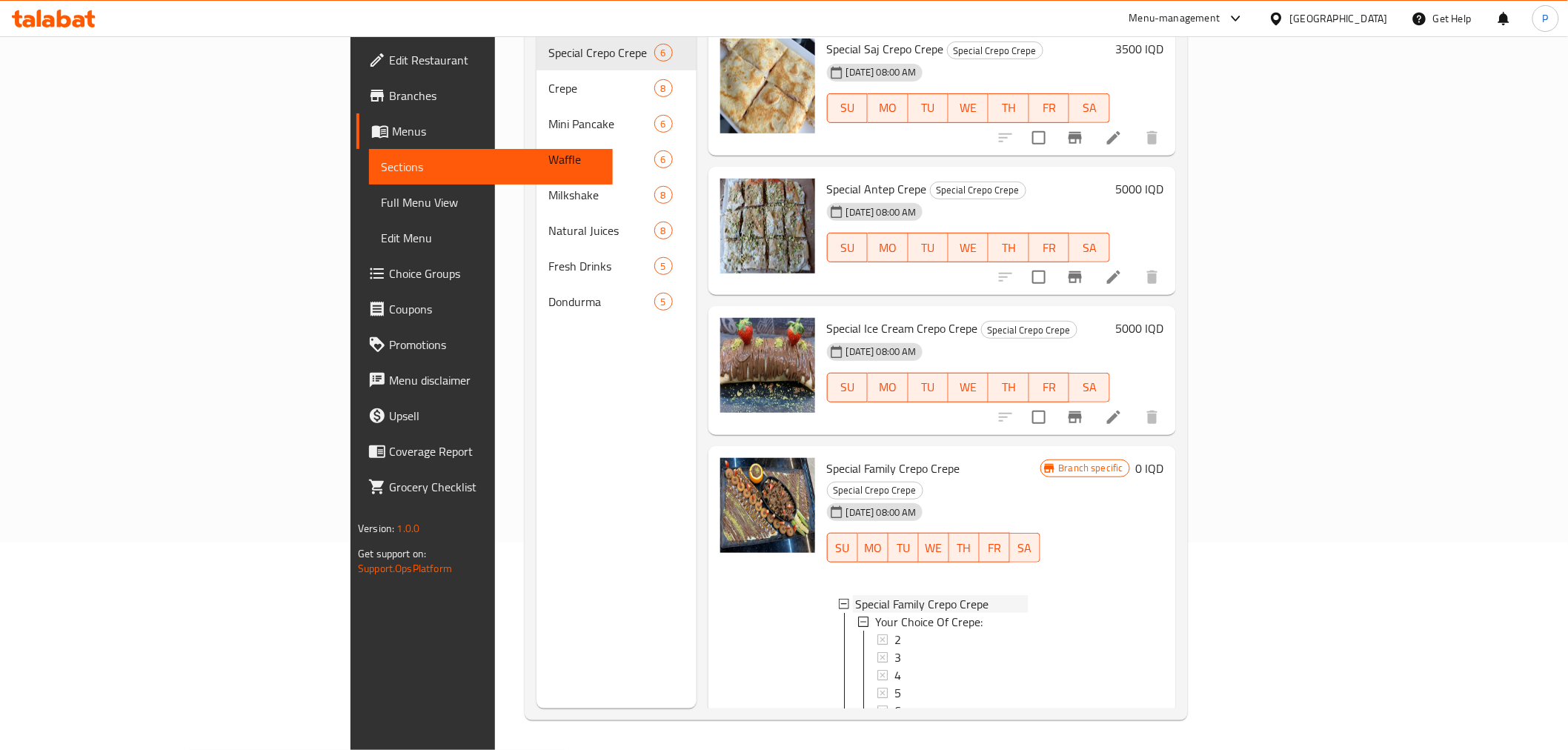
click at [839, 598] on icon at bounding box center [844, 604] width 10 height 10
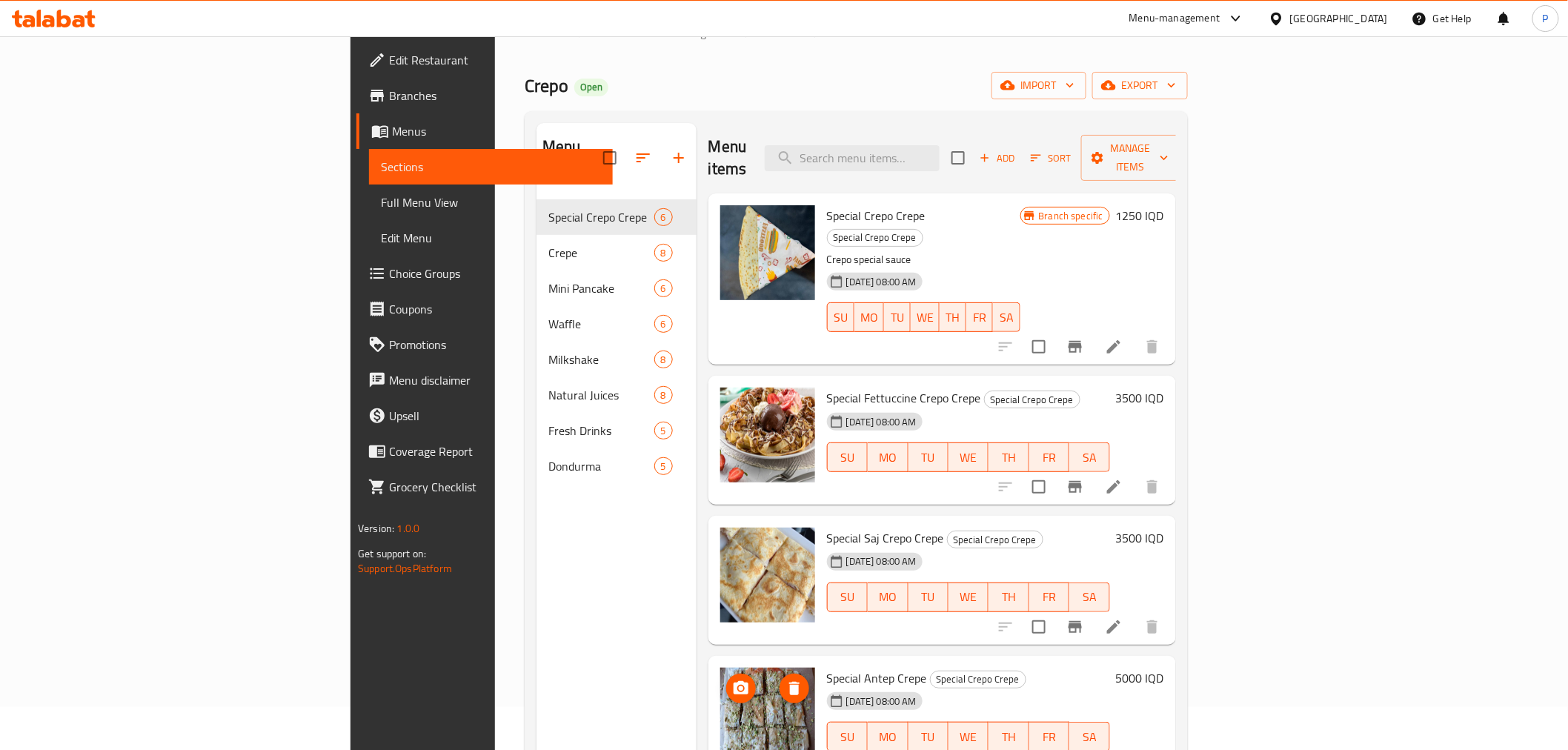
scroll to position [0, 0]
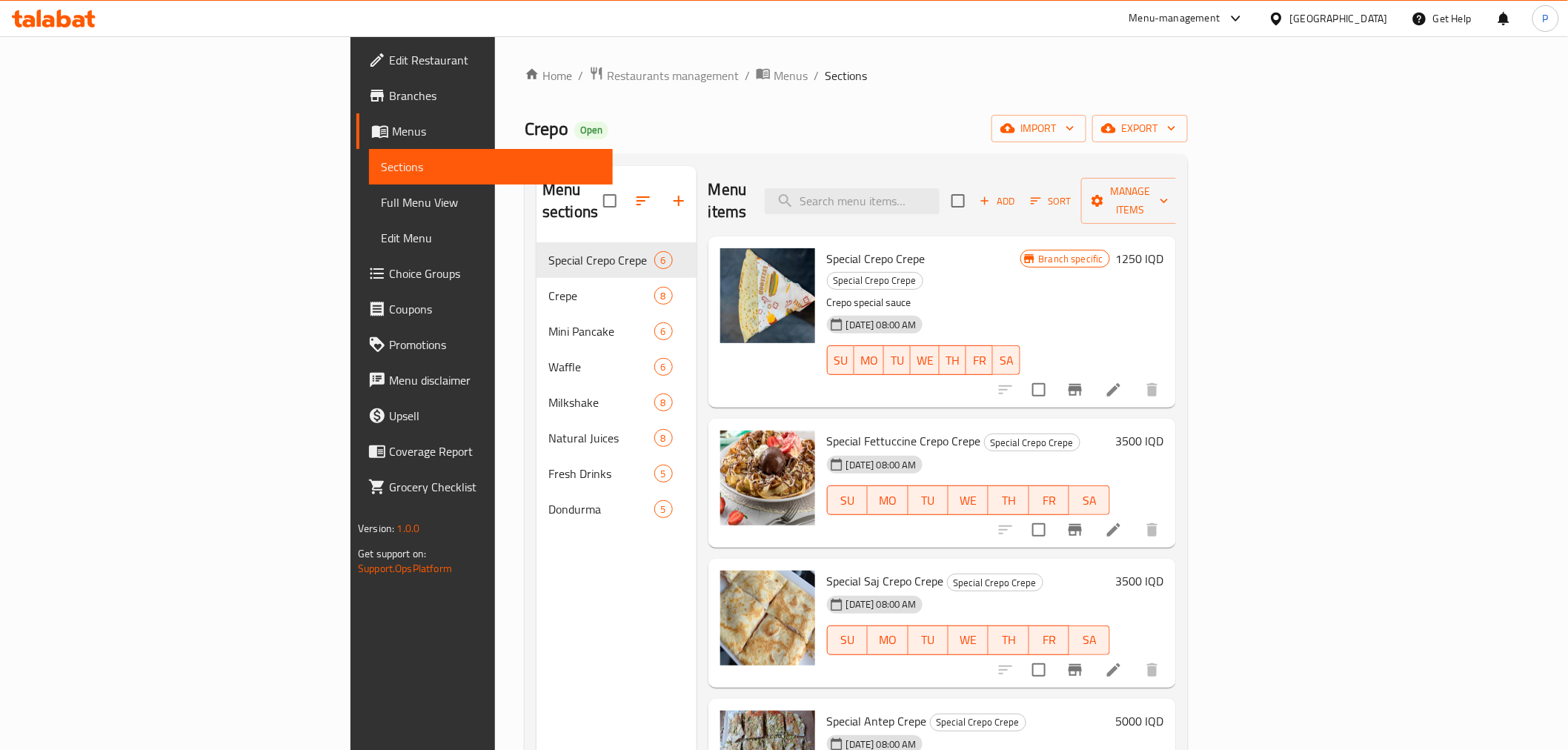
click at [794, 188] on div "Menu items Add Sort Manage items" at bounding box center [942, 201] width 468 height 71
drag, startPoint x: 727, startPoint y: 166, endPoint x: 747, endPoint y: 131, distance: 40.3
click at [747, 131] on div "Crepo Open import export" at bounding box center [855, 128] width 663 height 27
